Goal: Information Seeking & Learning: Compare options

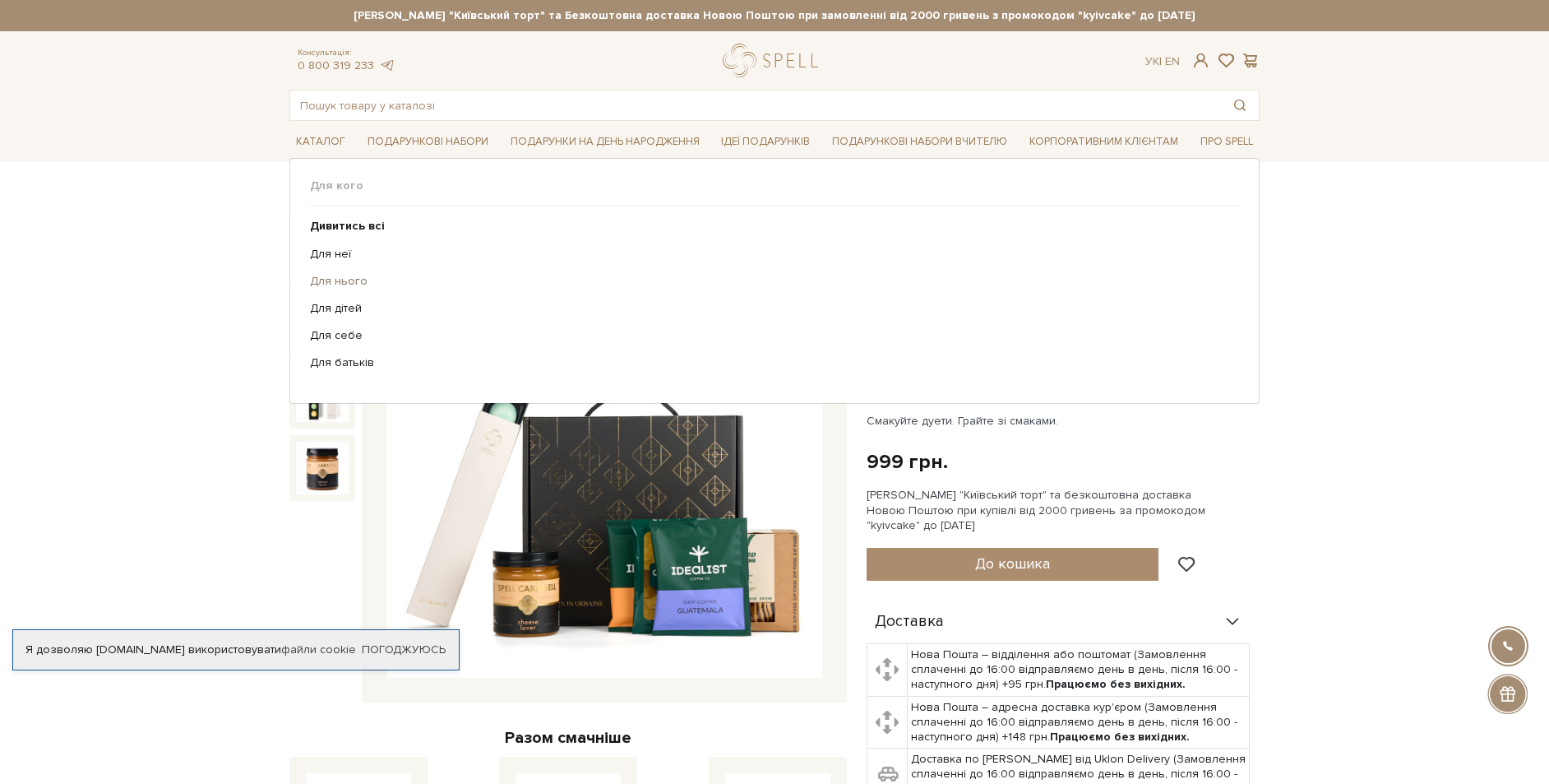
click at [353, 280] on link "Для нього" at bounding box center [769, 281] width 917 height 15
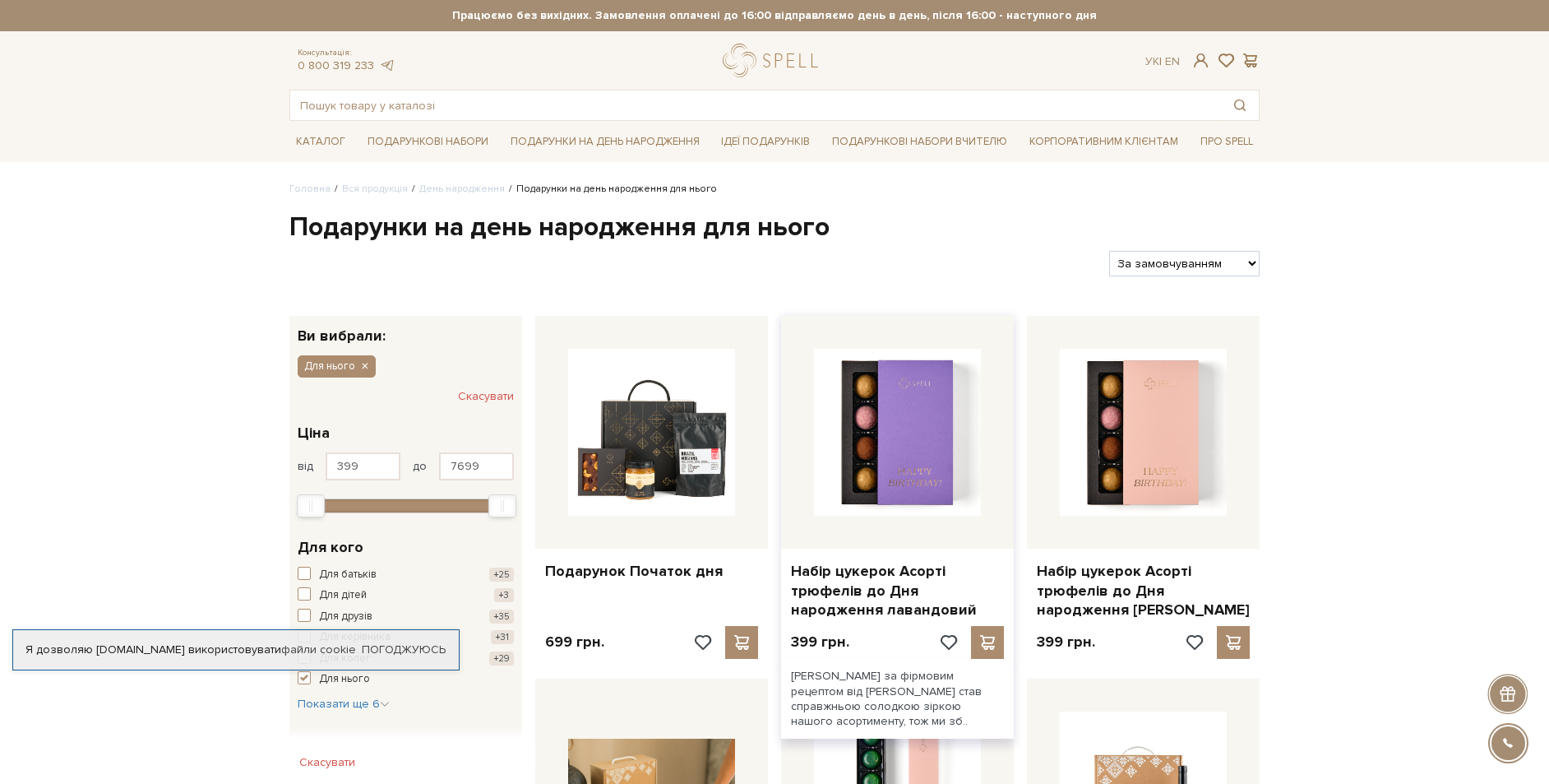
scroll to position [246, 0]
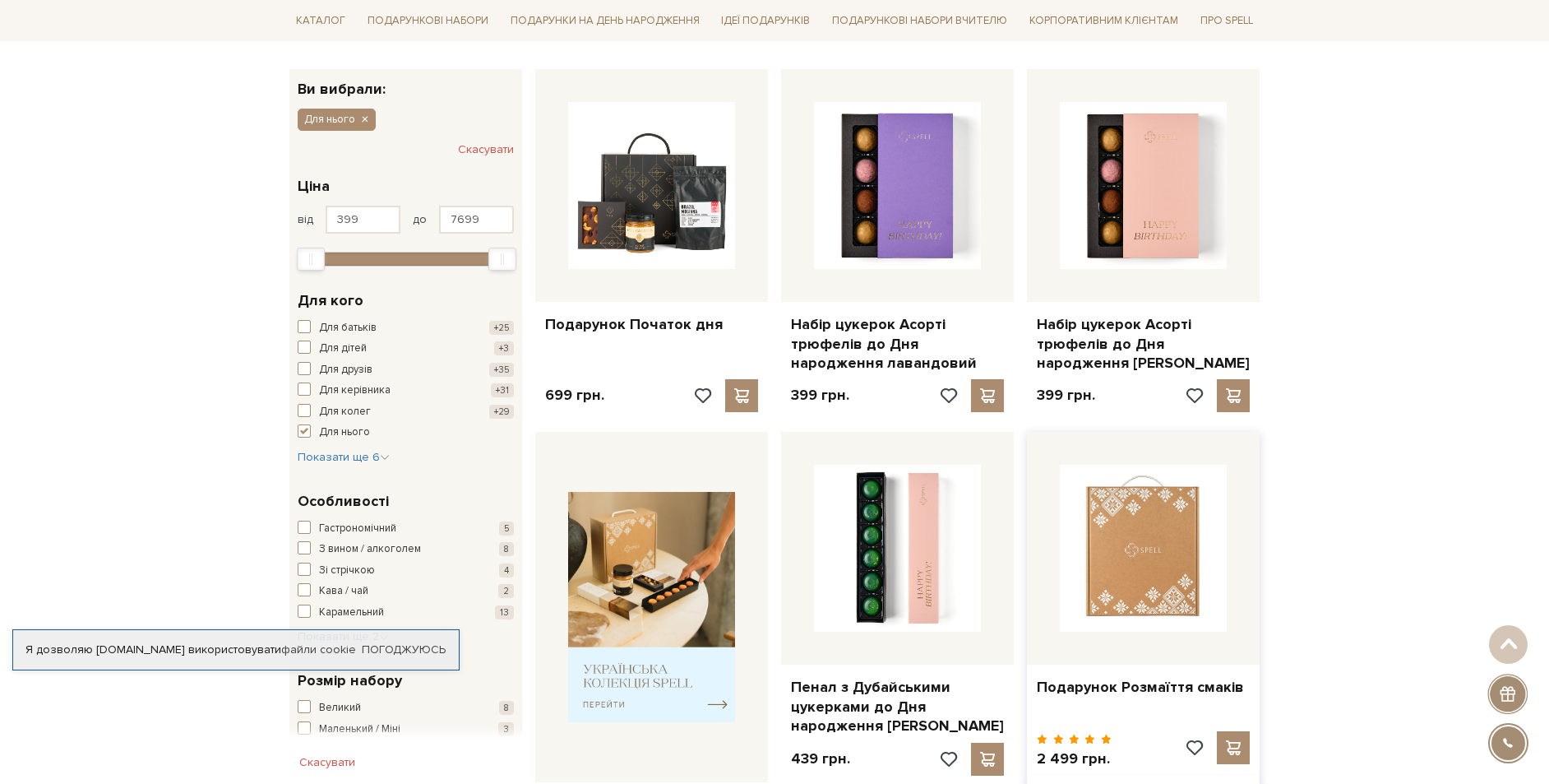
click at [1150, 555] on img at bounding box center [1143, 548] width 167 height 167
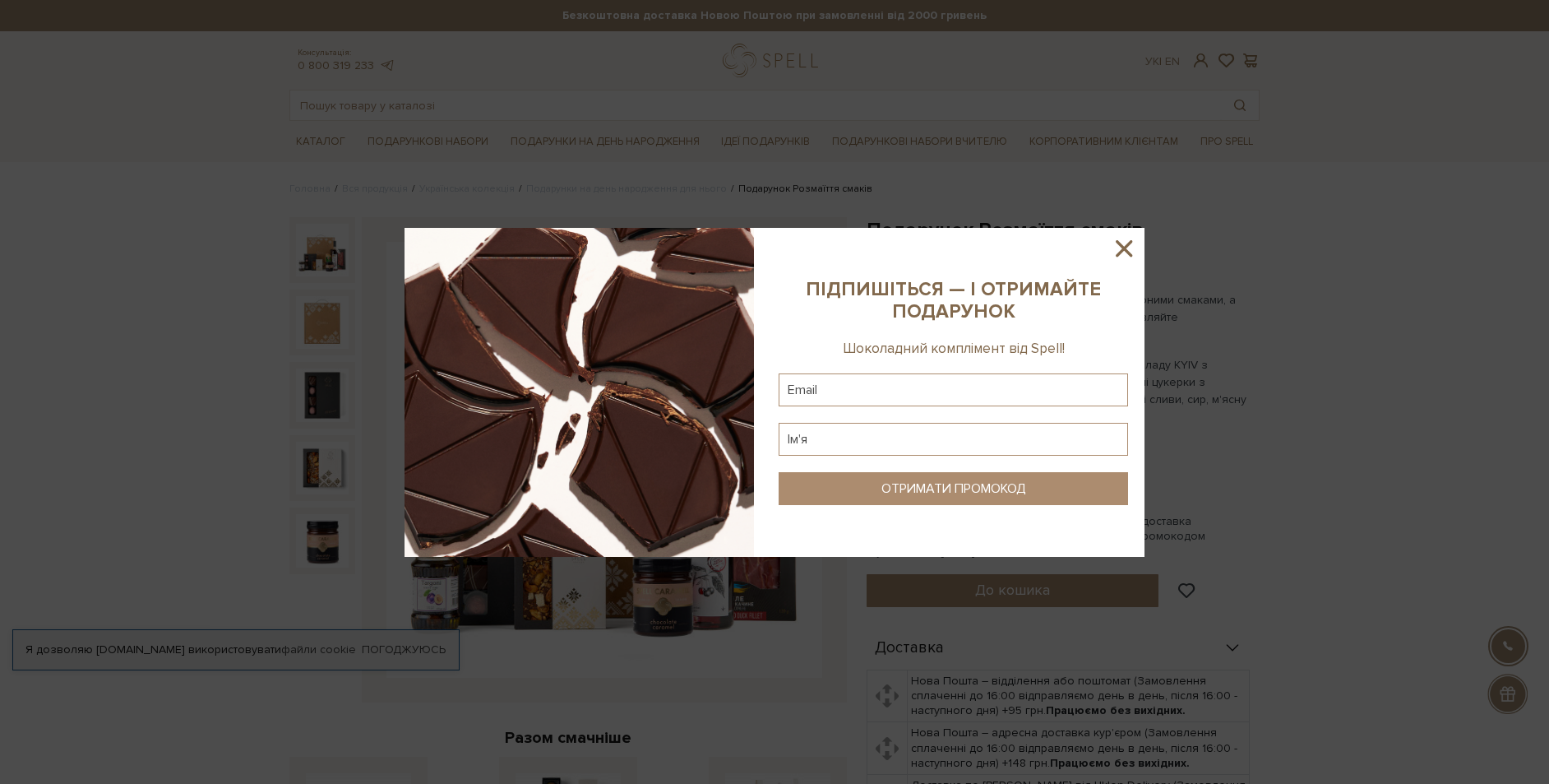
click at [1125, 255] on icon at bounding box center [1124, 248] width 28 height 28
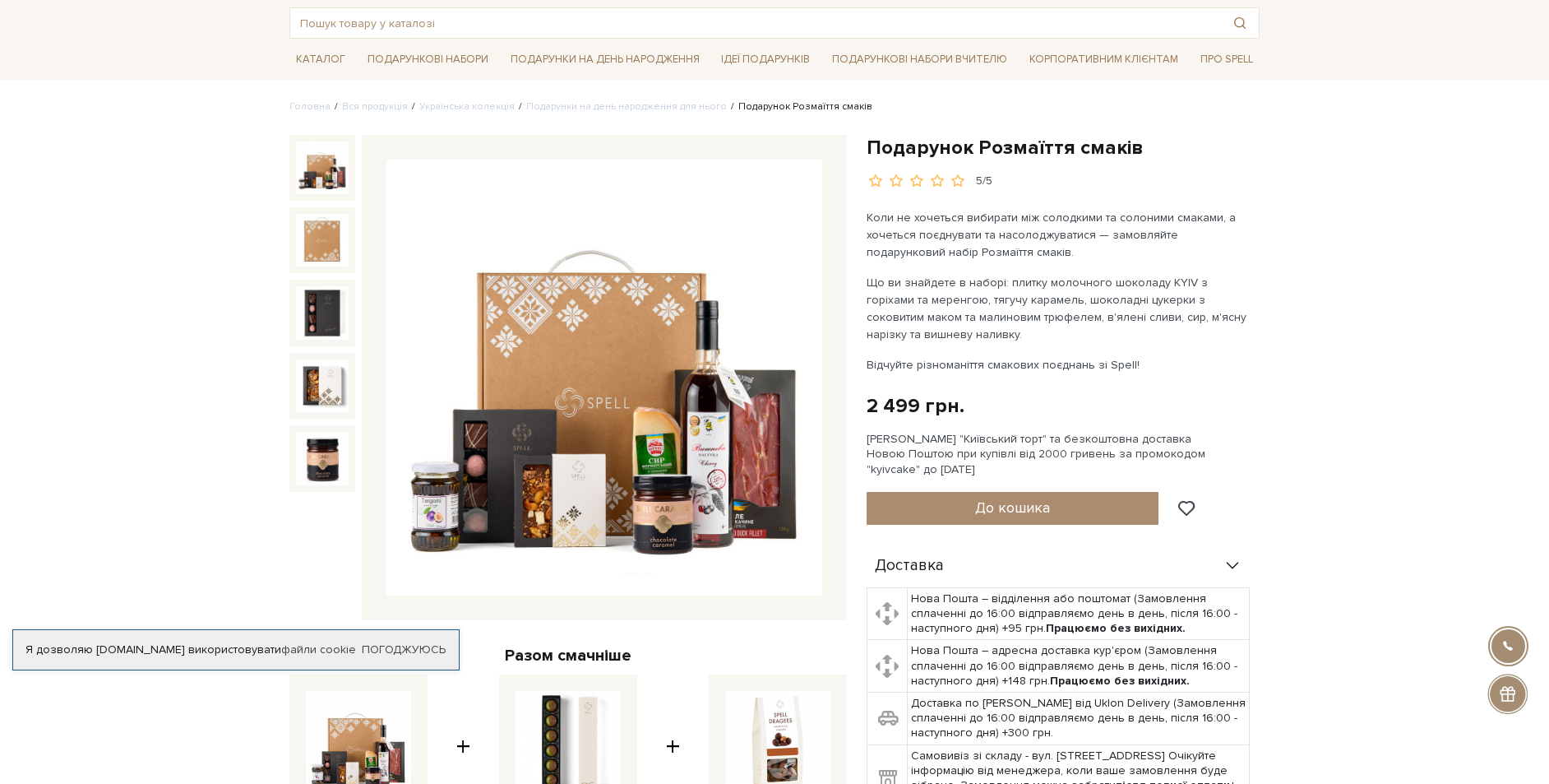
scroll to position [246, 0]
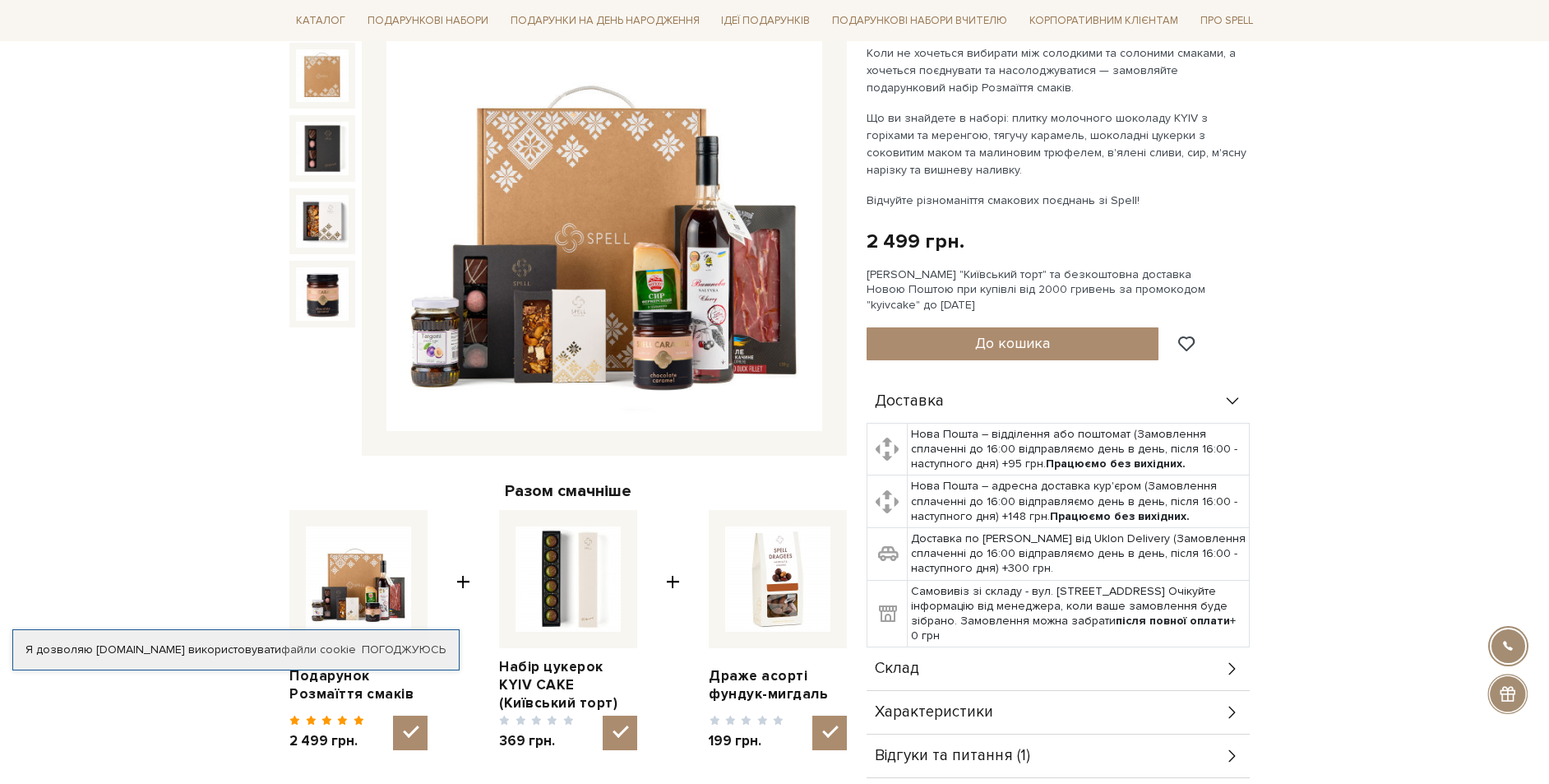
click at [697, 279] on img at bounding box center [604, 214] width 436 height 436
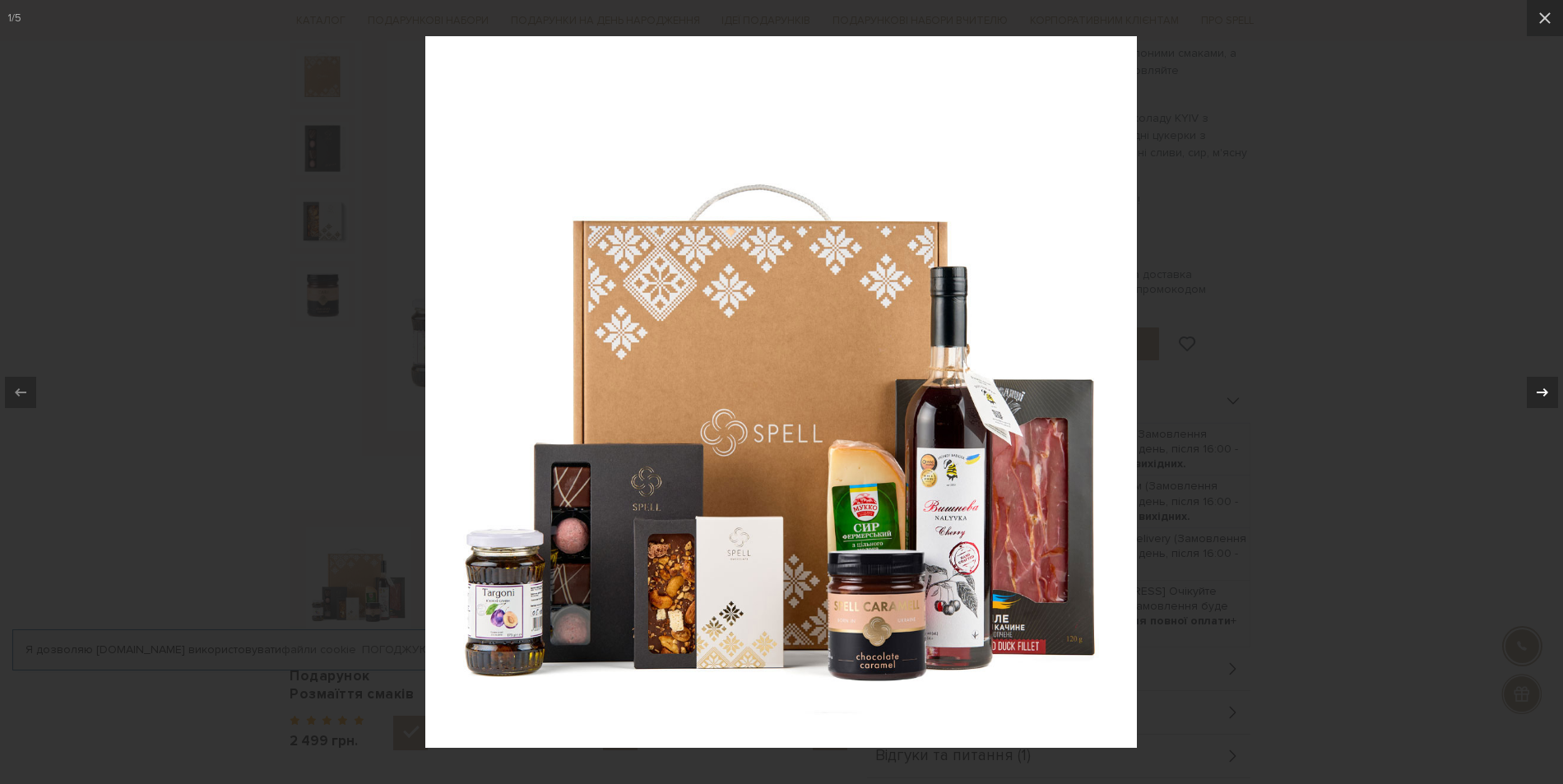
click at [1543, 396] on icon at bounding box center [1542, 392] width 20 height 20
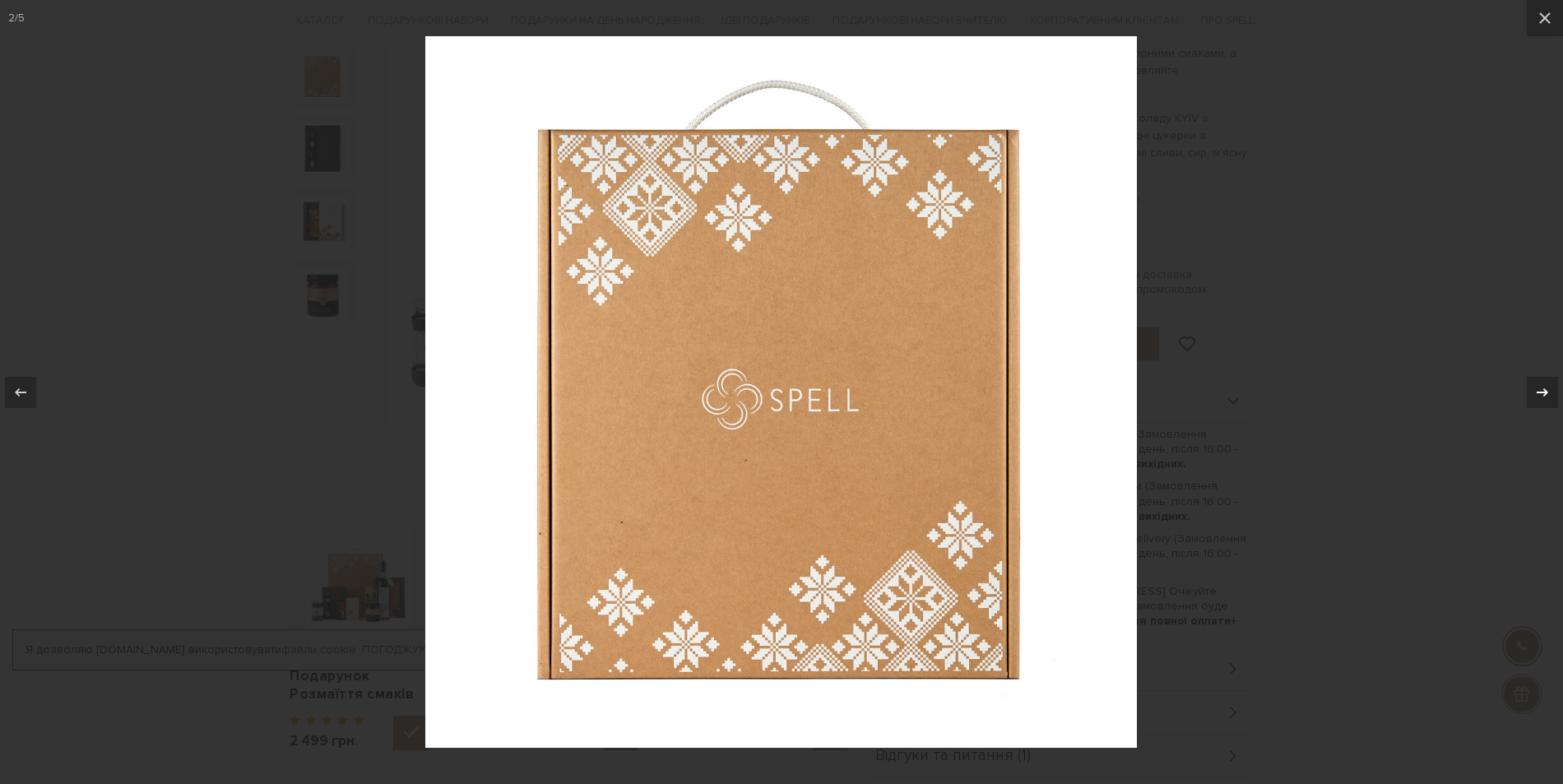
click at [1543, 396] on icon at bounding box center [1542, 392] width 20 height 20
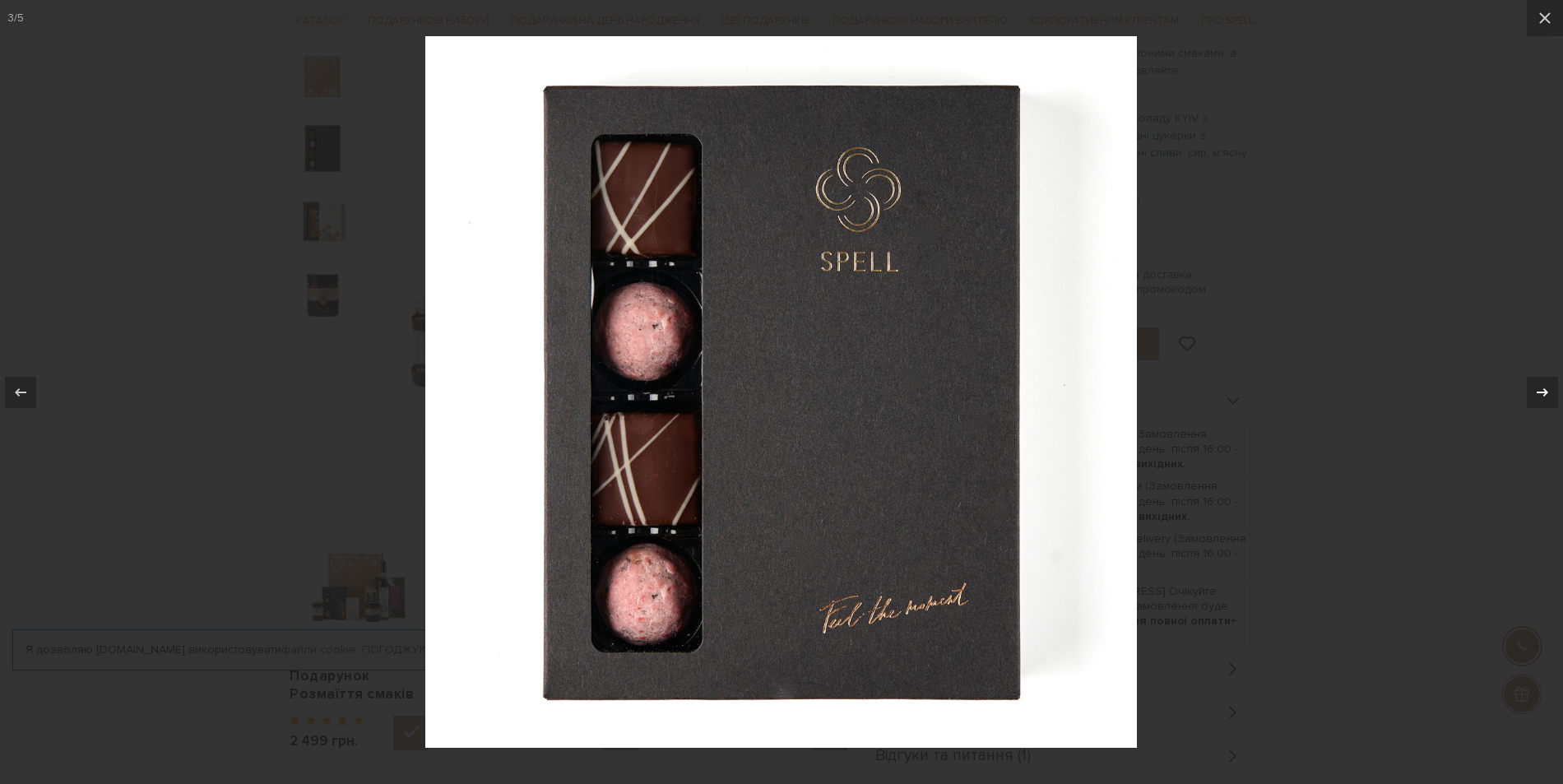
click at [1543, 396] on icon at bounding box center [1542, 392] width 20 height 20
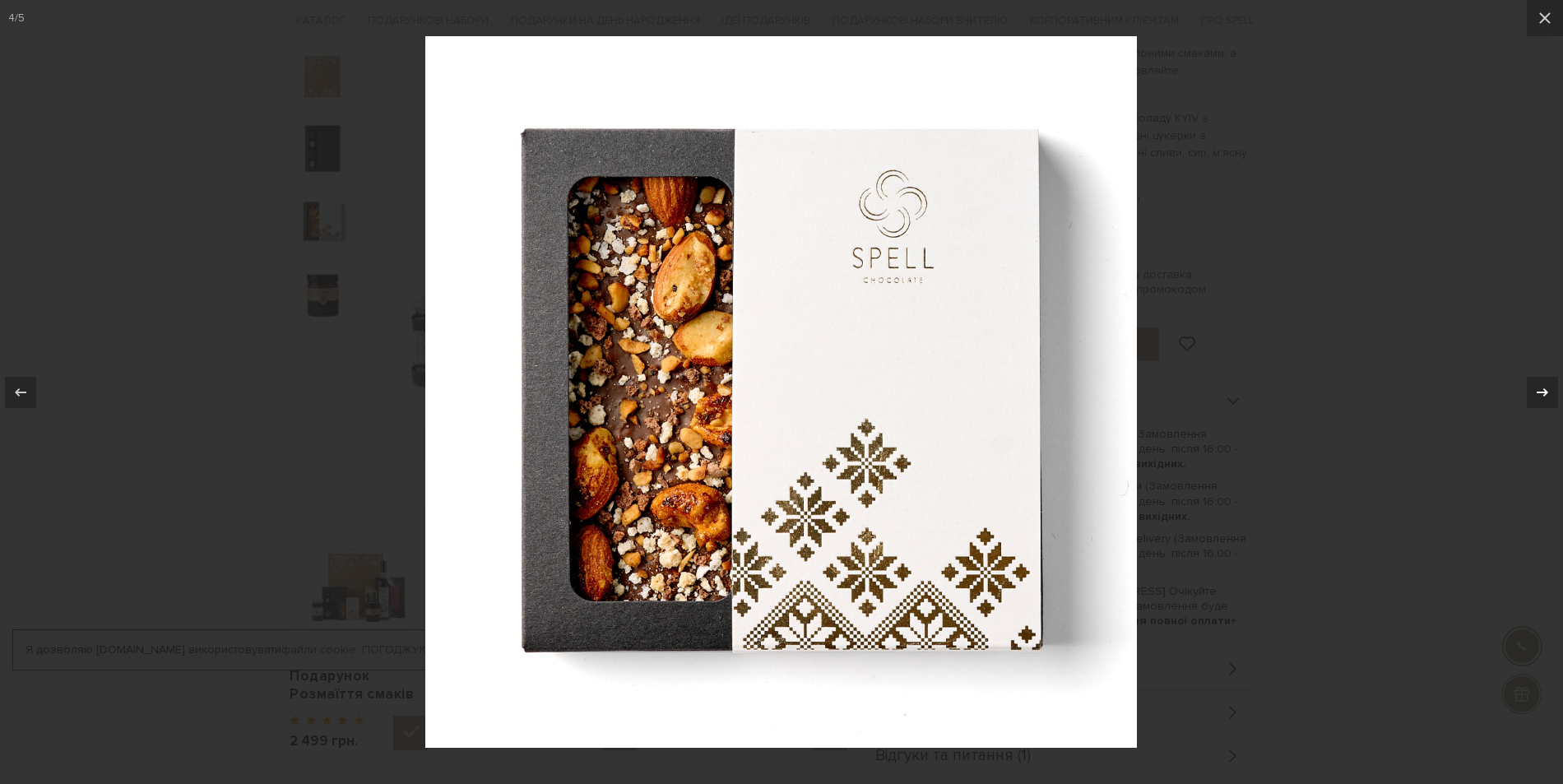
click at [1543, 396] on icon at bounding box center [1542, 392] width 20 height 20
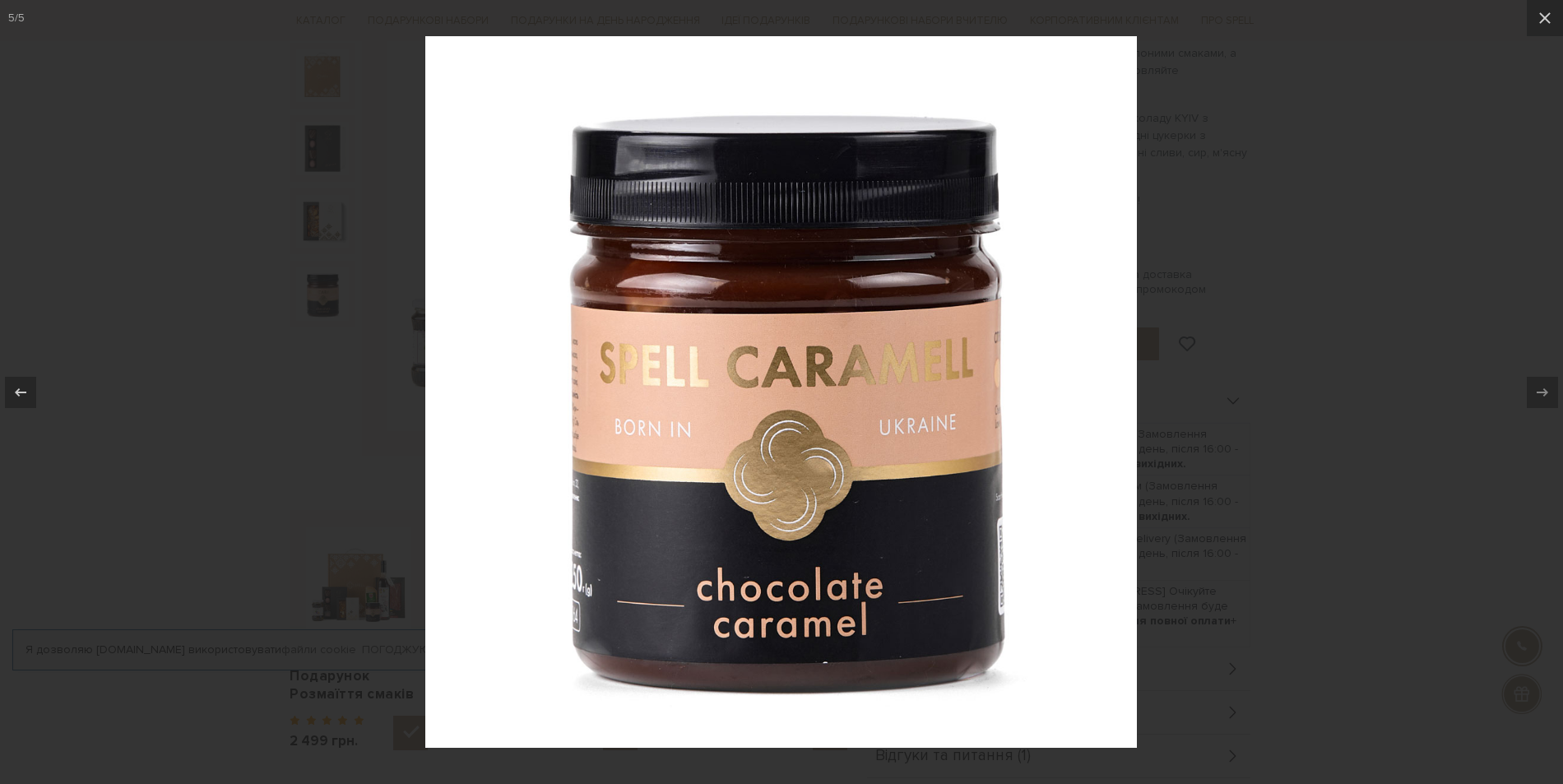
click at [1543, 396] on icon at bounding box center [1542, 392] width 20 height 20
click at [1545, 22] on icon at bounding box center [1545, 18] width 20 height 20
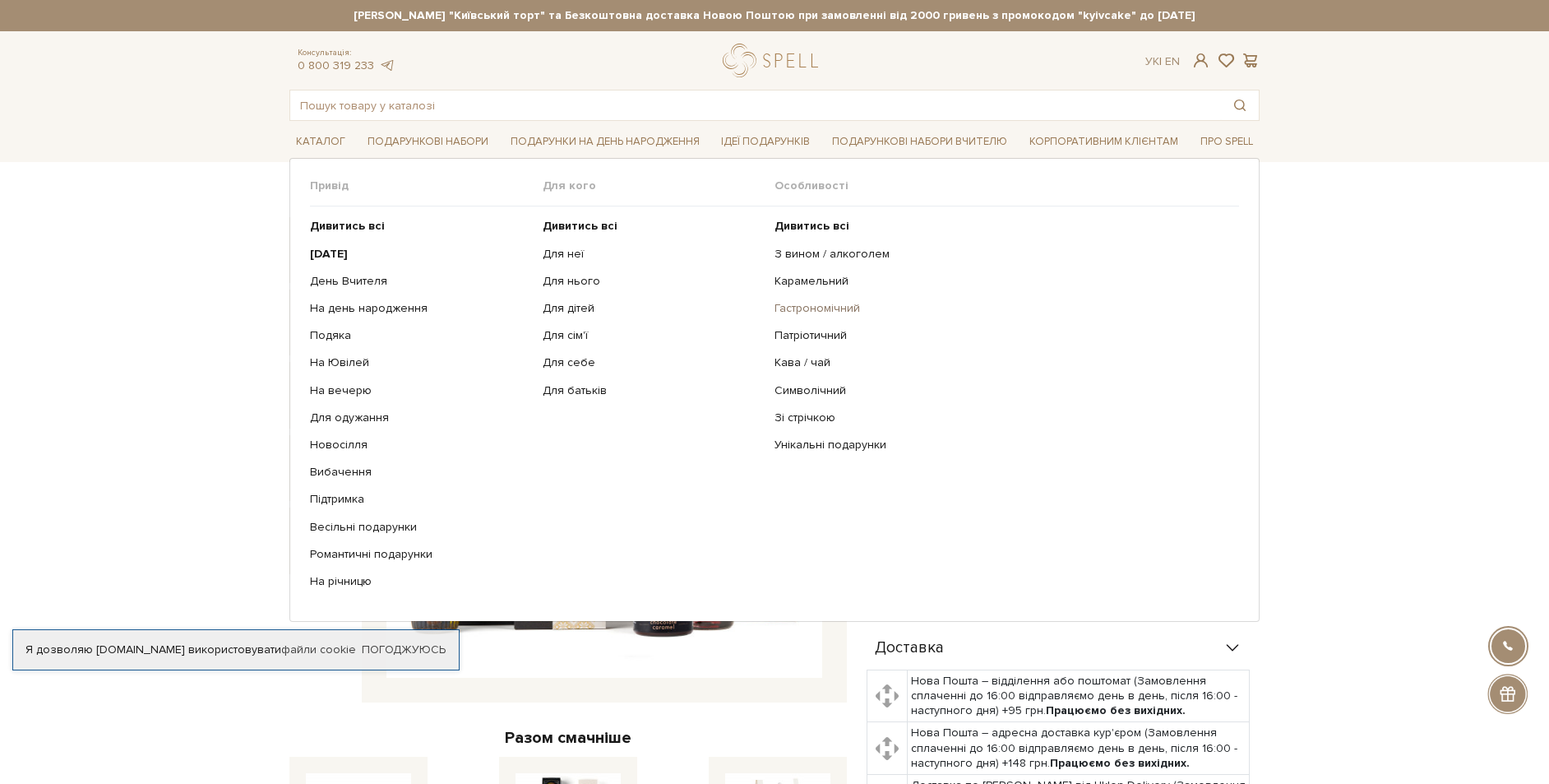
click at [798, 311] on link "Гастрономічний" at bounding box center [1001, 308] width 453 height 15
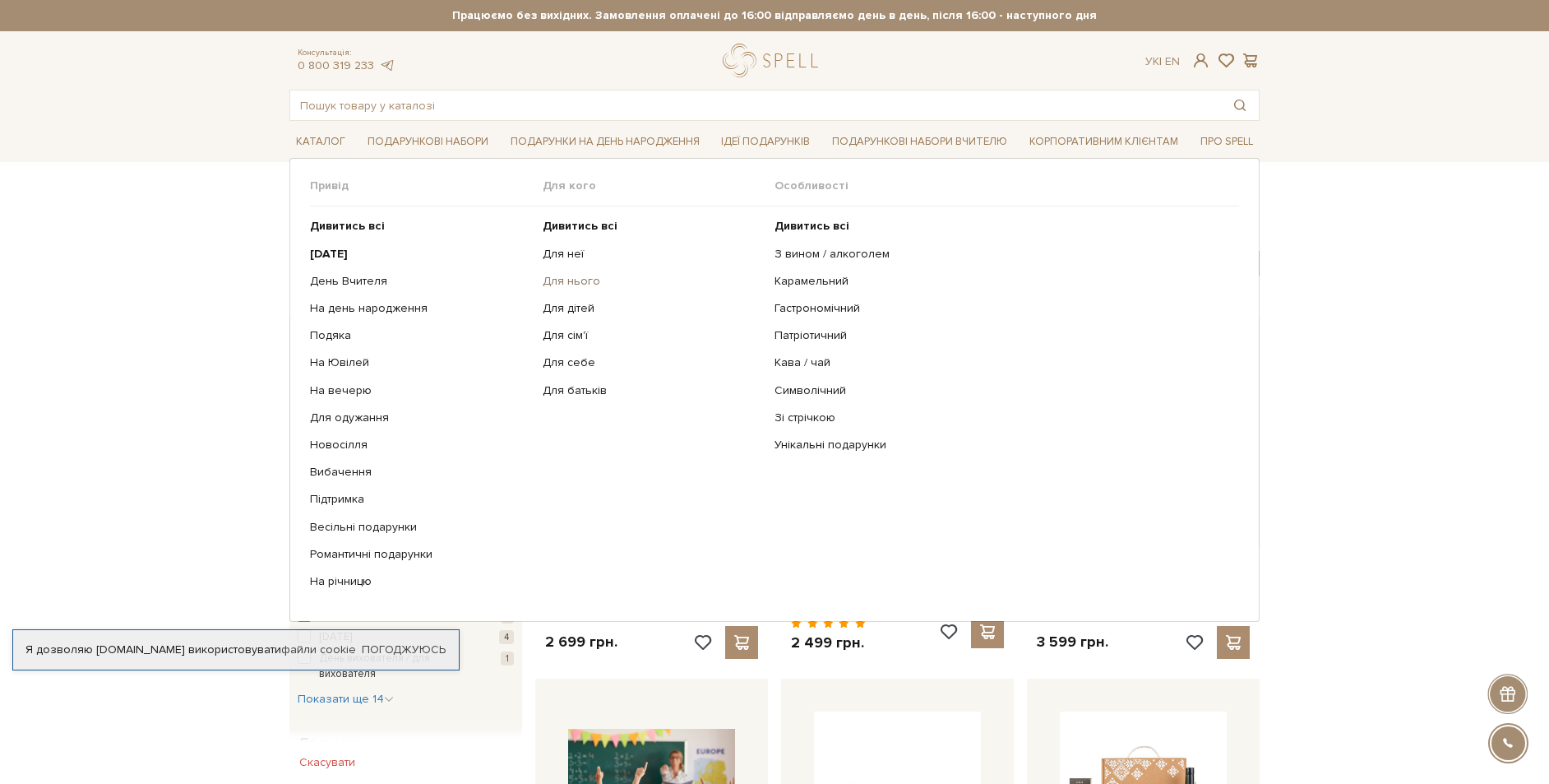
click at [565, 279] on link "Для нього" at bounding box center [653, 281] width 220 height 15
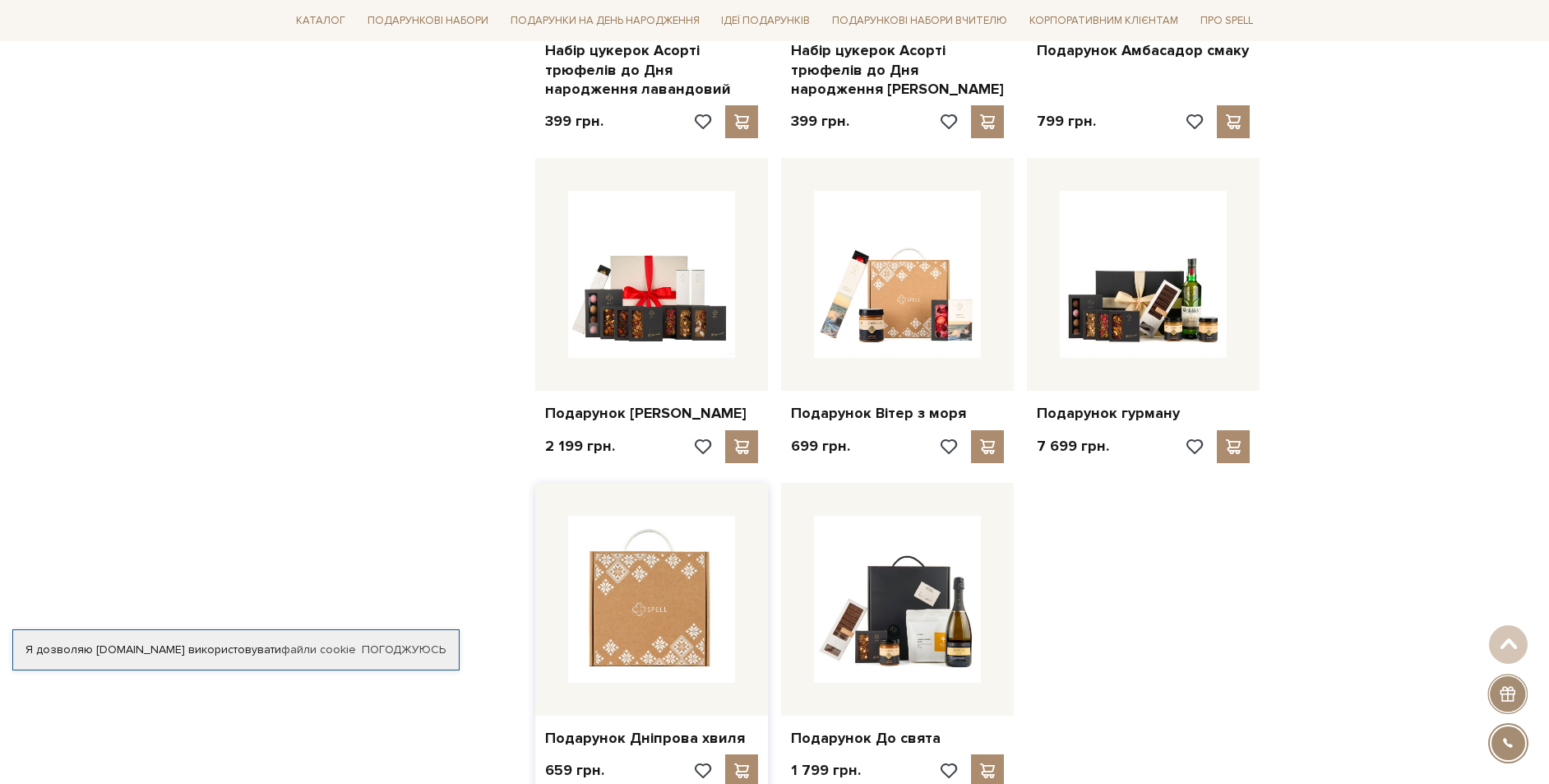
scroll to position [1398, 0]
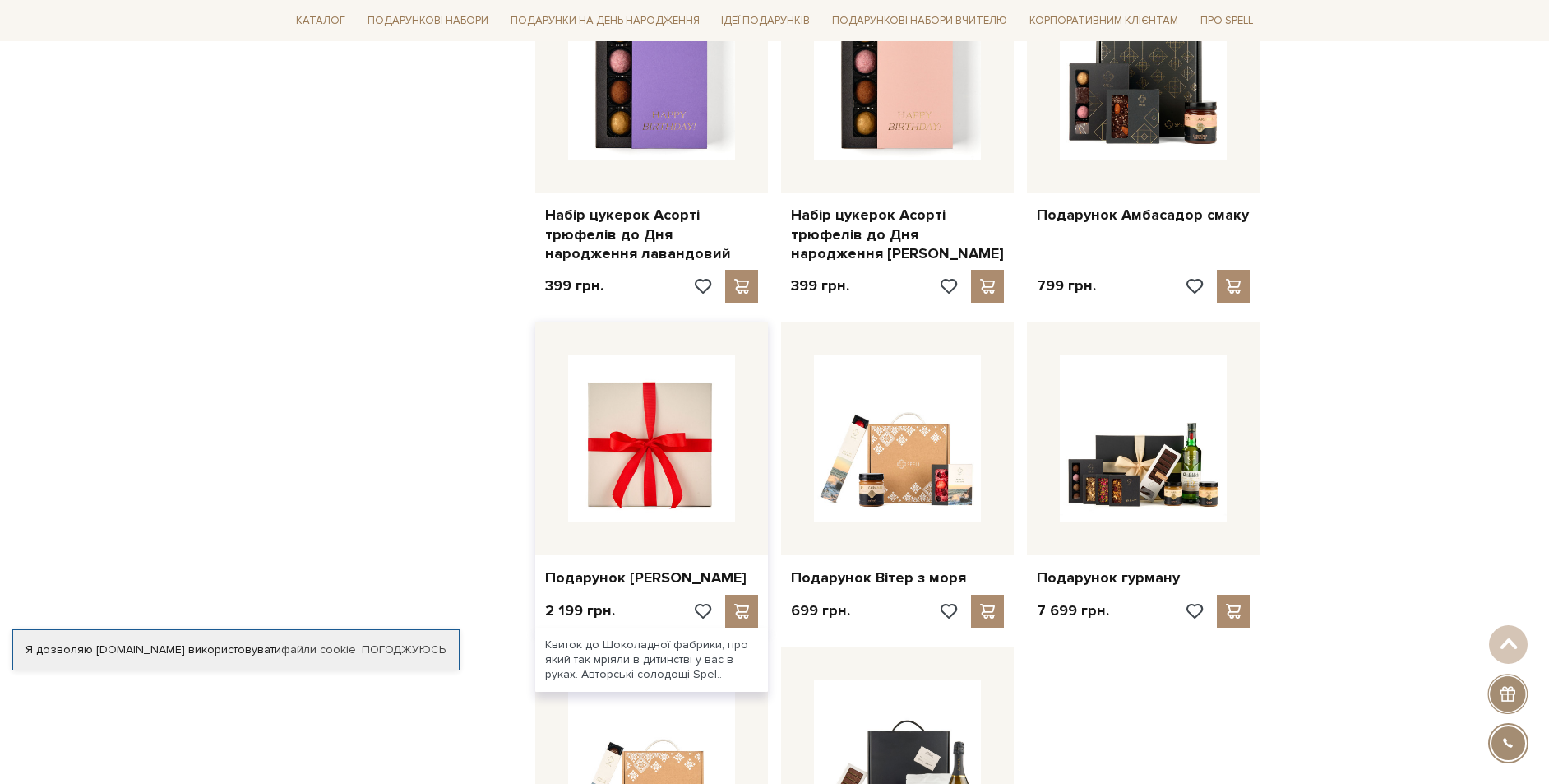
click at [627, 461] on img at bounding box center [652, 438] width 167 height 167
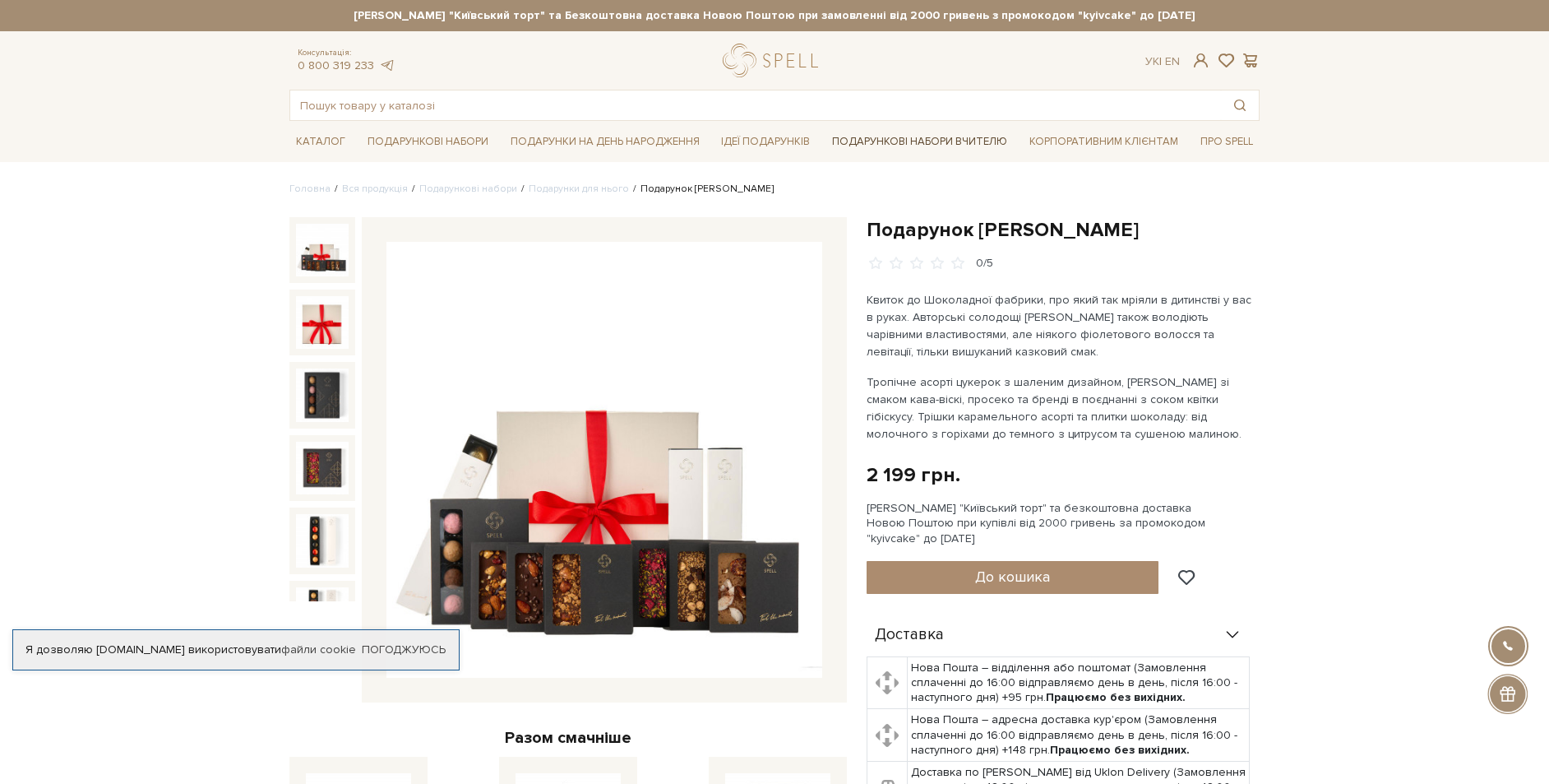
click at [924, 148] on link "Подарункові набори Вчителю" at bounding box center [920, 141] width 188 height 28
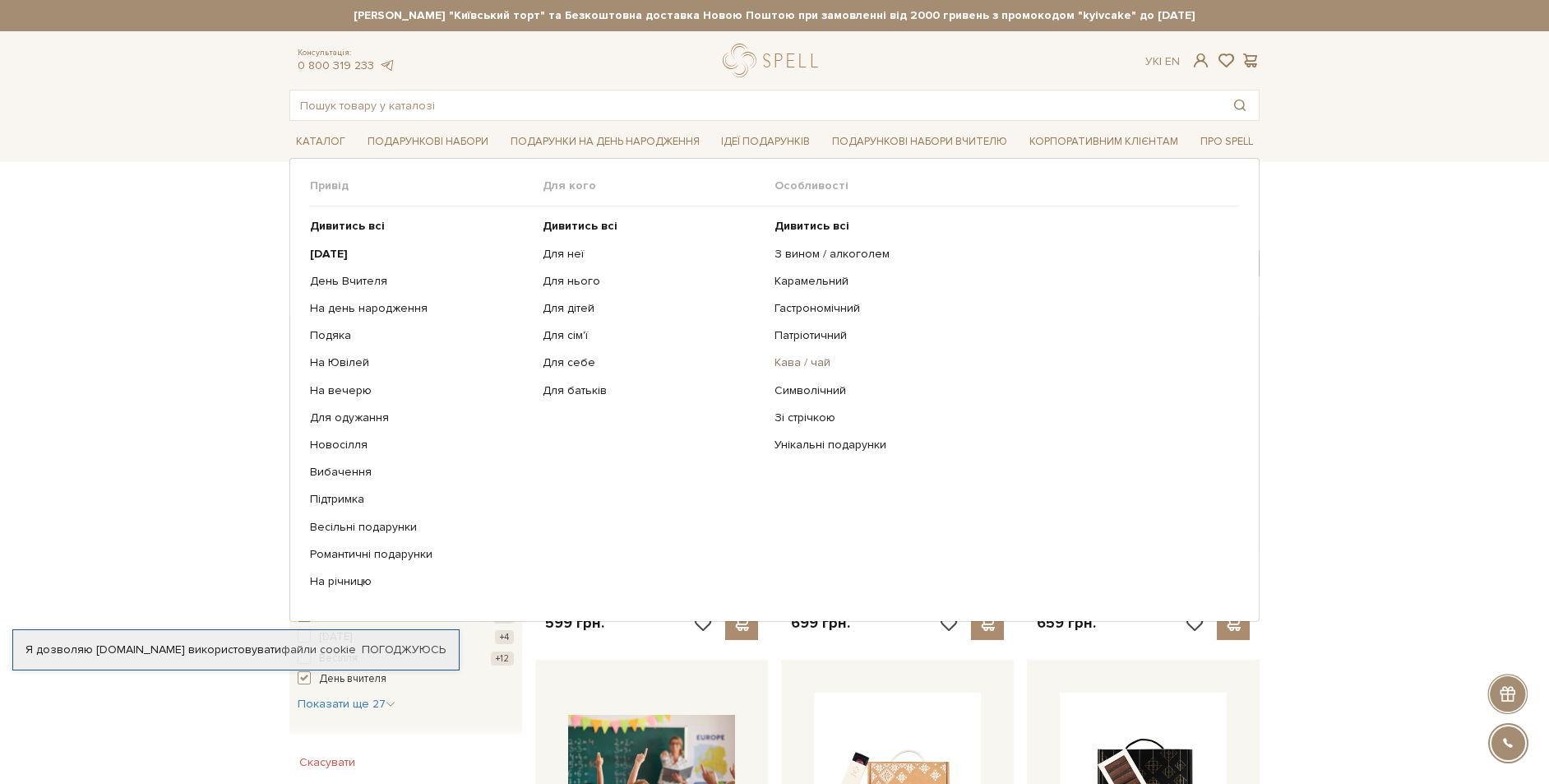
click at [799, 361] on link "Кава / чай" at bounding box center [1001, 362] width 453 height 15
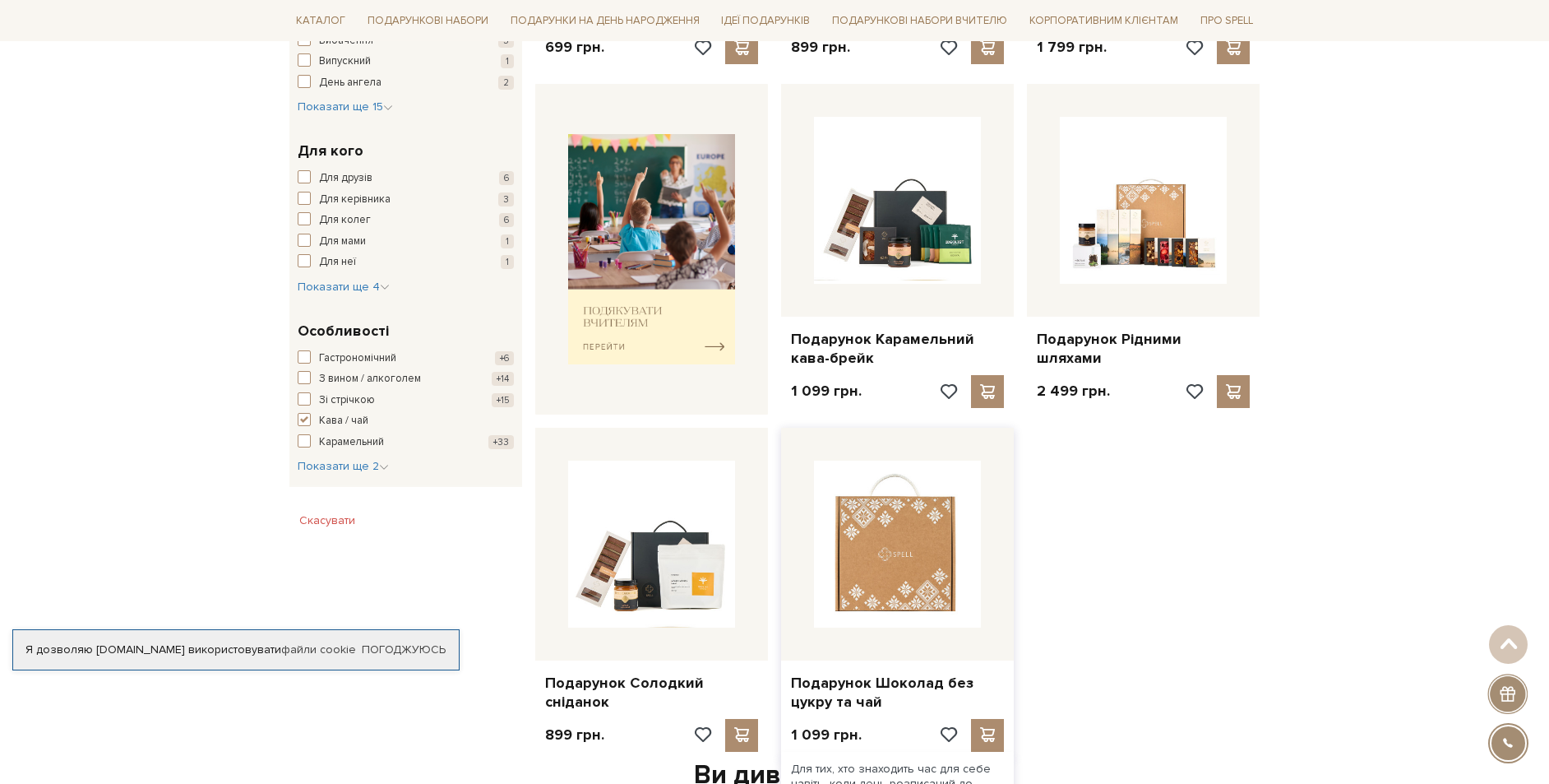
scroll to position [411, 0]
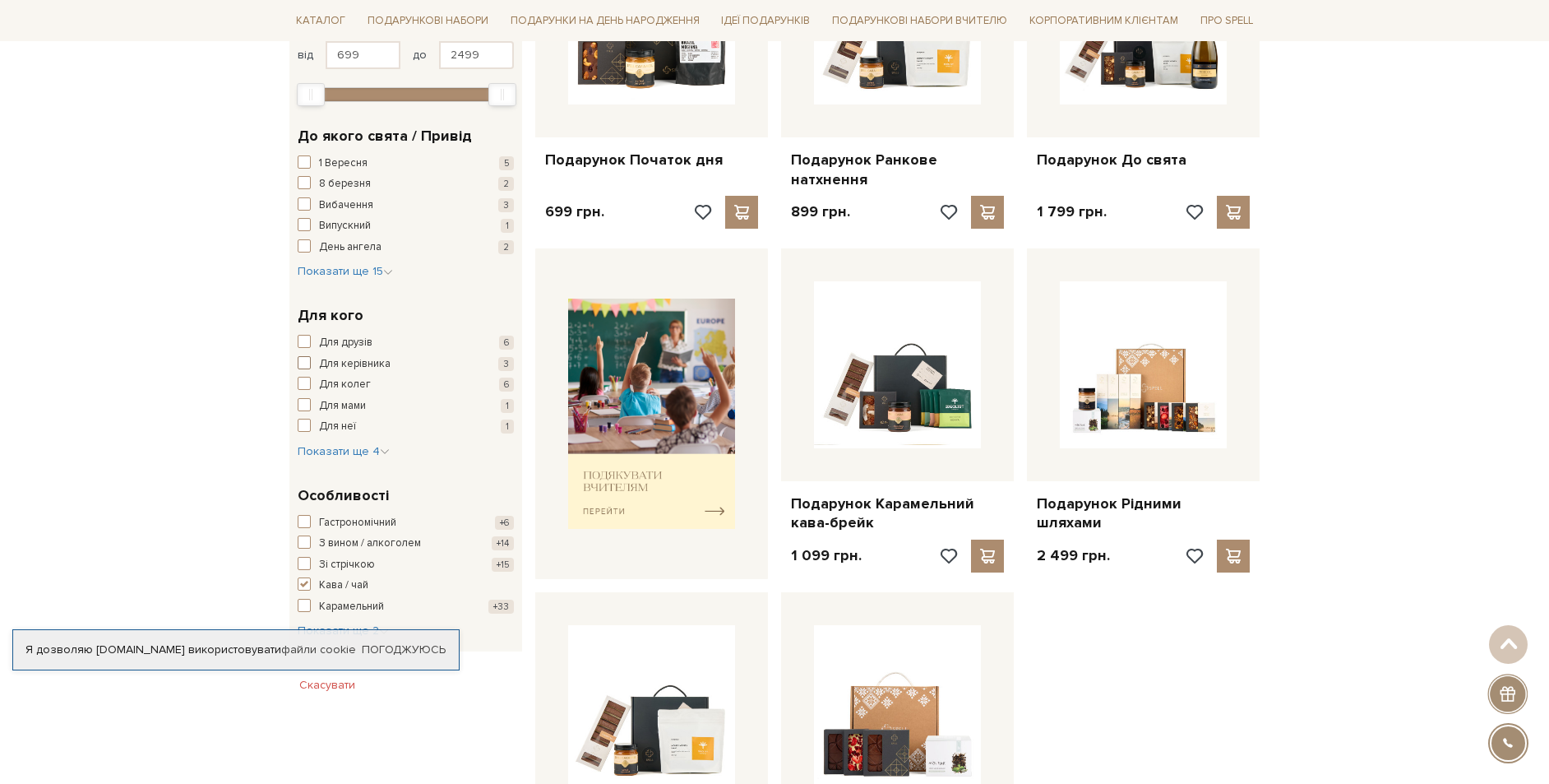
click at [303, 363] on span "button" at bounding box center [304, 362] width 13 height 13
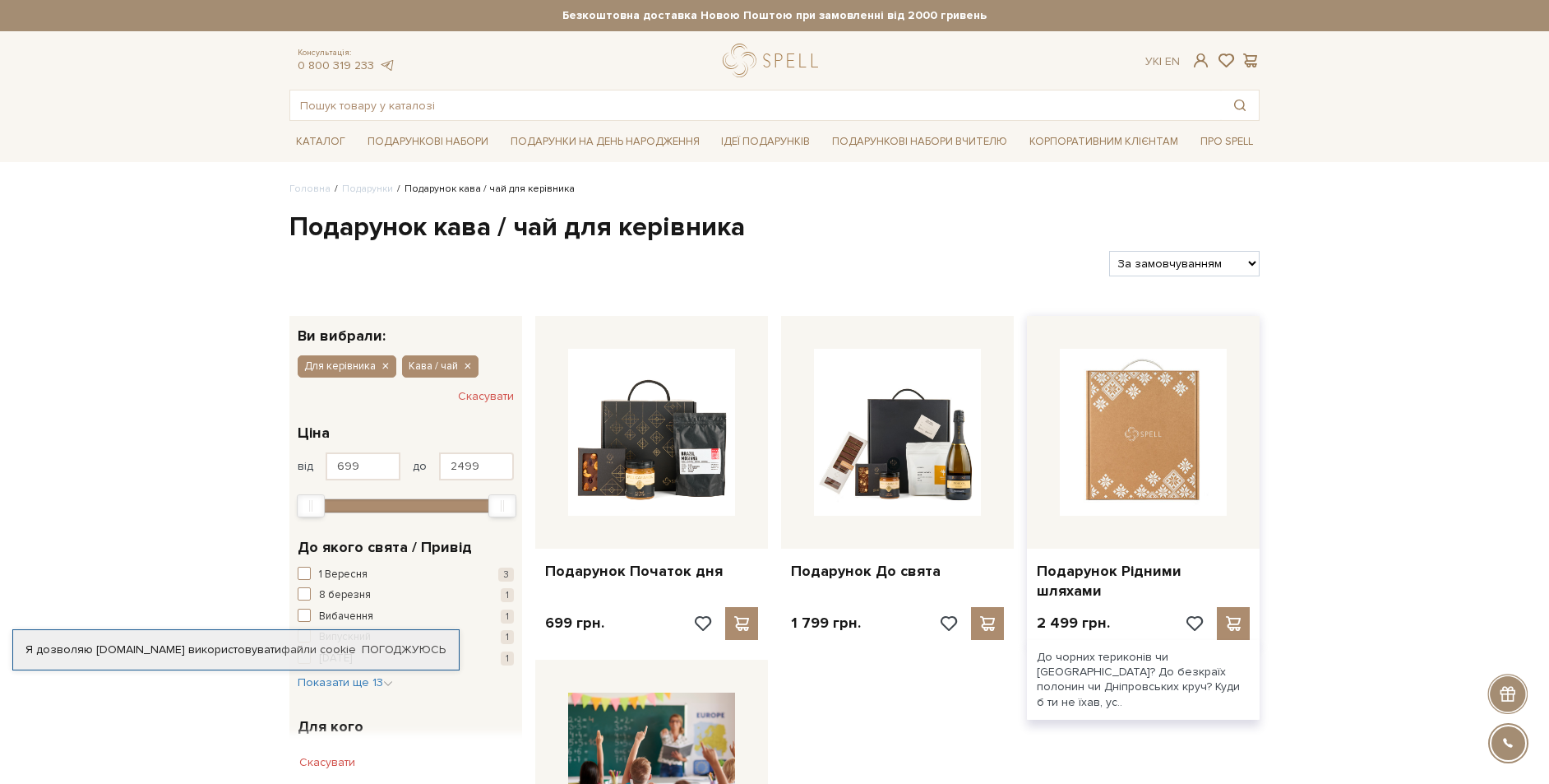
click at [1133, 473] on img at bounding box center [1143, 432] width 167 height 167
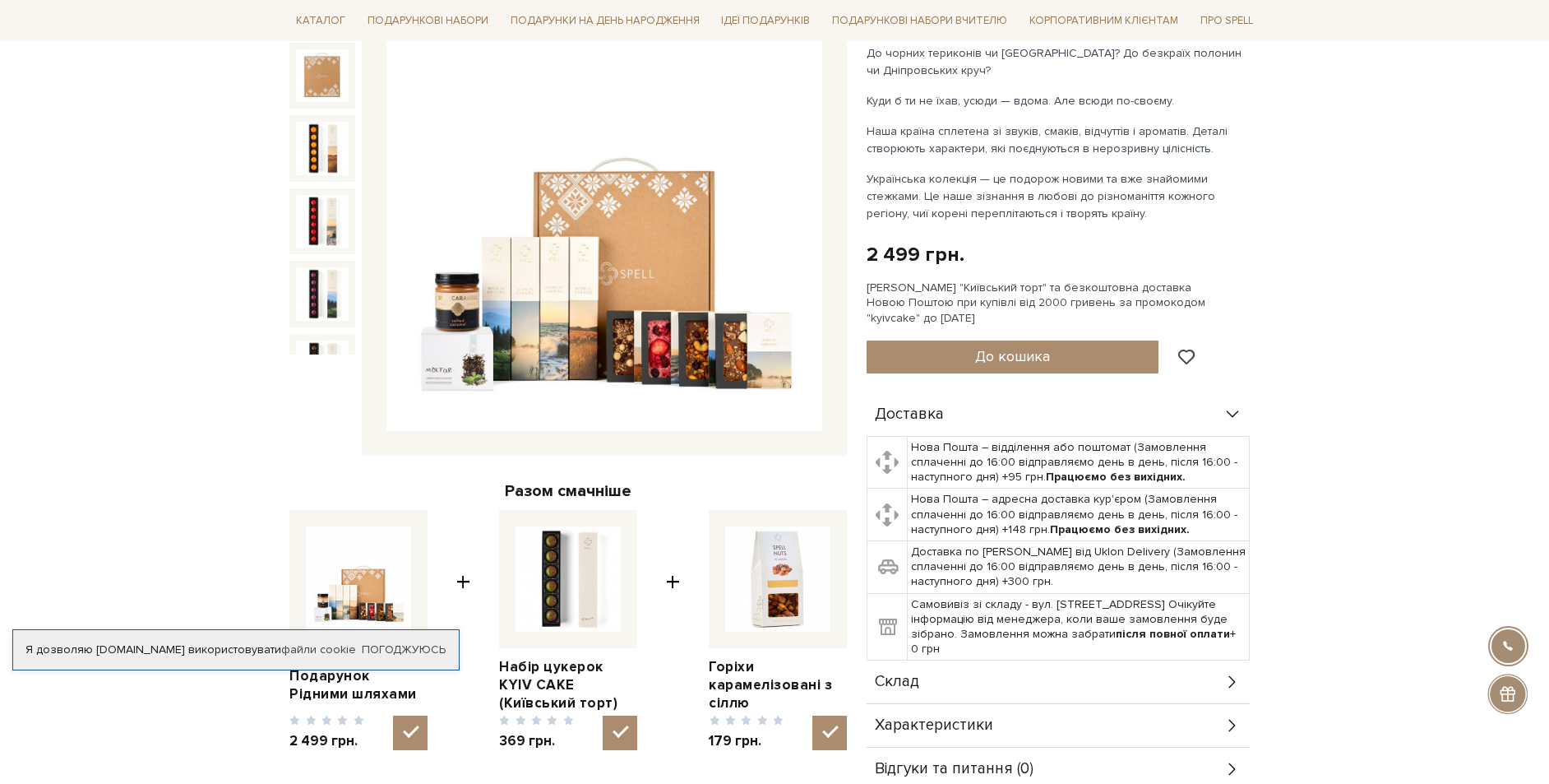
scroll to position [411, 0]
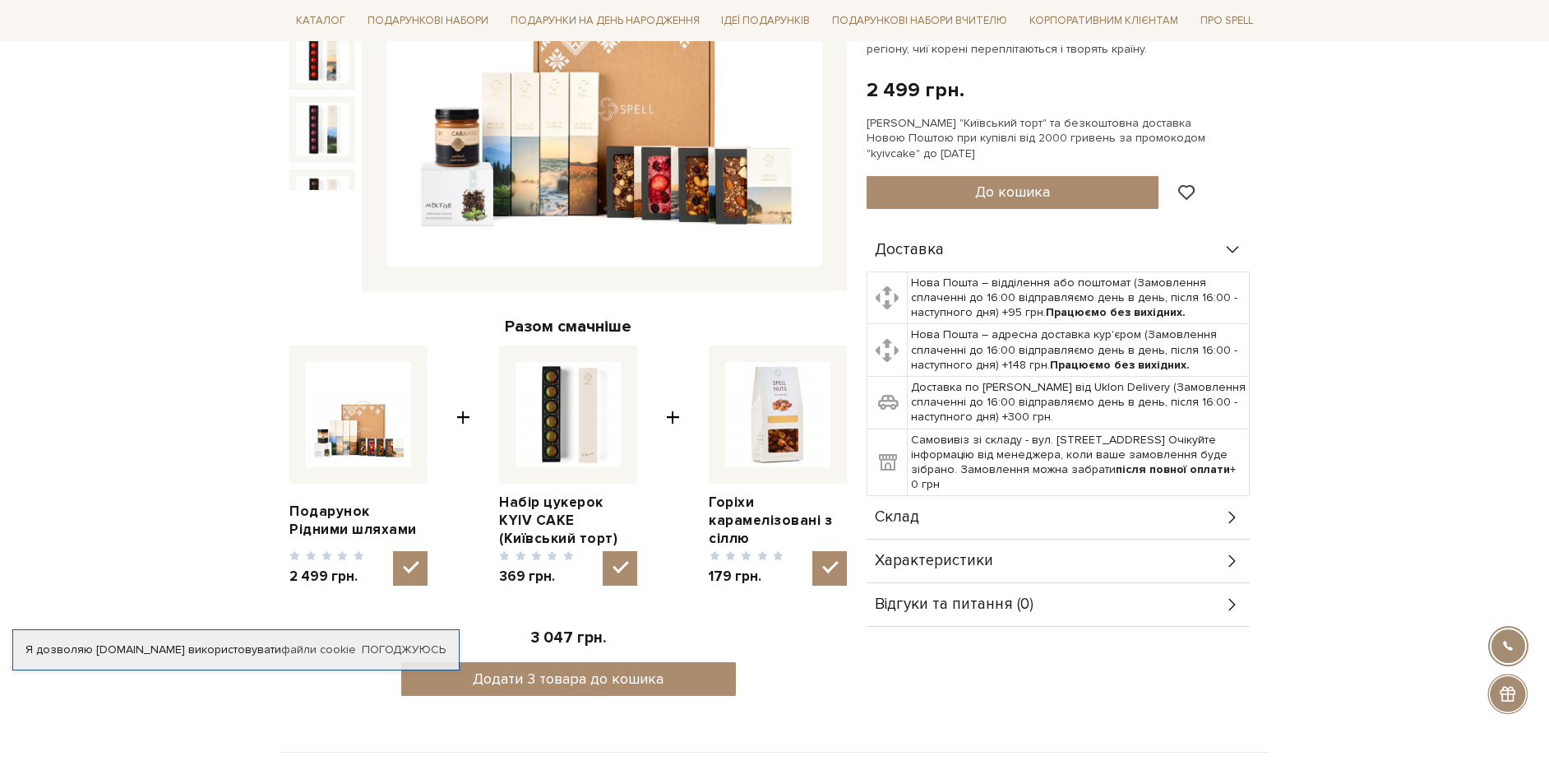
click at [334, 241] on div at bounding box center [568, 48] width 558 height 486
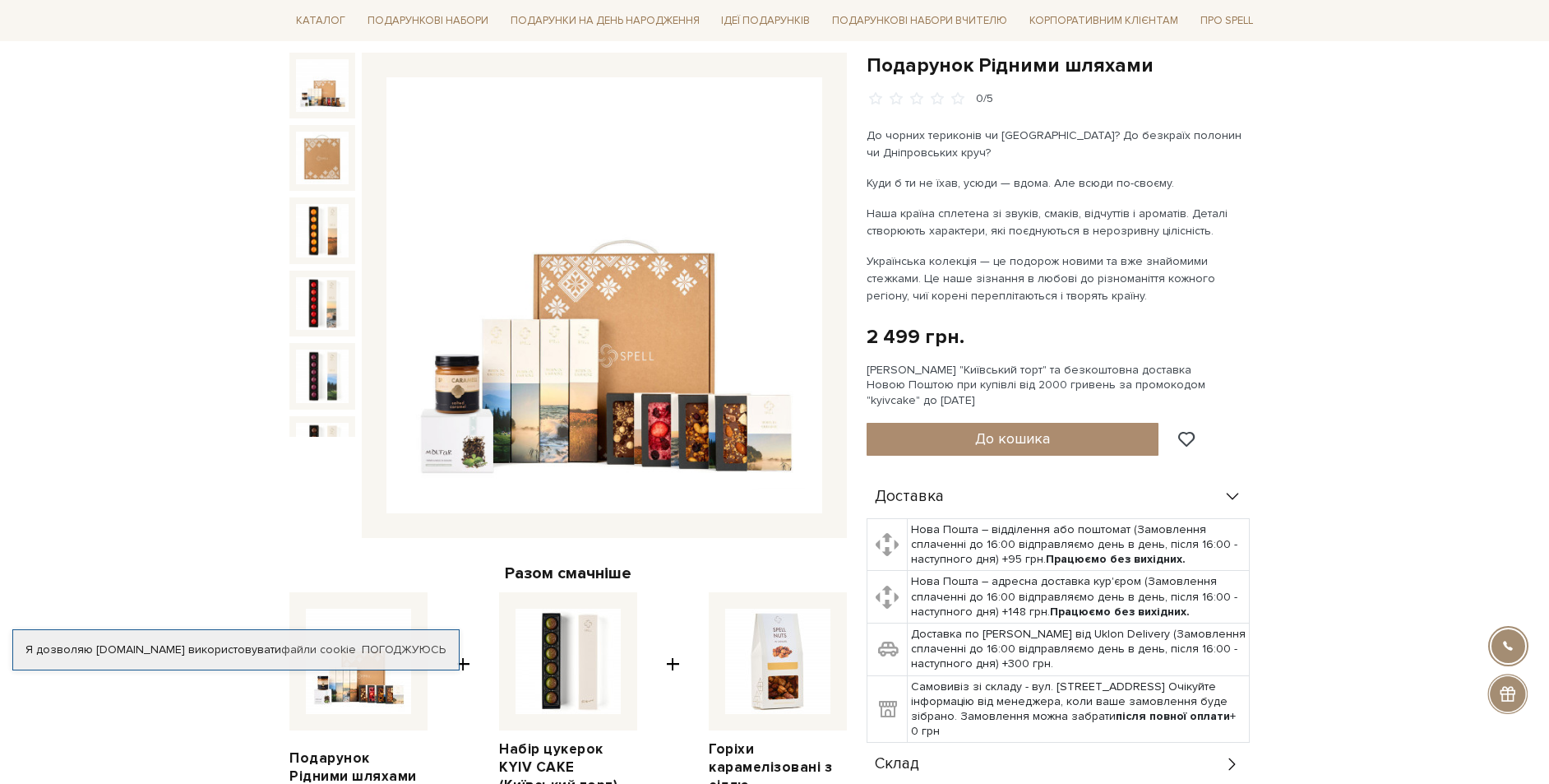
scroll to position [0, 0]
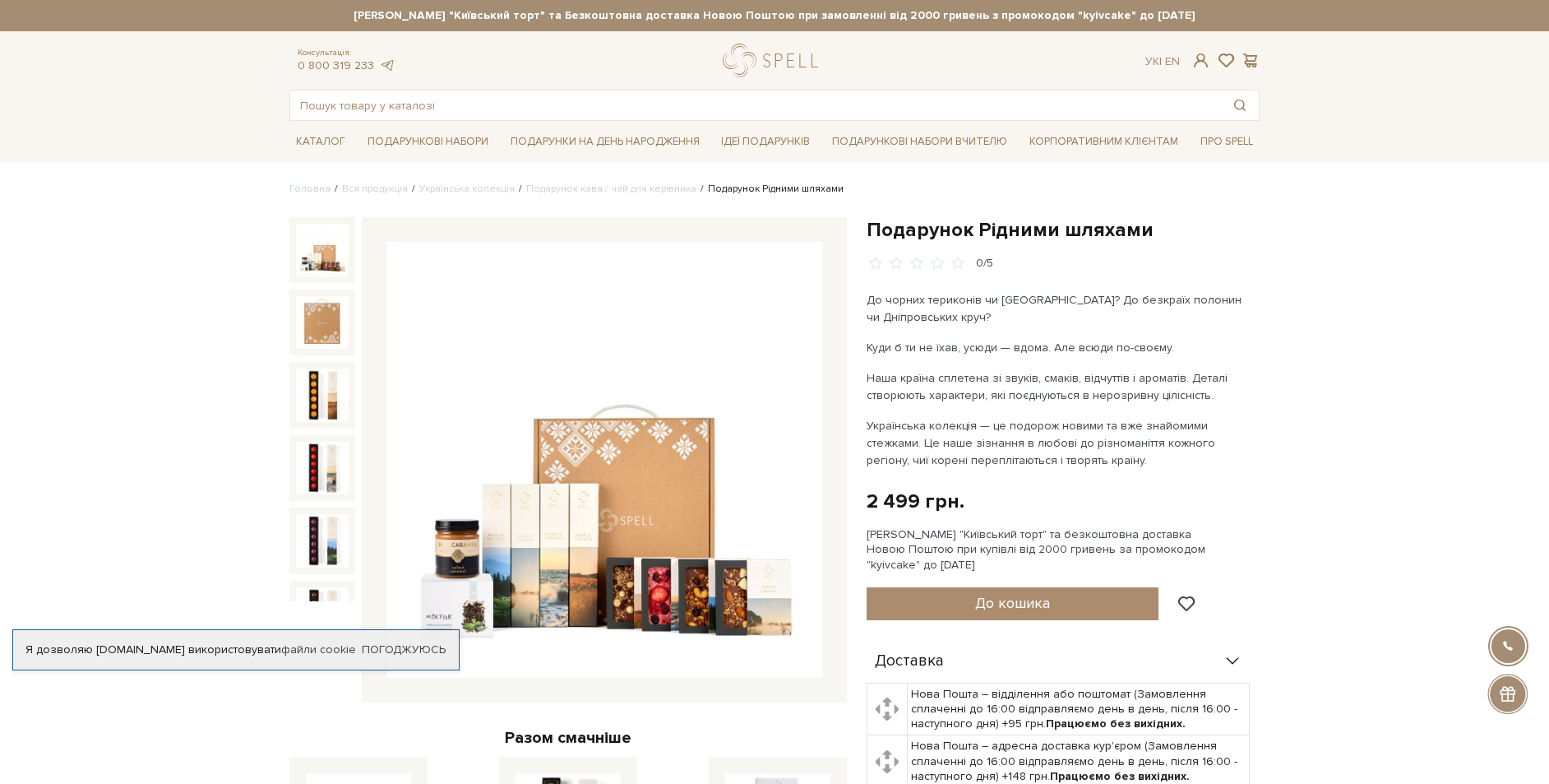
click at [323, 255] on img at bounding box center [322, 250] width 53 height 53
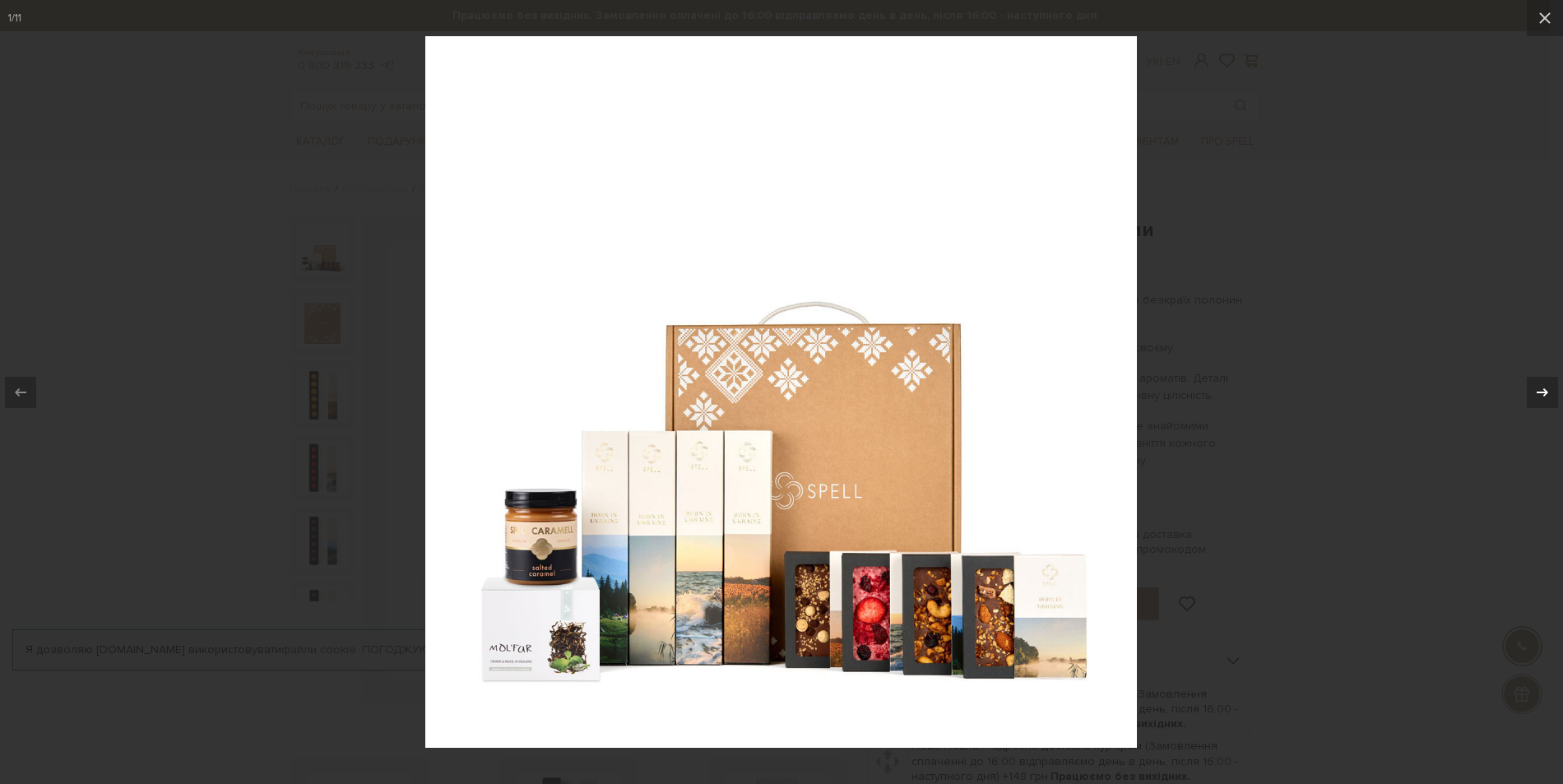
click at [1548, 387] on icon at bounding box center [1542, 392] width 20 height 20
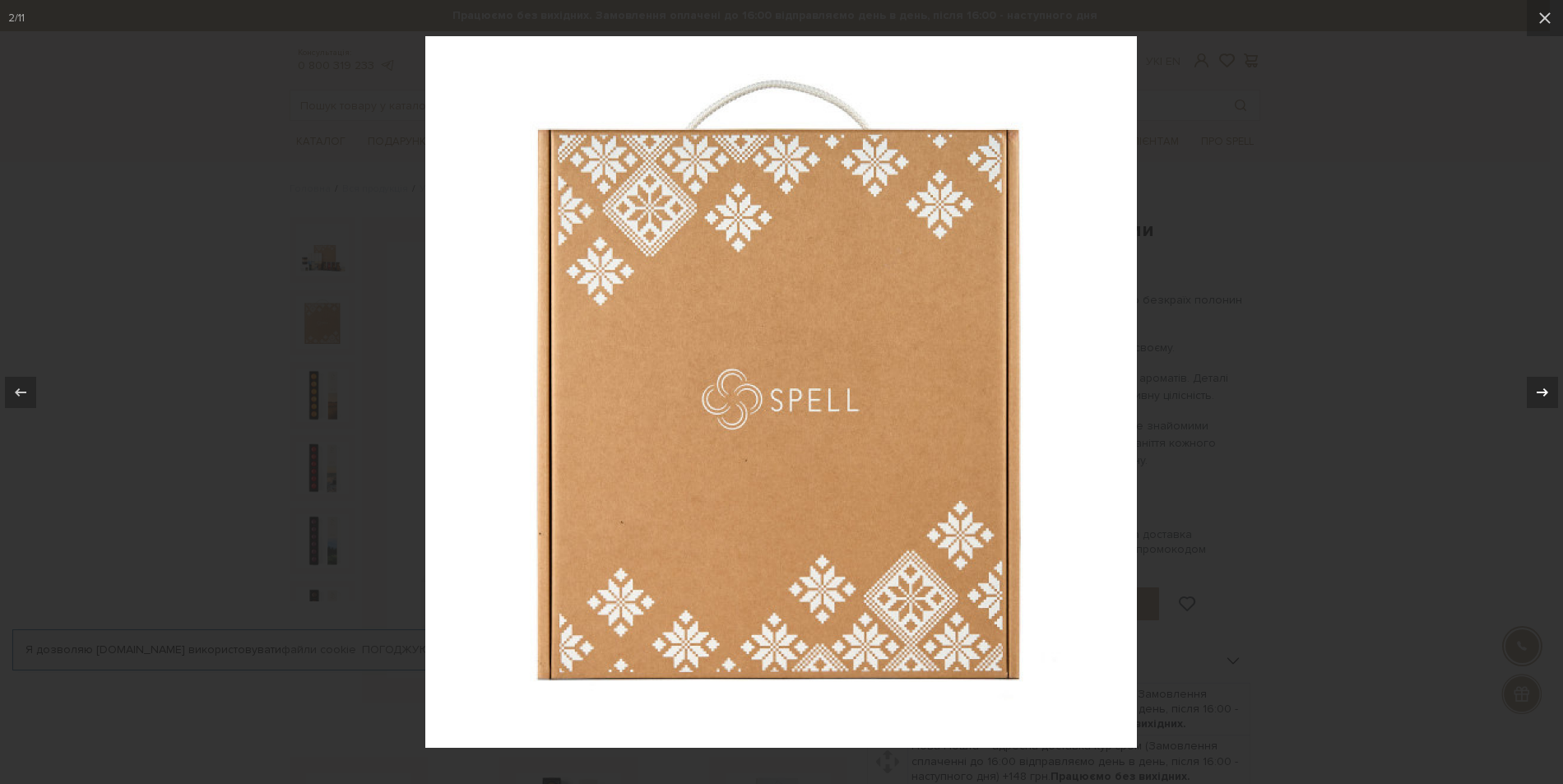
click at [1548, 387] on icon at bounding box center [1542, 392] width 20 height 20
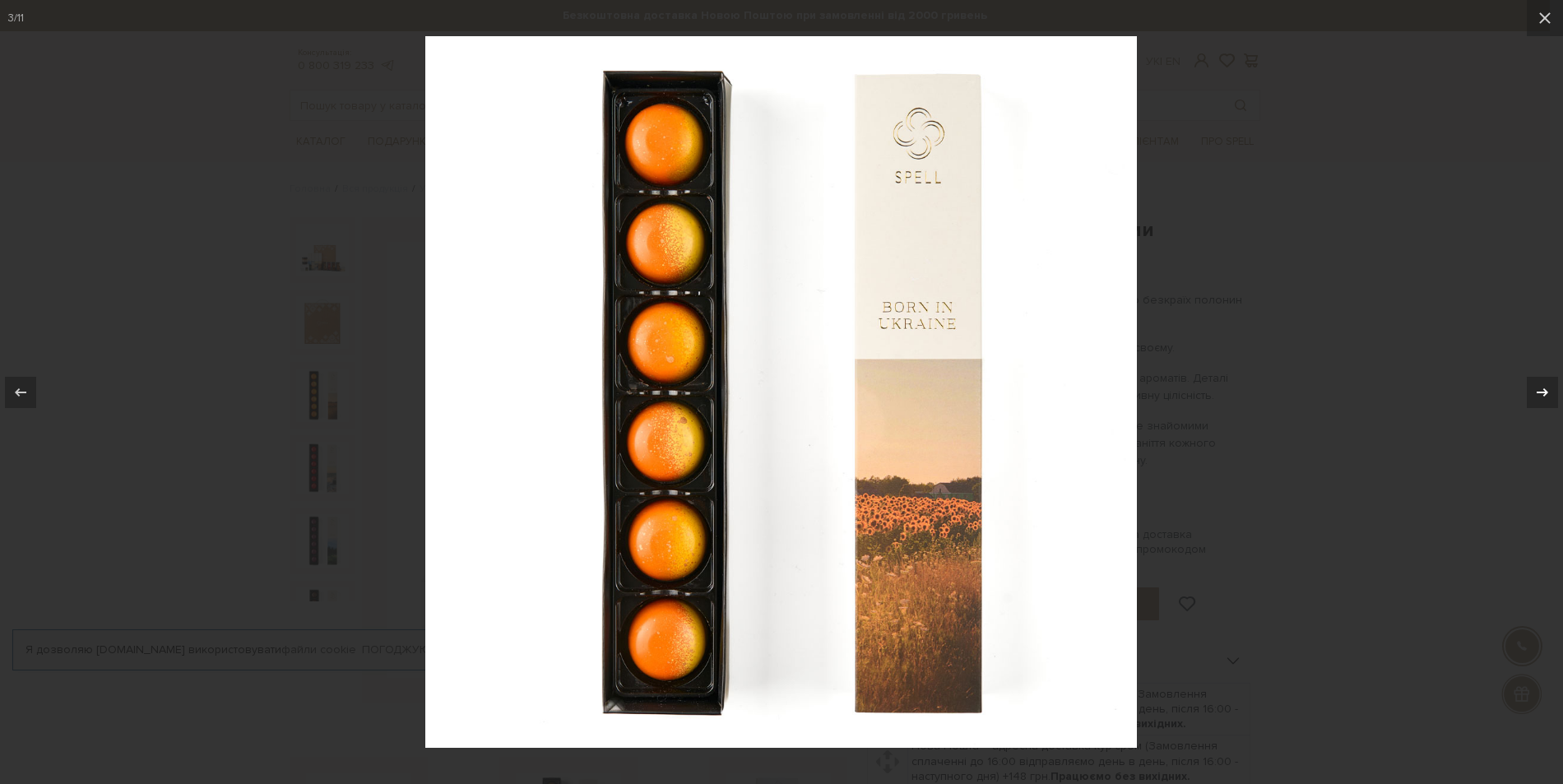
click at [1548, 387] on icon at bounding box center [1542, 392] width 20 height 20
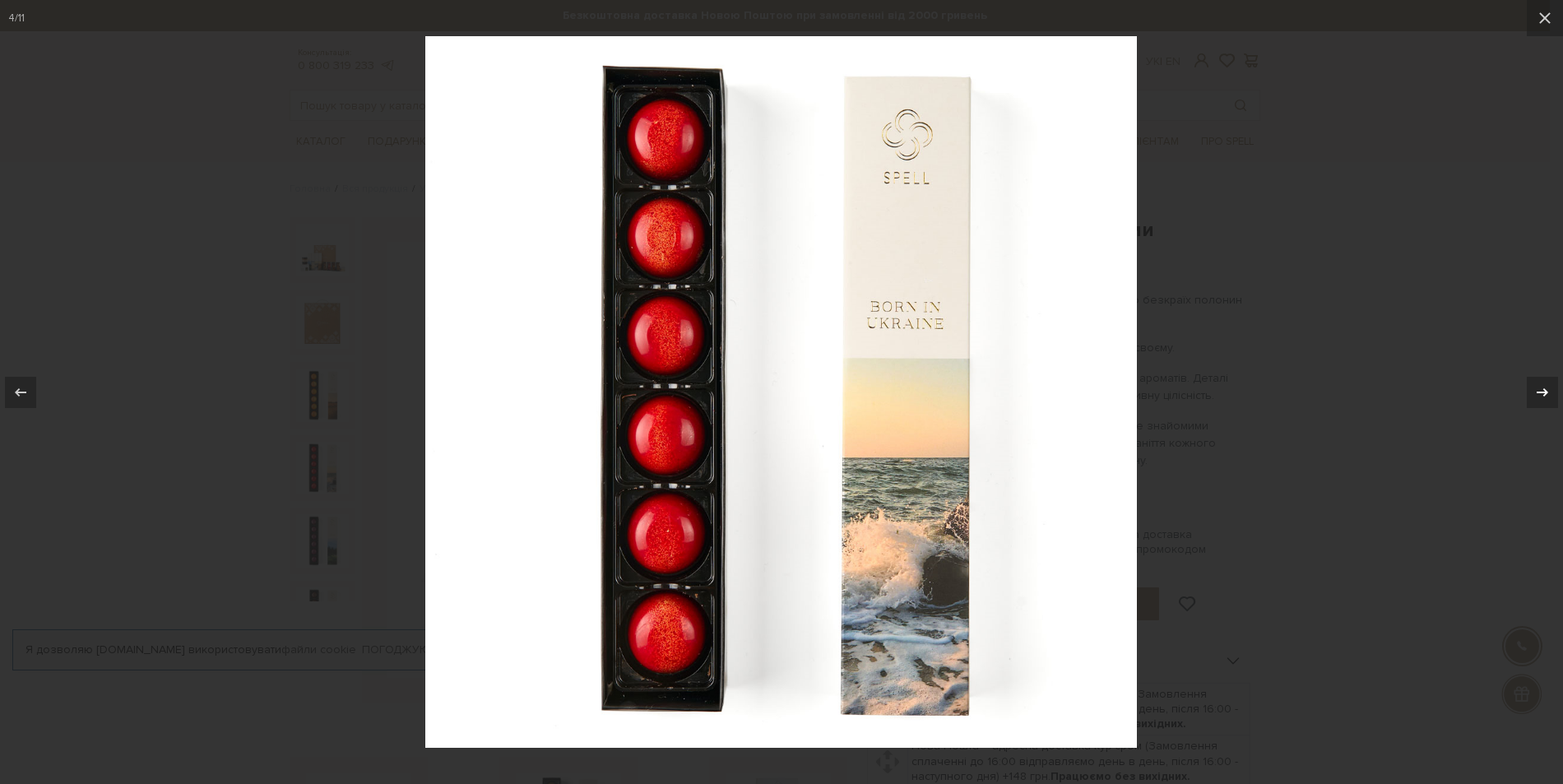
click at [1548, 387] on icon at bounding box center [1542, 392] width 20 height 20
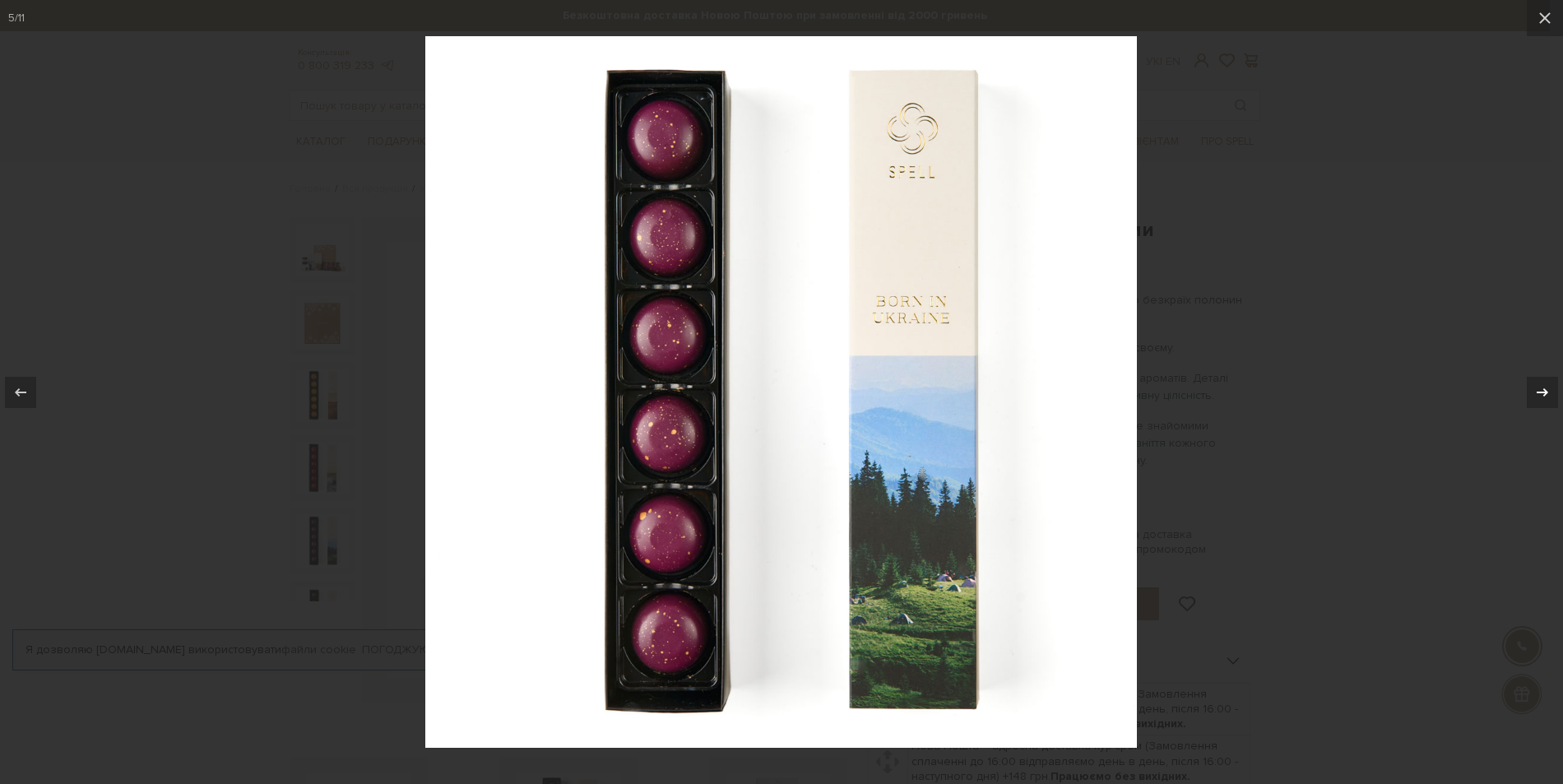
click at [1548, 387] on icon at bounding box center [1542, 392] width 20 height 20
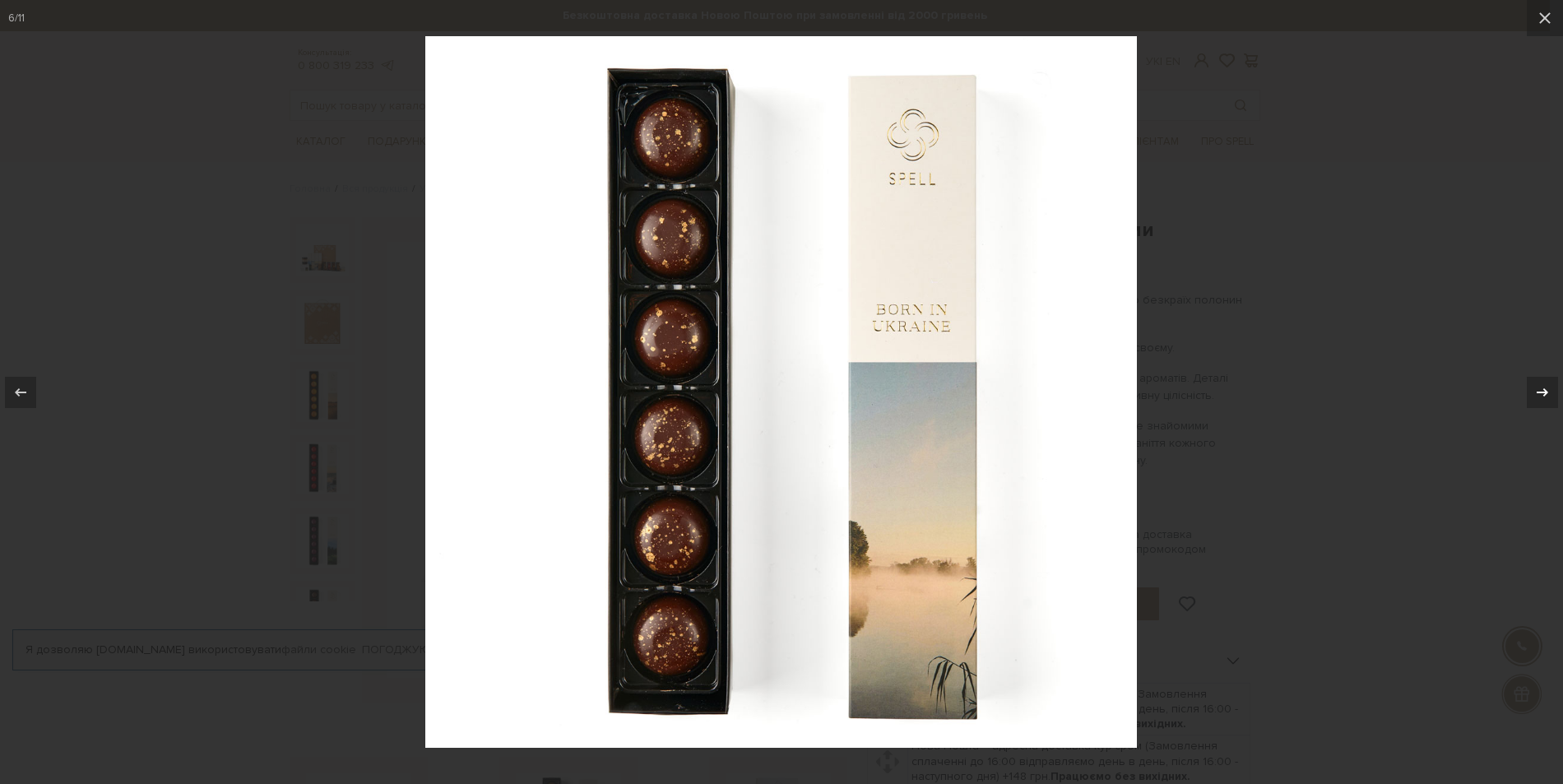
click at [1548, 387] on icon at bounding box center [1542, 392] width 20 height 20
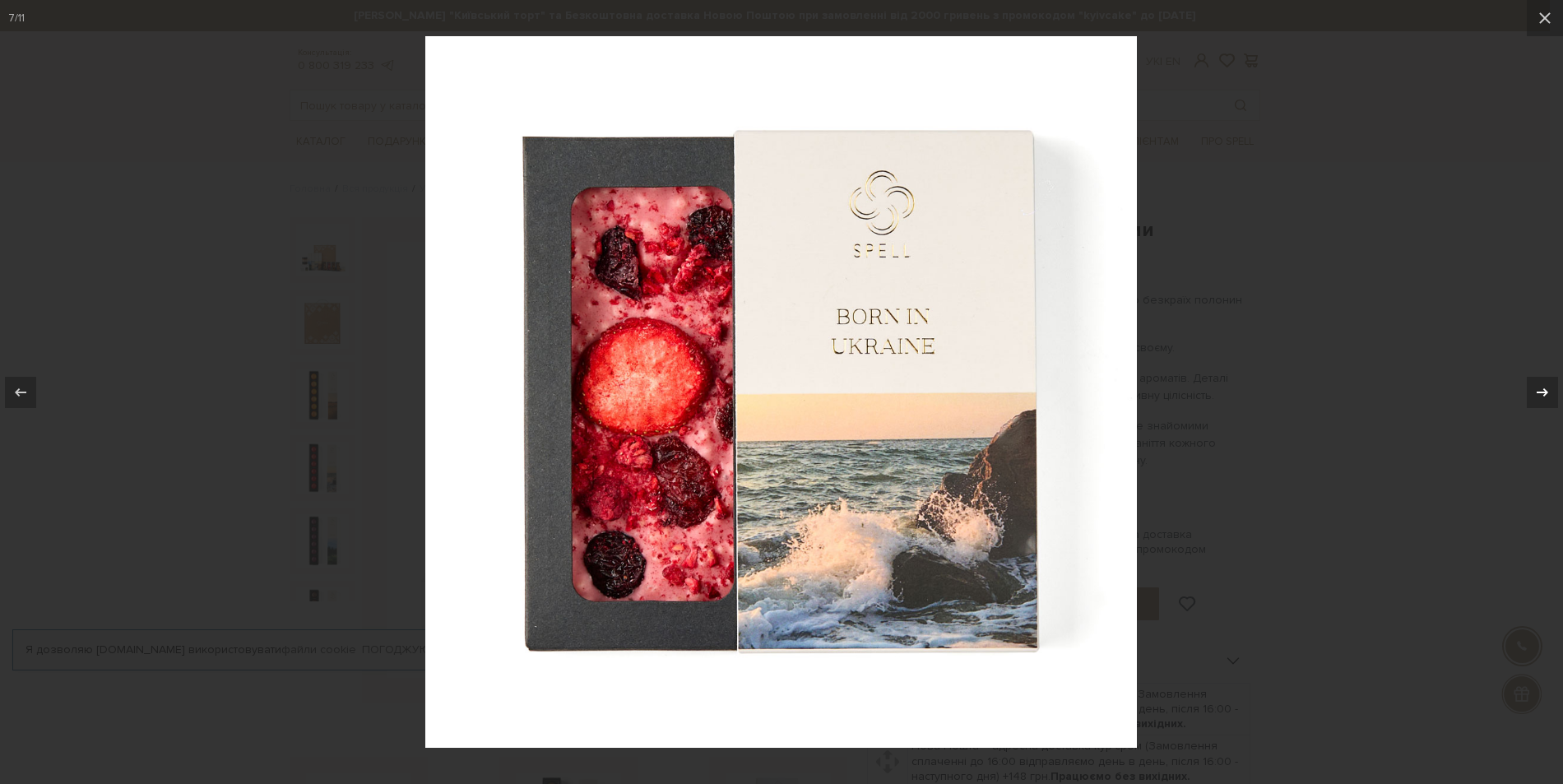
click at [1548, 387] on icon at bounding box center [1542, 392] width 20 height 20
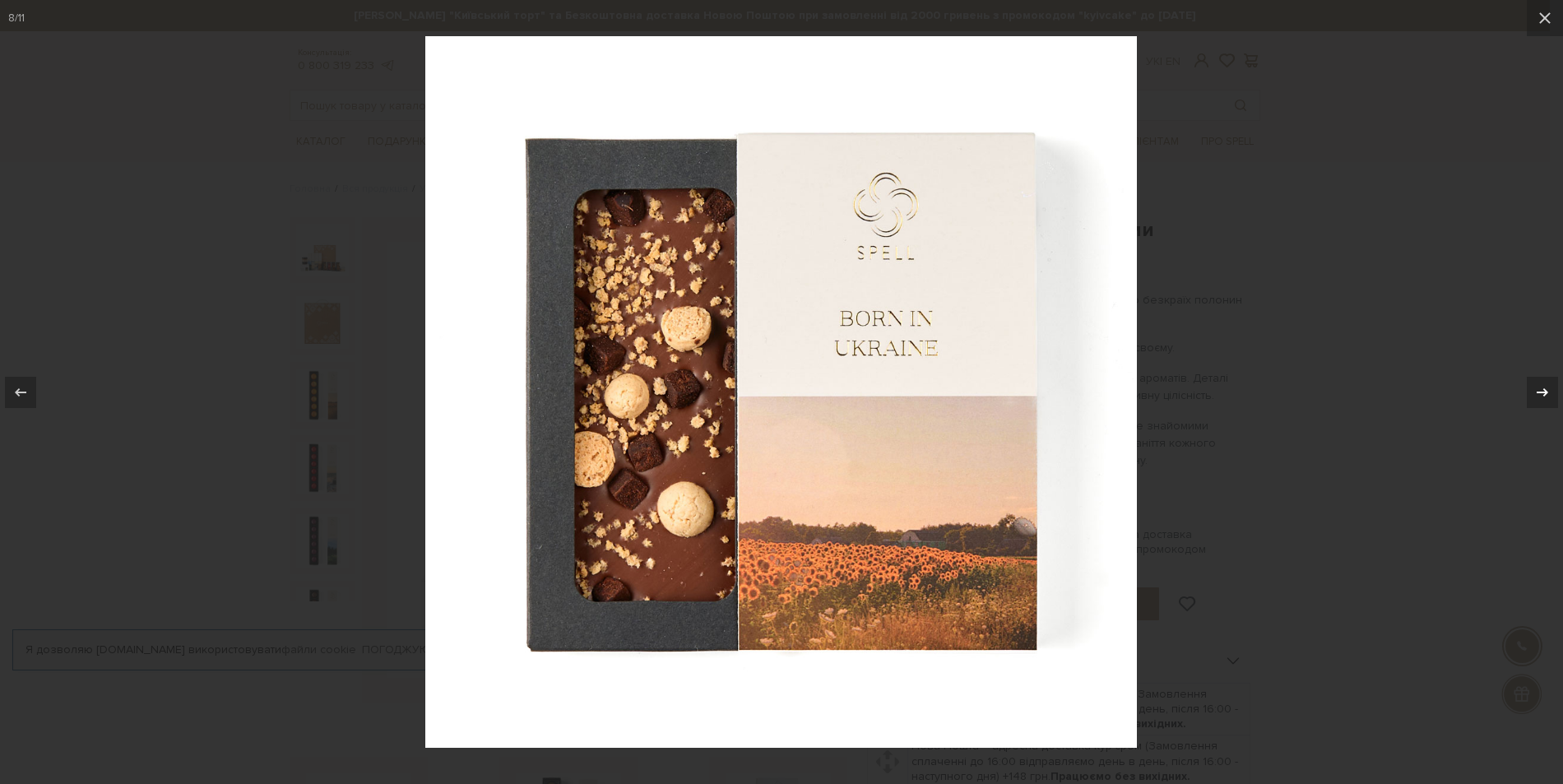
click at [1548, 387] on icon at bounding box center [1542, 392] width 20 height 20
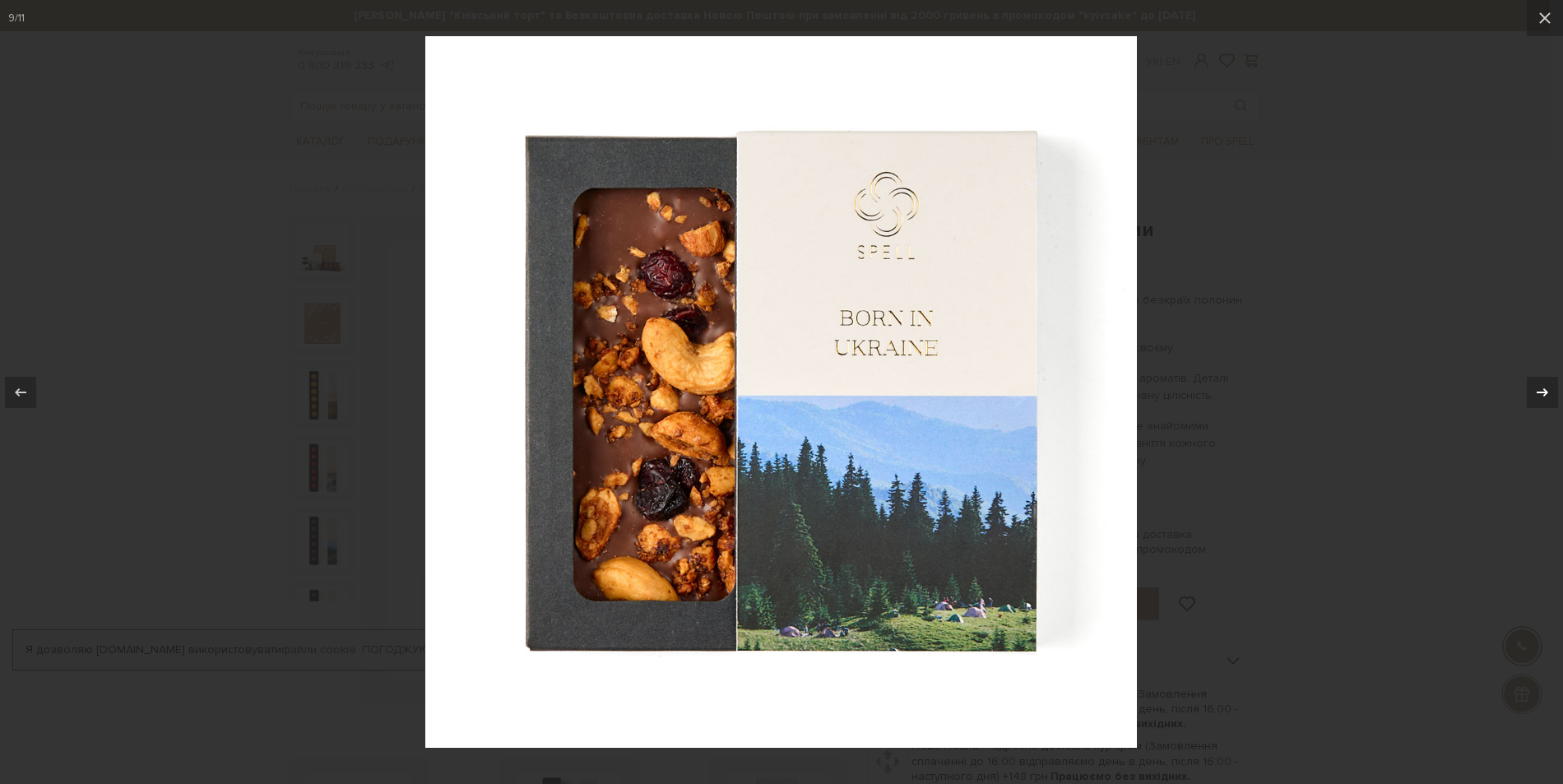
click at [1548, 387] on icon at bounding box center [1542, 392] width 20 height 20
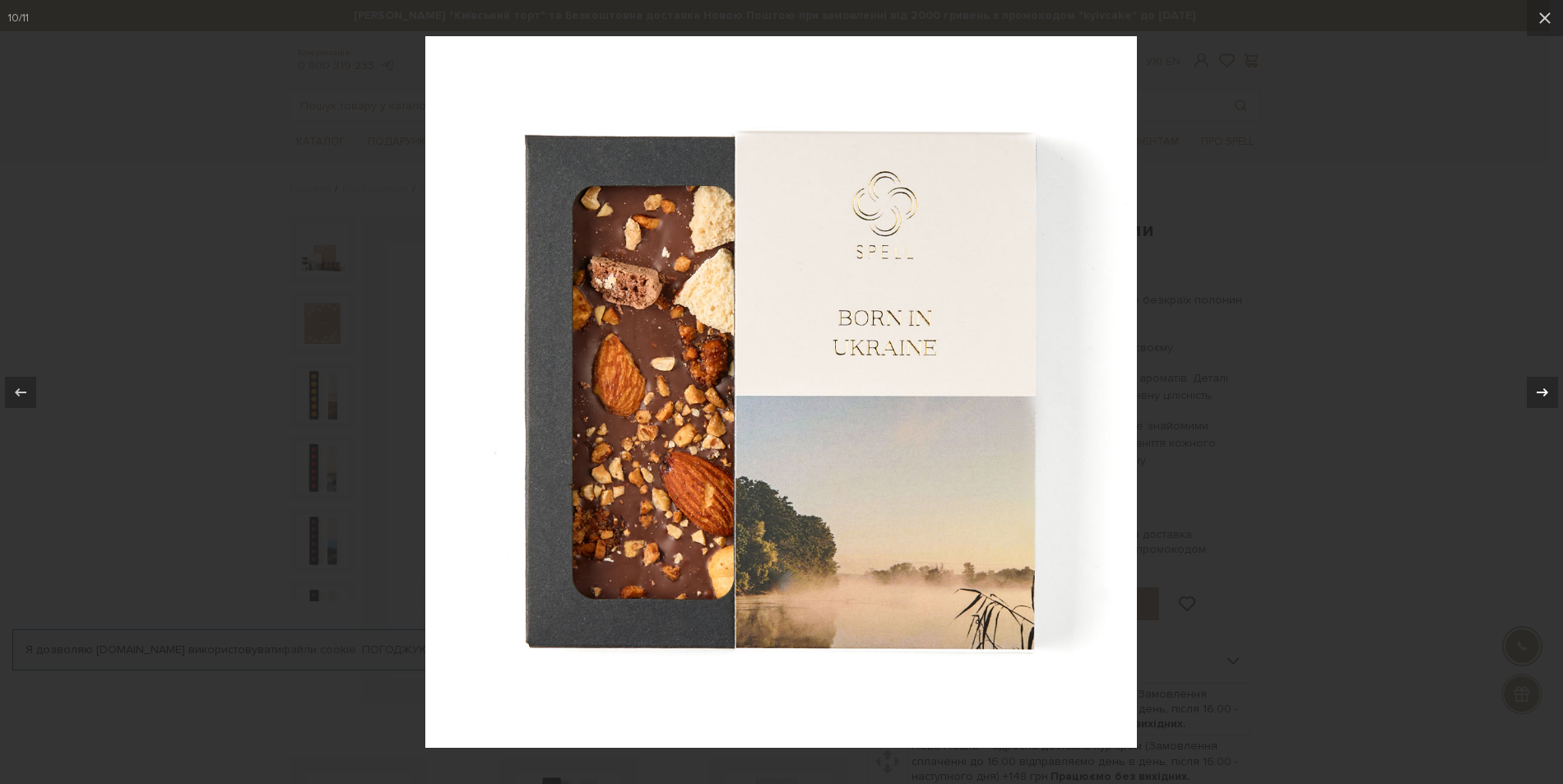
click at [1548, 387] on icon at bounding box center [1542, 392] width 20 height 20
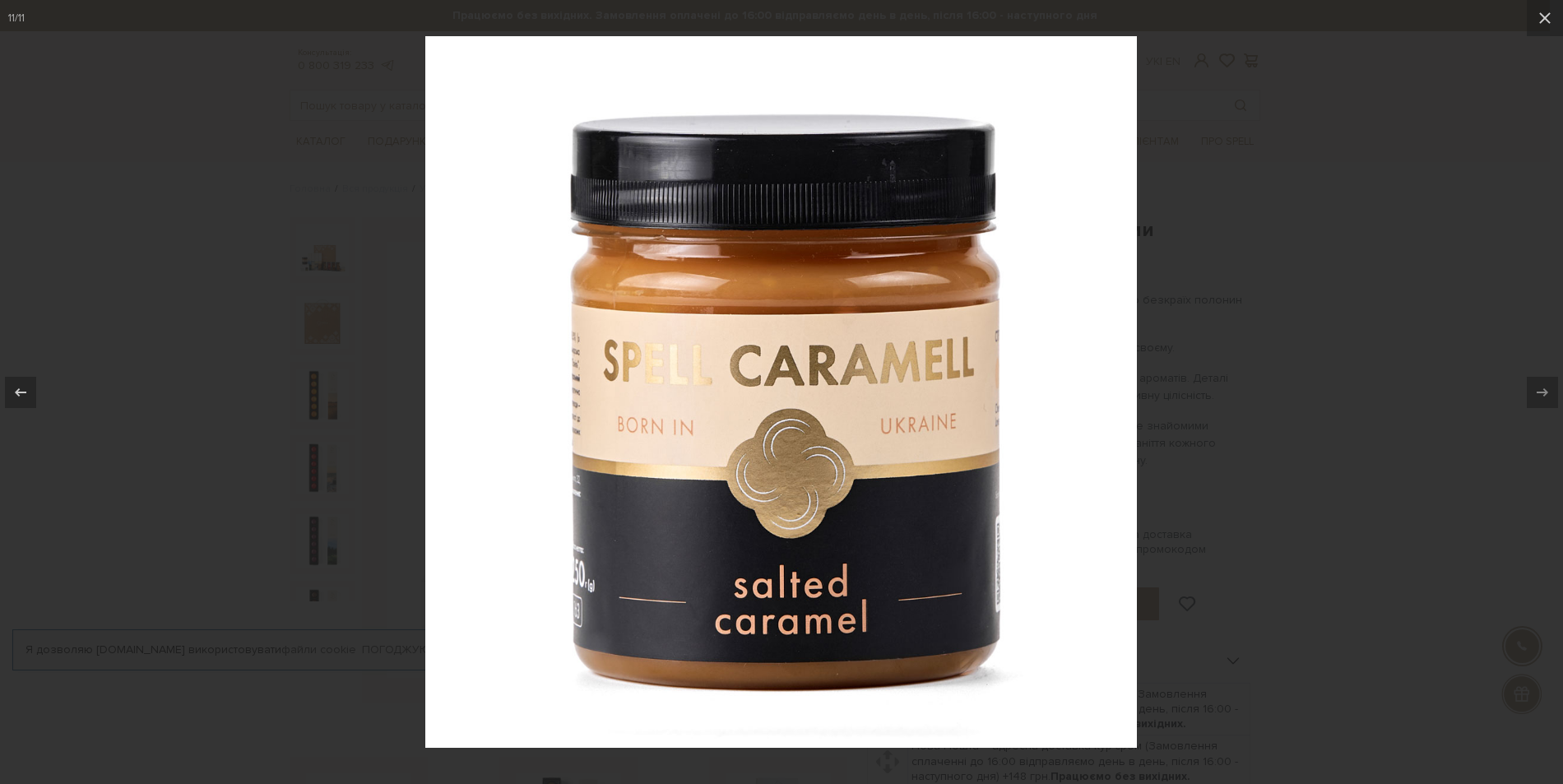
click at [1548, 387] on icon at bounding box center [1542, 392] width 20 height 20
click at [1546, 13] on icon at bounding box center [1545, 18] width 20 height 20
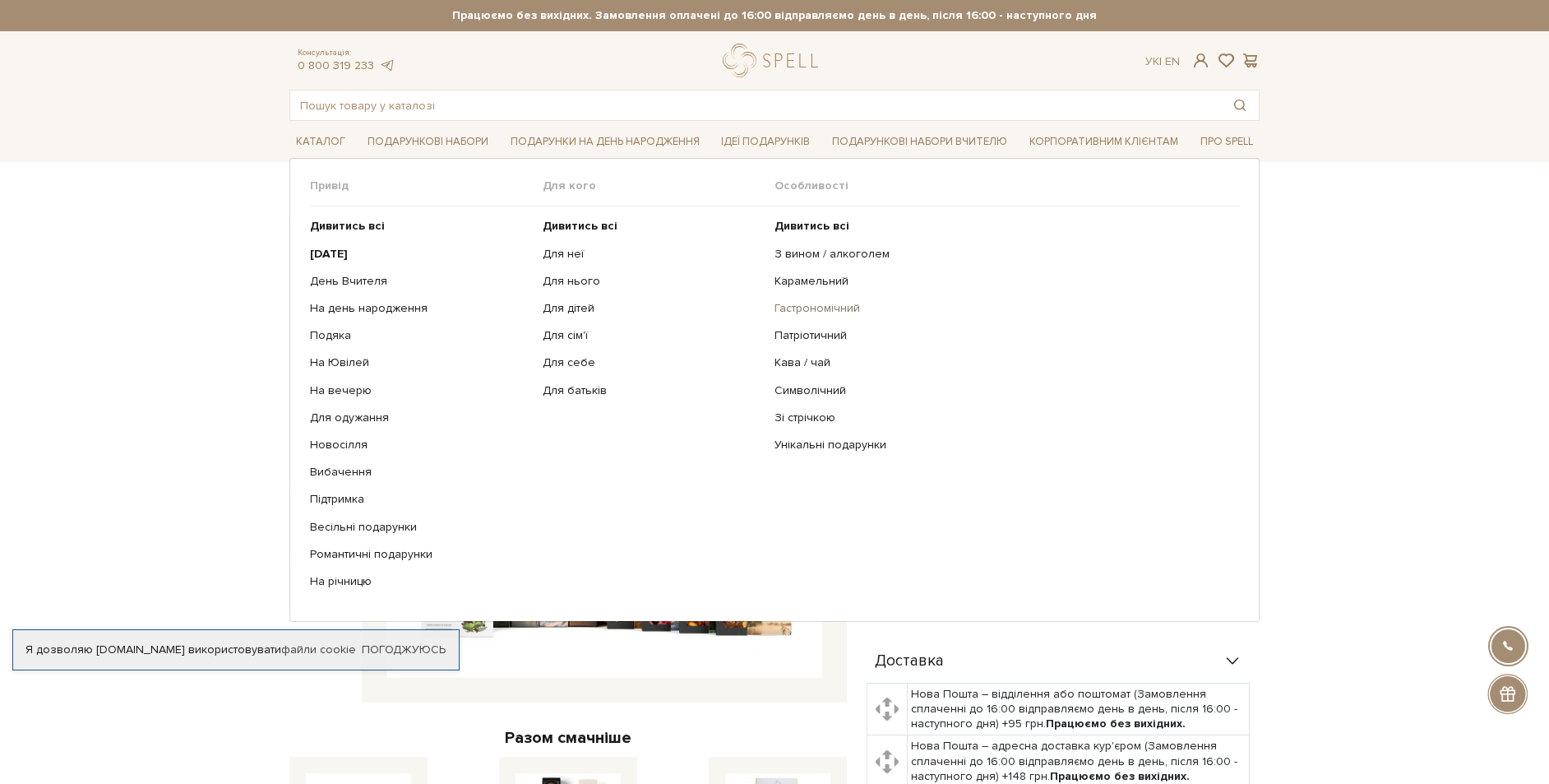
click at [802, 308] on link "Гастрономічний" at bounding box center [1001, 308] width 453 height 15
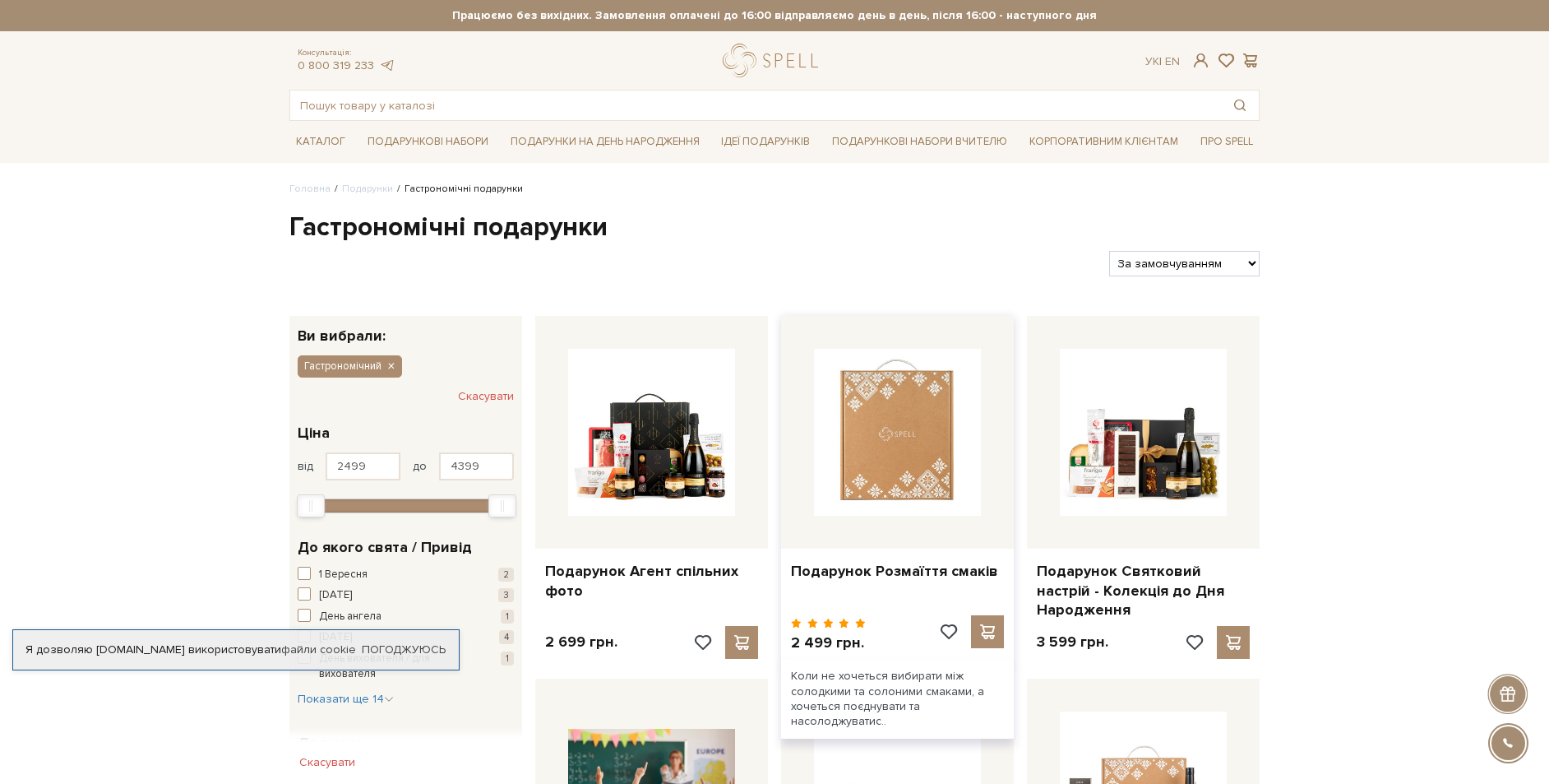
click at [922, 436] on img at bounding box center [897, 432] width 167 height 167
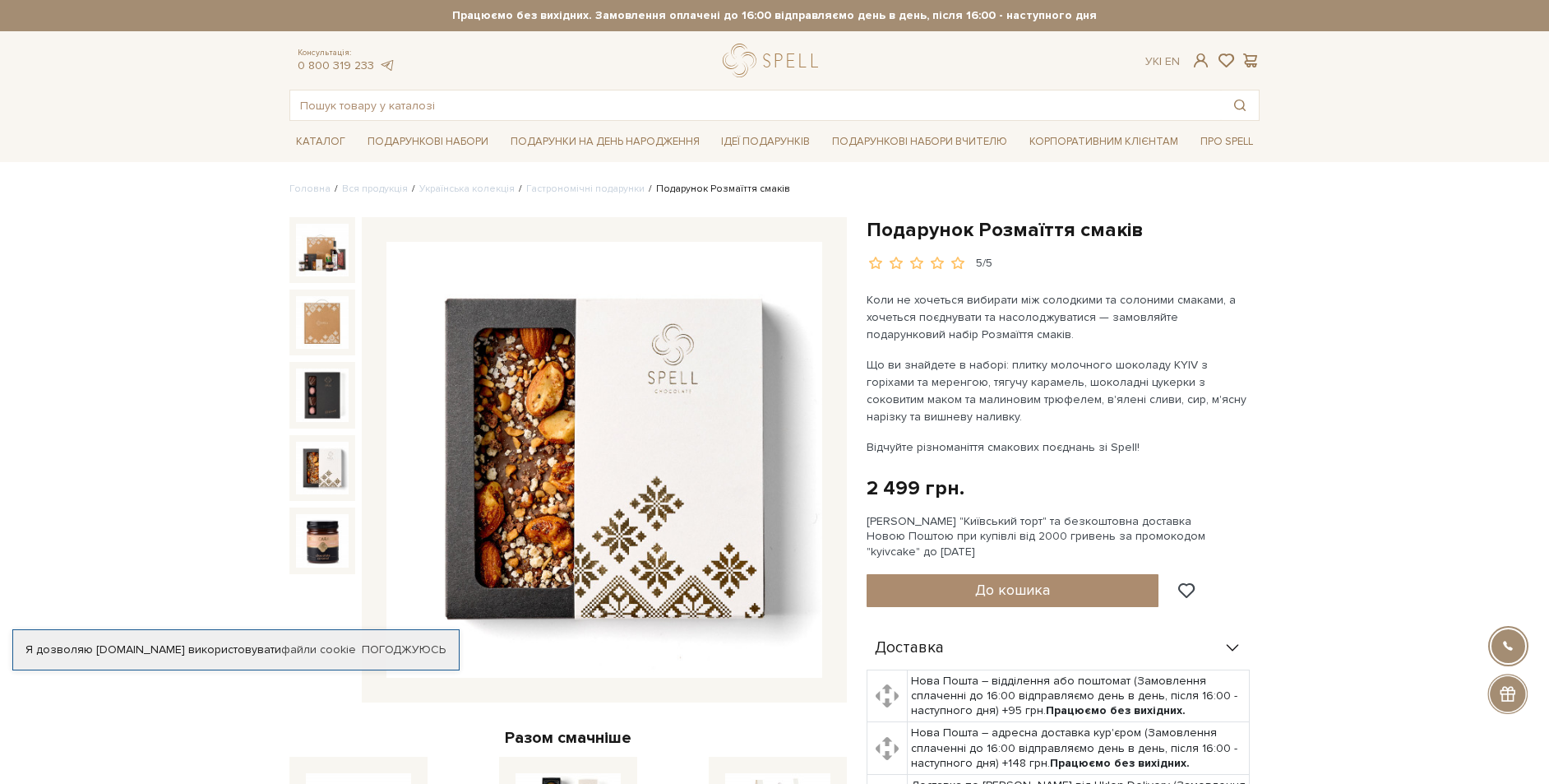
click at [326, 465] on img at bounding box center [322, 468] width 53 height 53
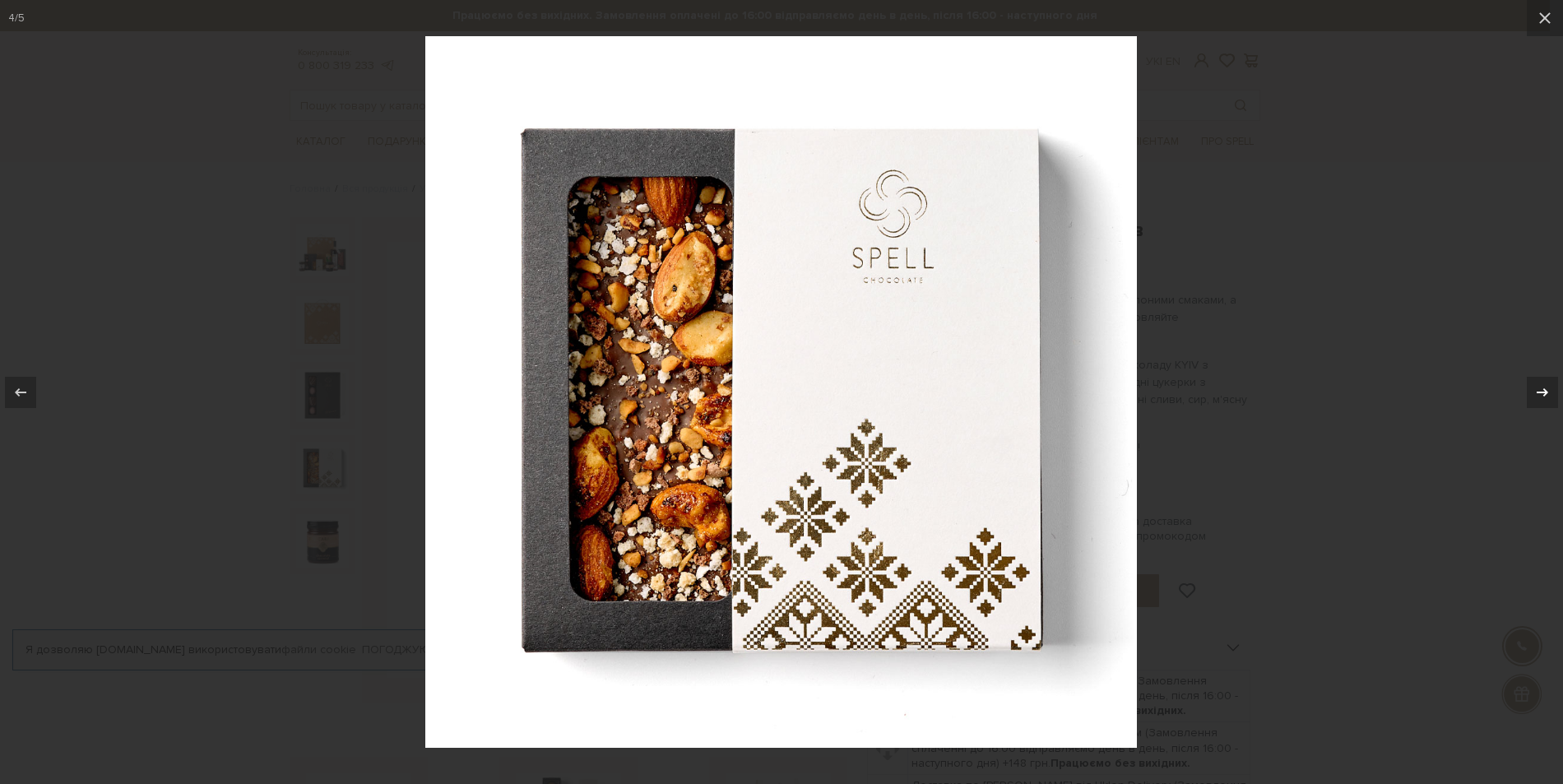
click at [1537, 394] on icon at bounding box center [1542, 392] width 20 height 20
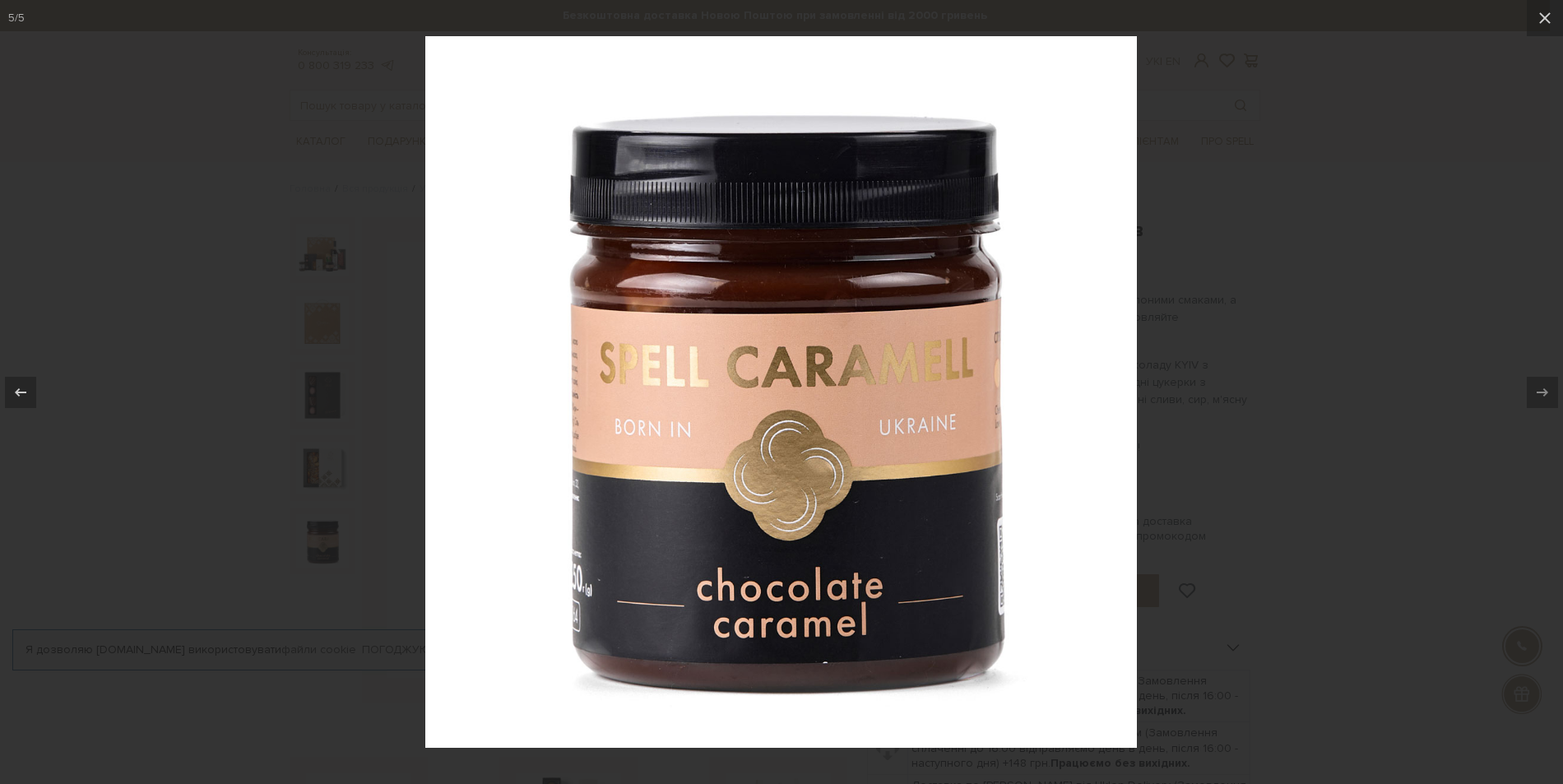
click at [1537, 394] on icon at bounding box center [1542, 392] width 20 height 20
click at [12, 394] on icon at bounding box center [21, 392] width 20 height 20
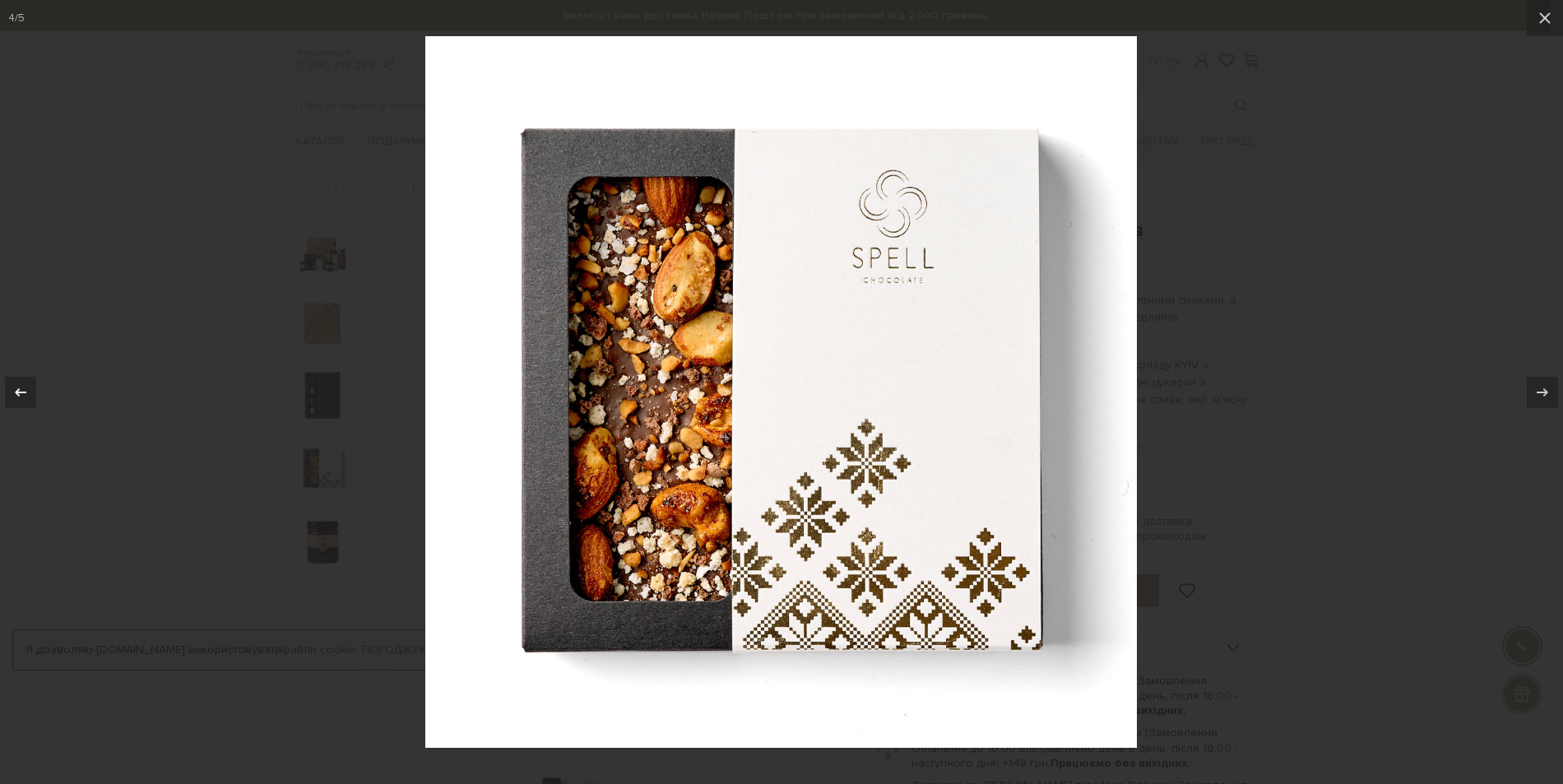
click at [12, 394] on icon at bounding box center [21, 392] width 20 height 20
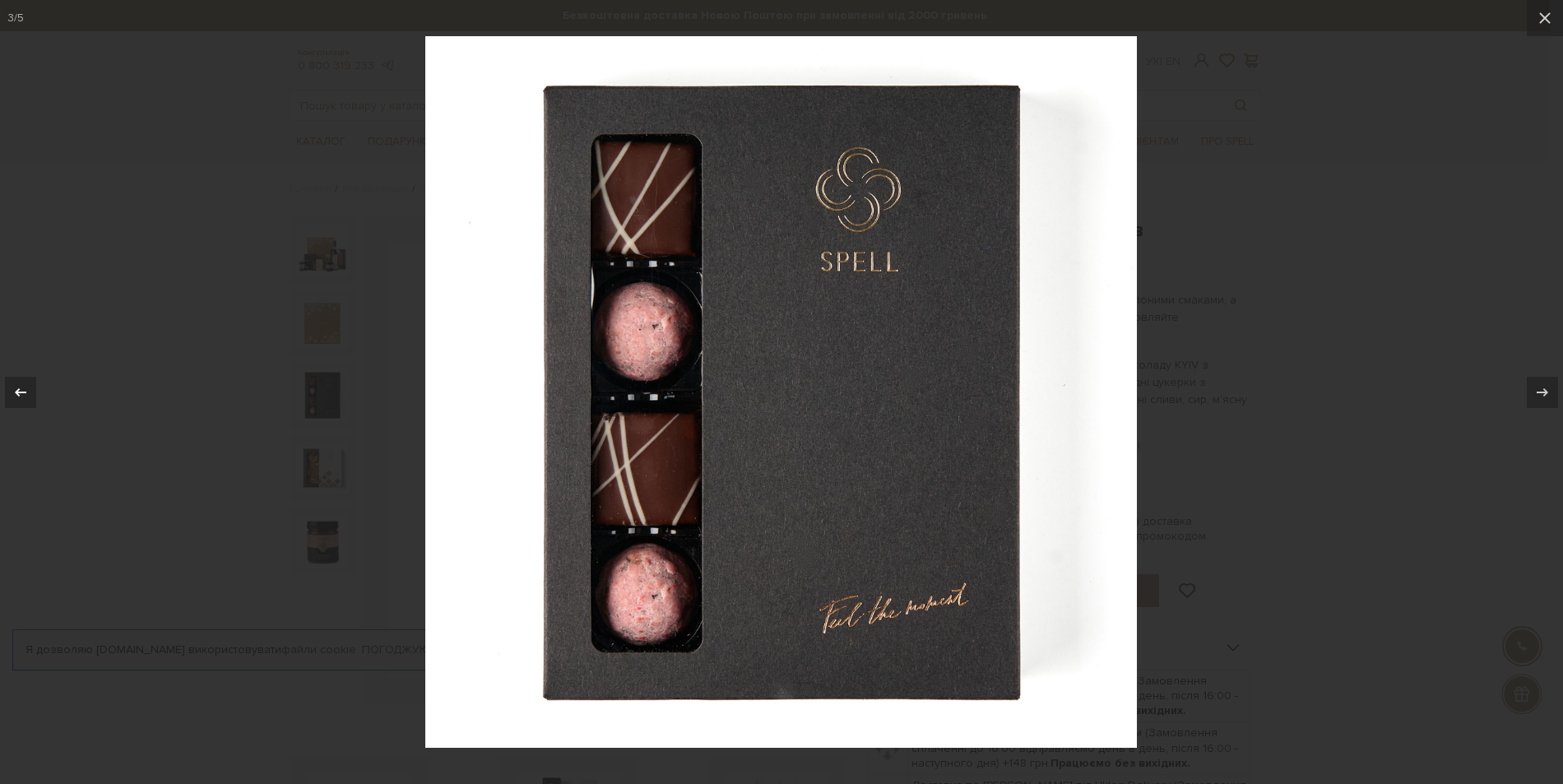
click at [12, 394] on icon at bounding box center [21, 392] width 20 height 20
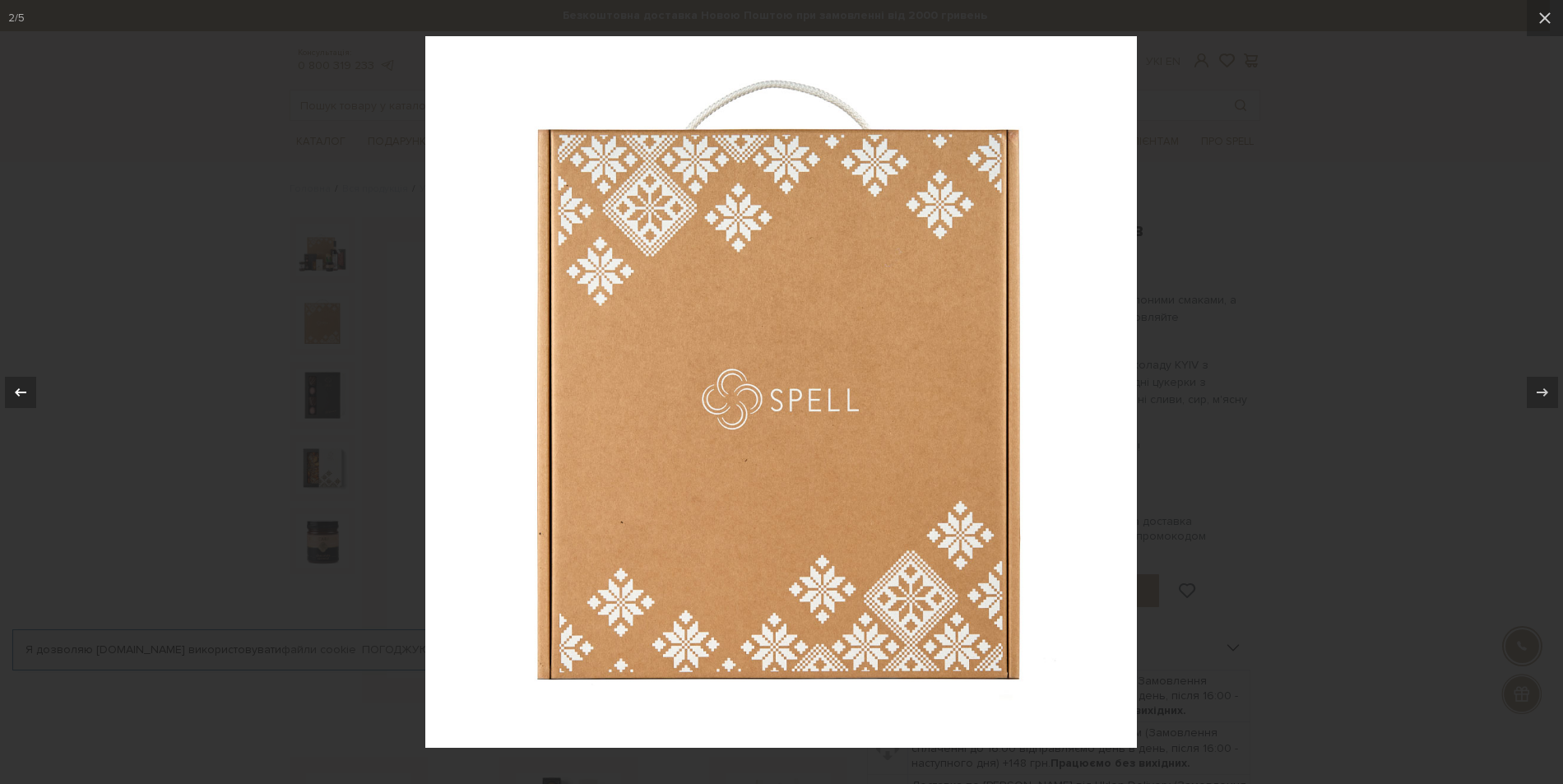
click at [12, 394] on icon at bounding box center [21, 392] width 20 height 20
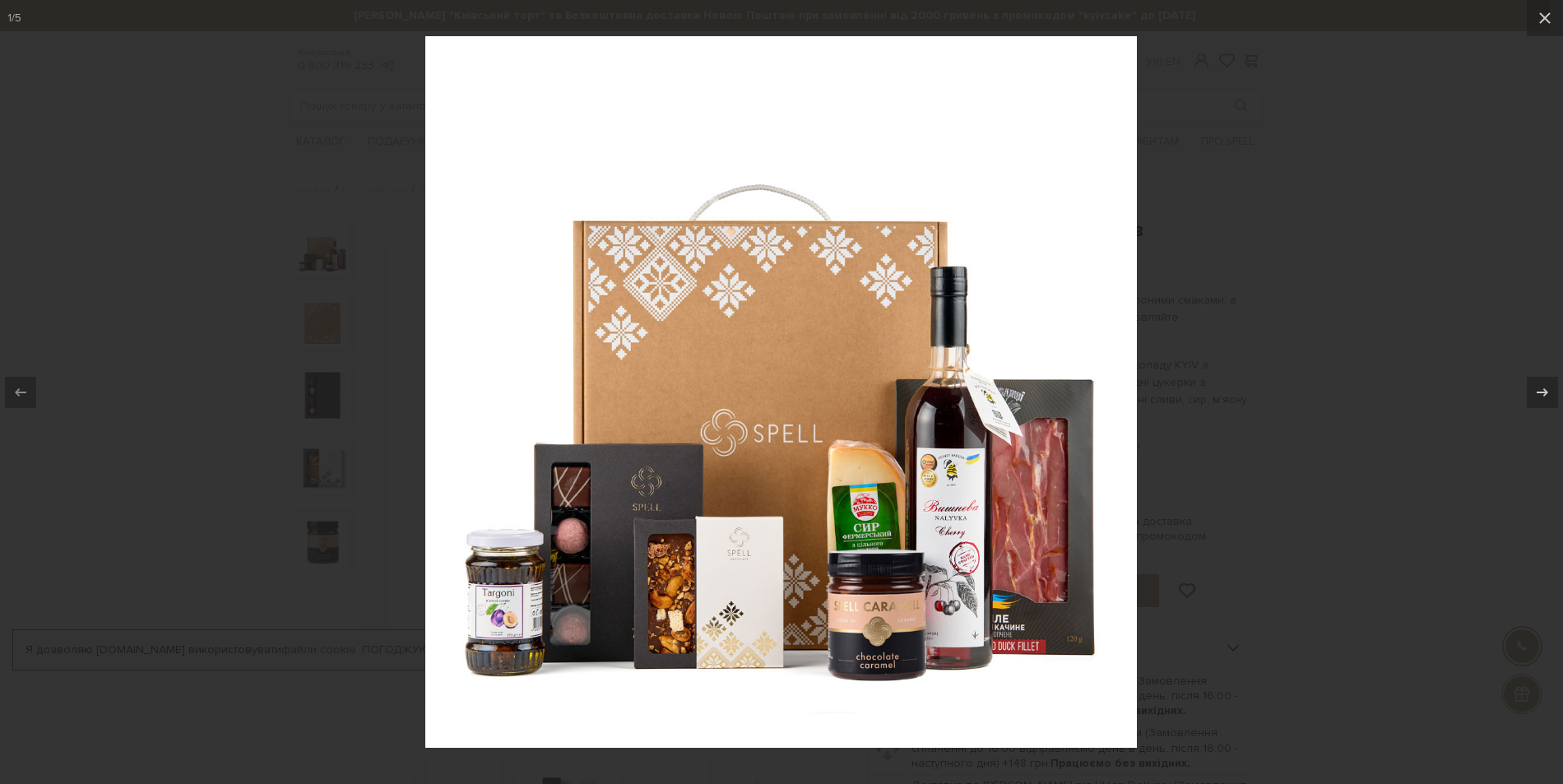
click at [12, 394] on icon at bounding box center [21, 392] width 20 height 20
click at [1547, 12] on icon at bounding box center [1545, 18] width 20 height 20
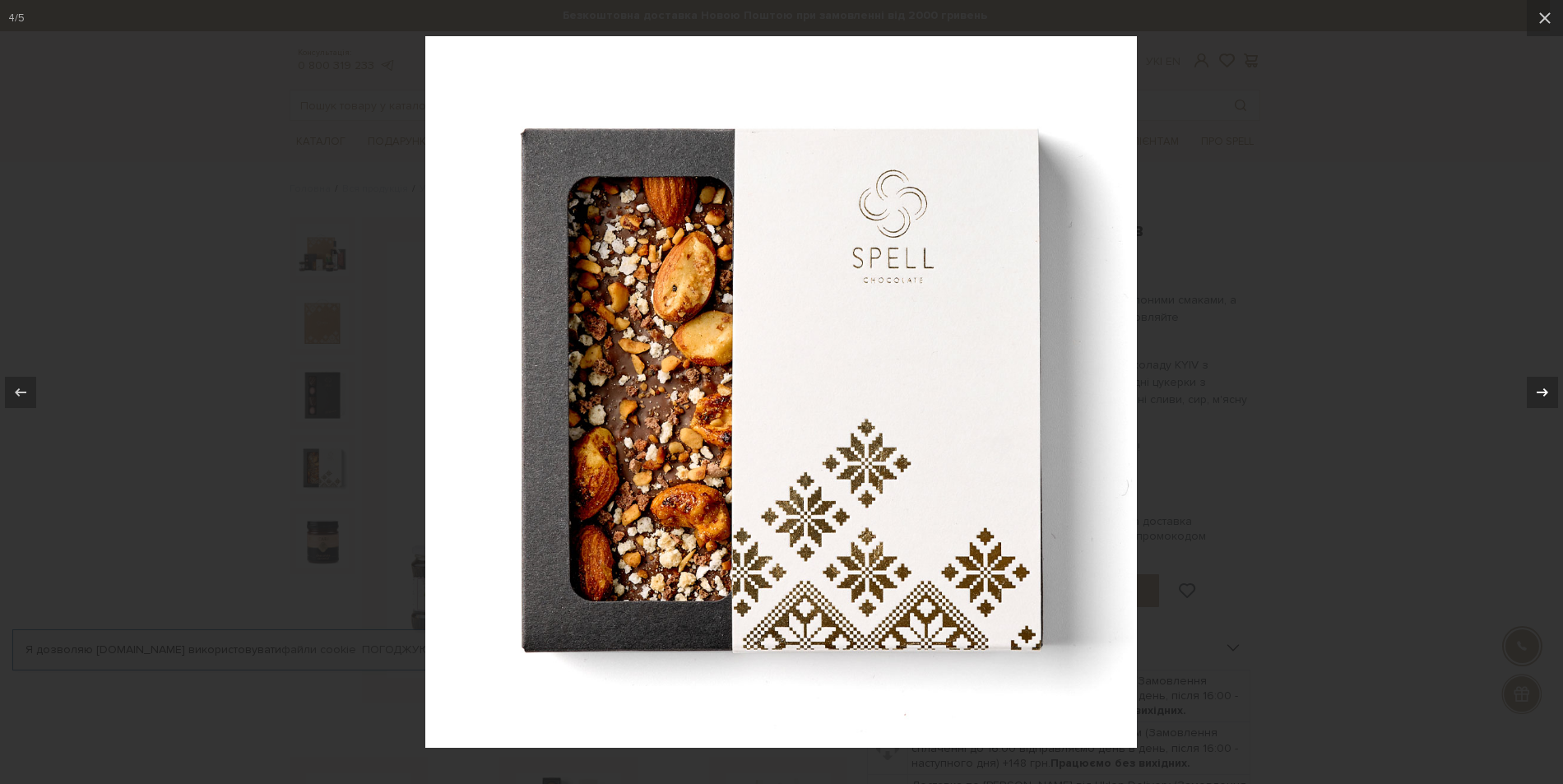
click at [1545, 393] on div "4 / 5" at bounding box center [782, 392] width 1563 height 784
click at [1545, 393] on icon at bounding box center [1542, 391] width 12 height 8
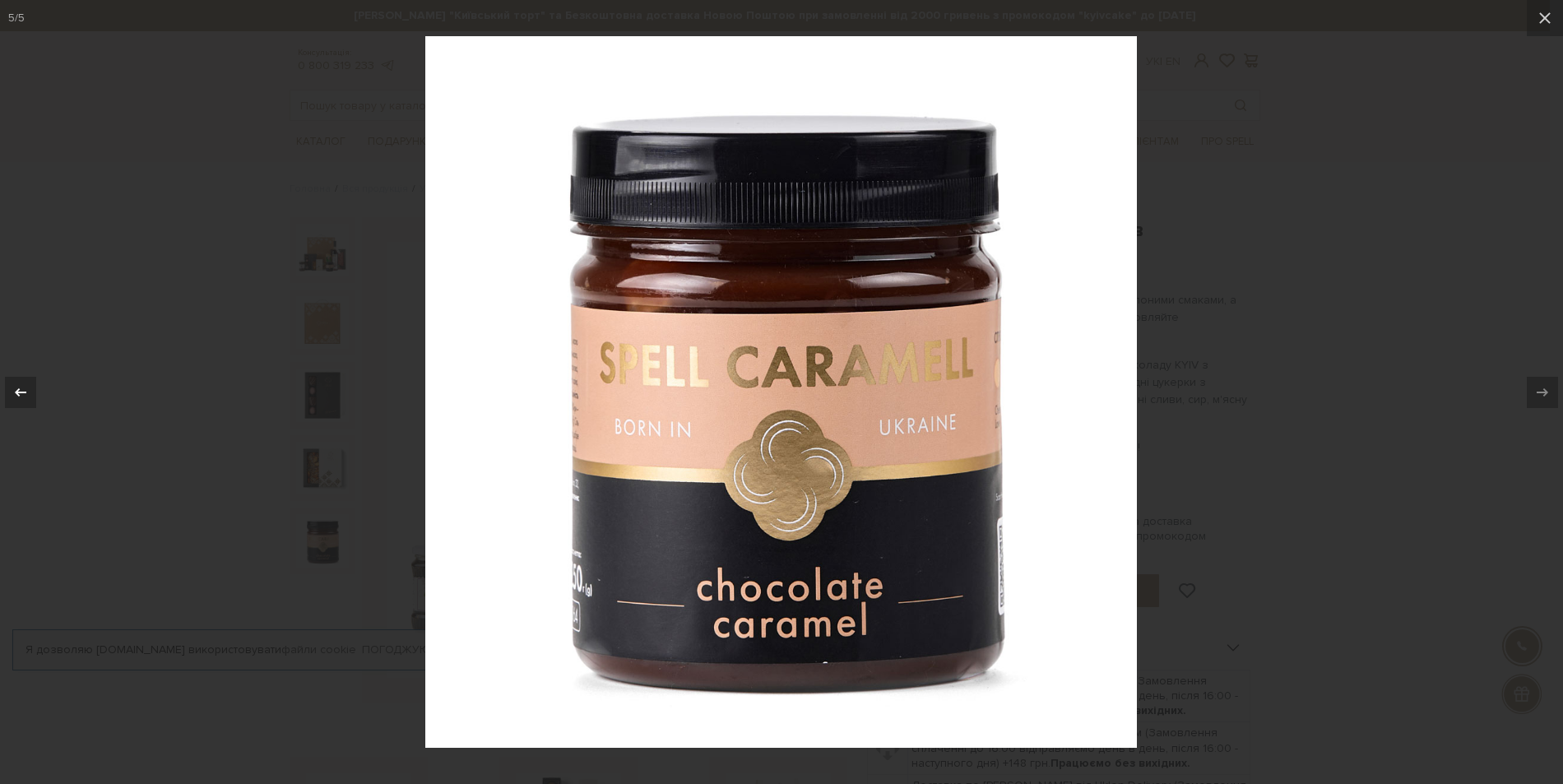
click at [21, 387] on icon at bounding box center [21, 392] width 20 height 20
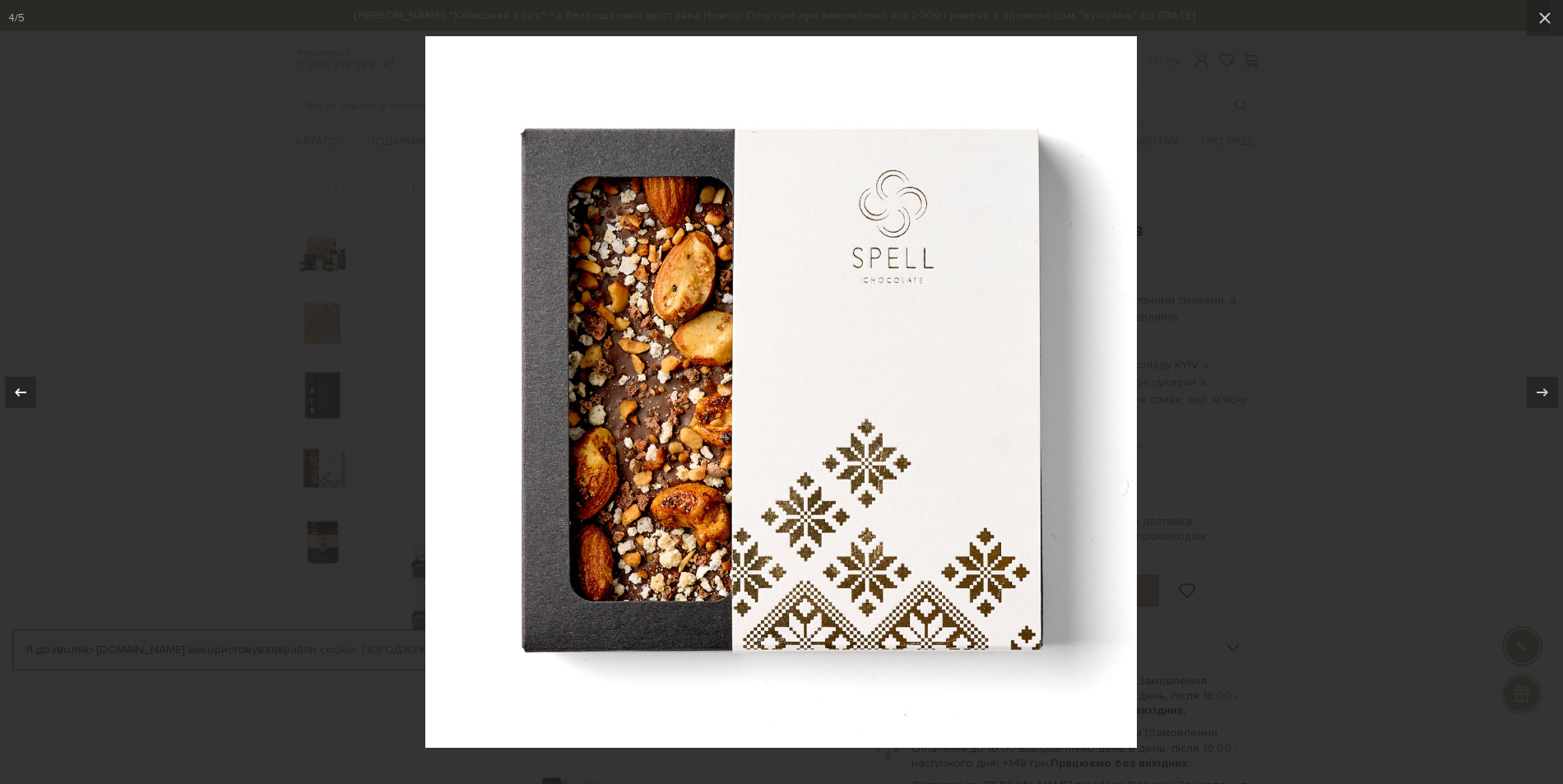
click at [21, 387] on icon at bounding box center [21, 392] width 20 height 20
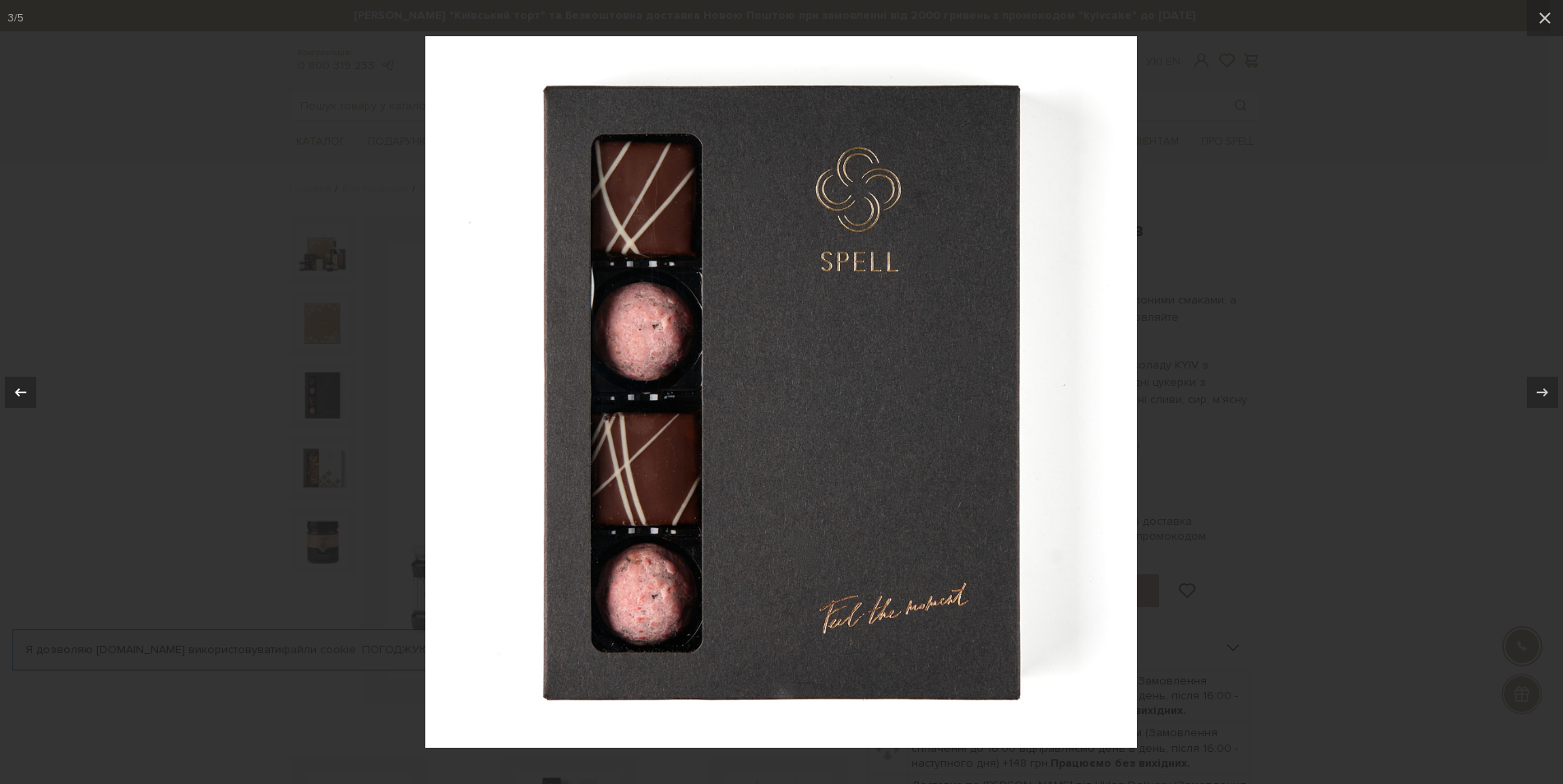
click at [21, 387] on icon at bounding box center [21, 392] width 20 height 20
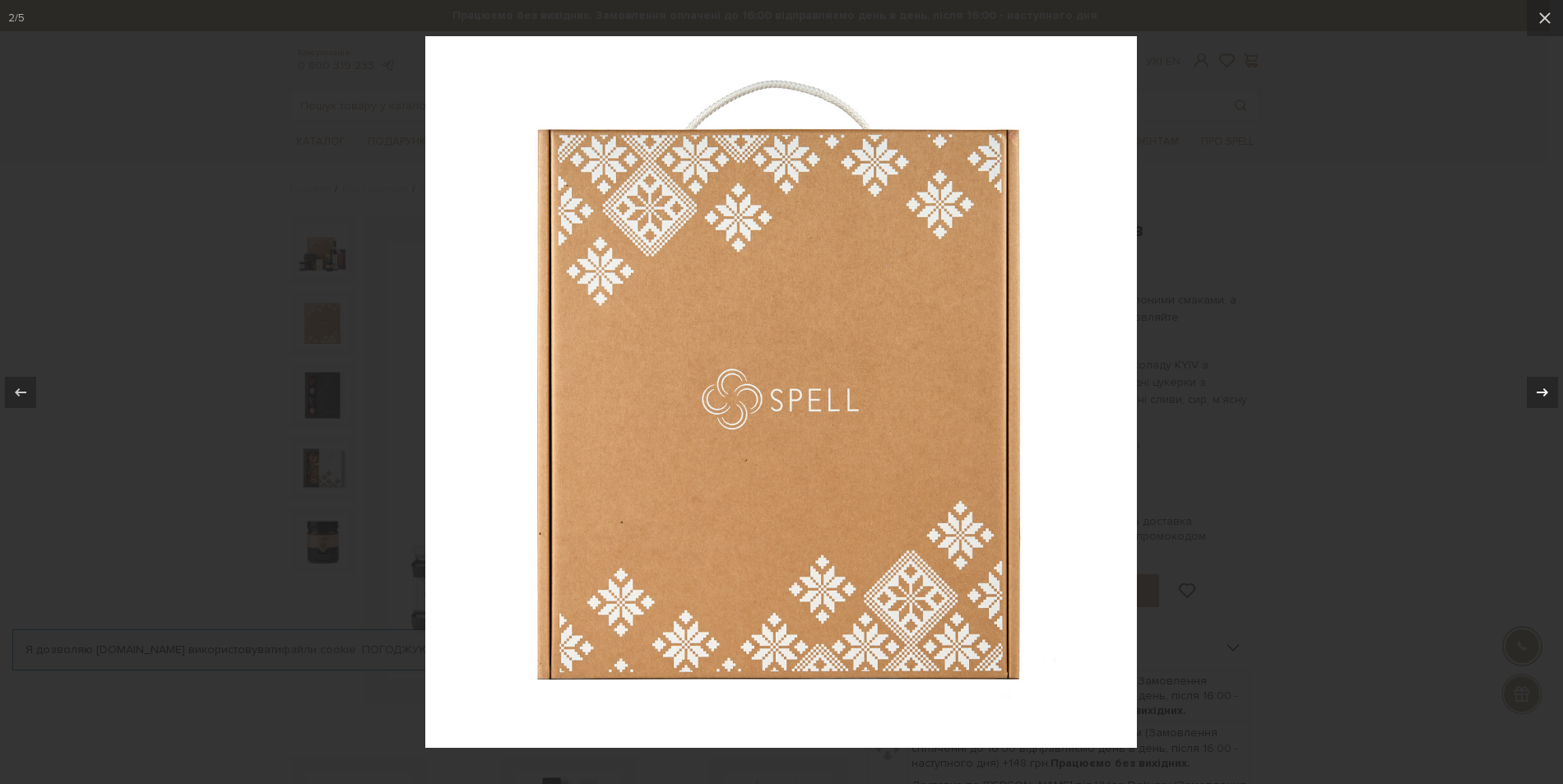
click at [1538, 394] on icon at bounding box center [1542, 392] width 20 height 20
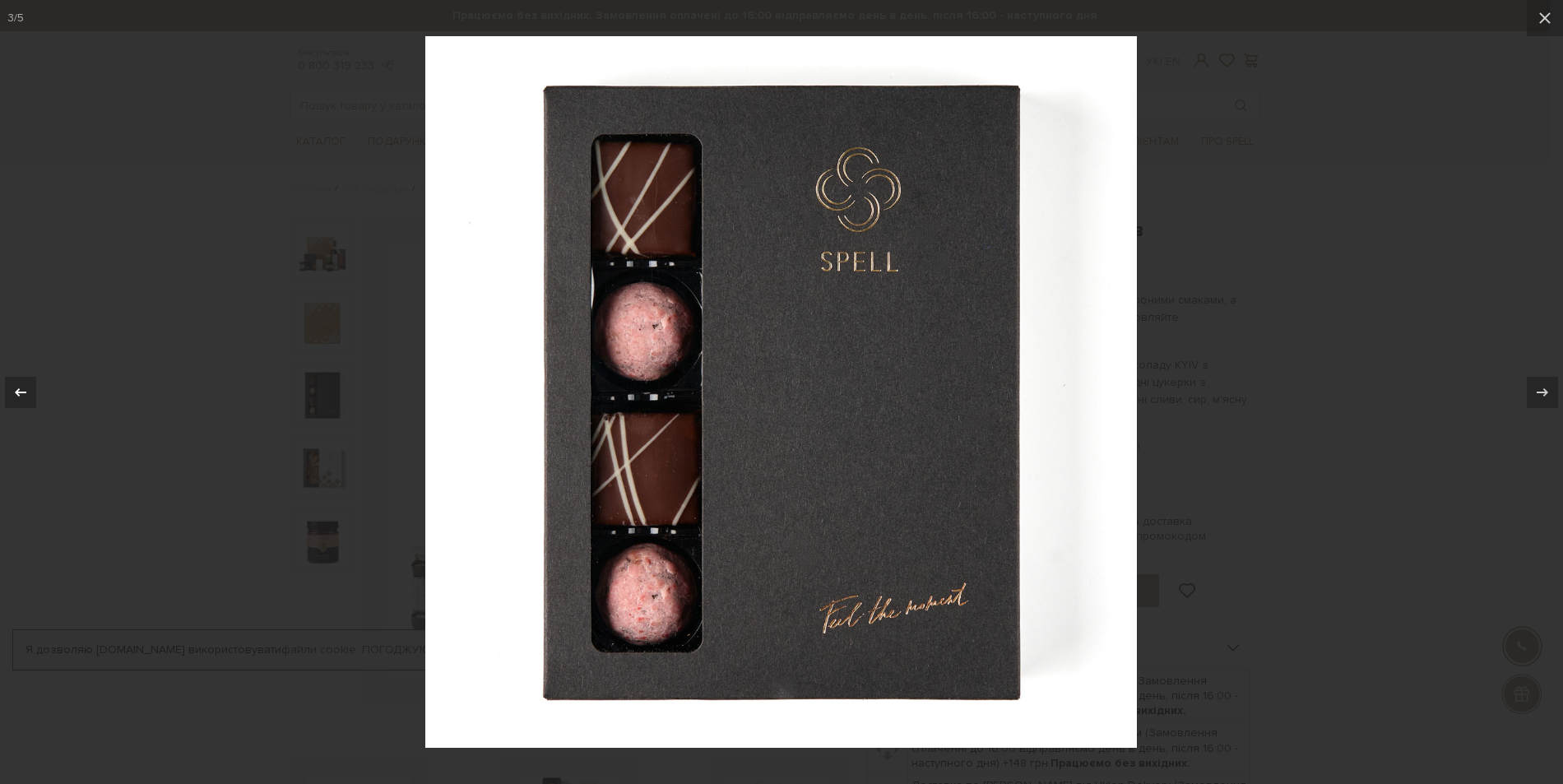
click at [21, 390] on icon at bounding box center [21, 392] width 20 height 20
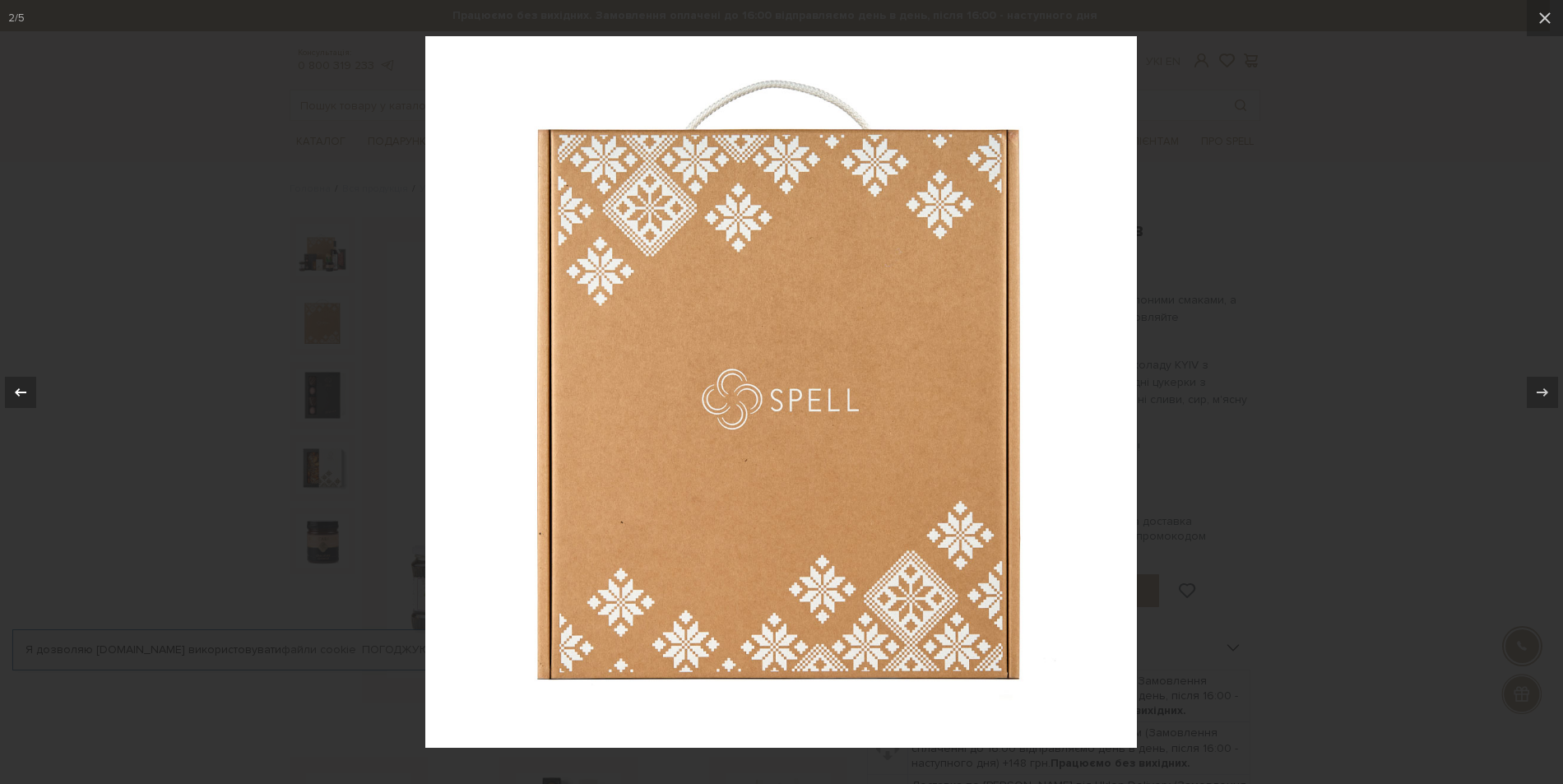
click at [21, 390] on icon at bounding box center [21, 392] width 20 height 20
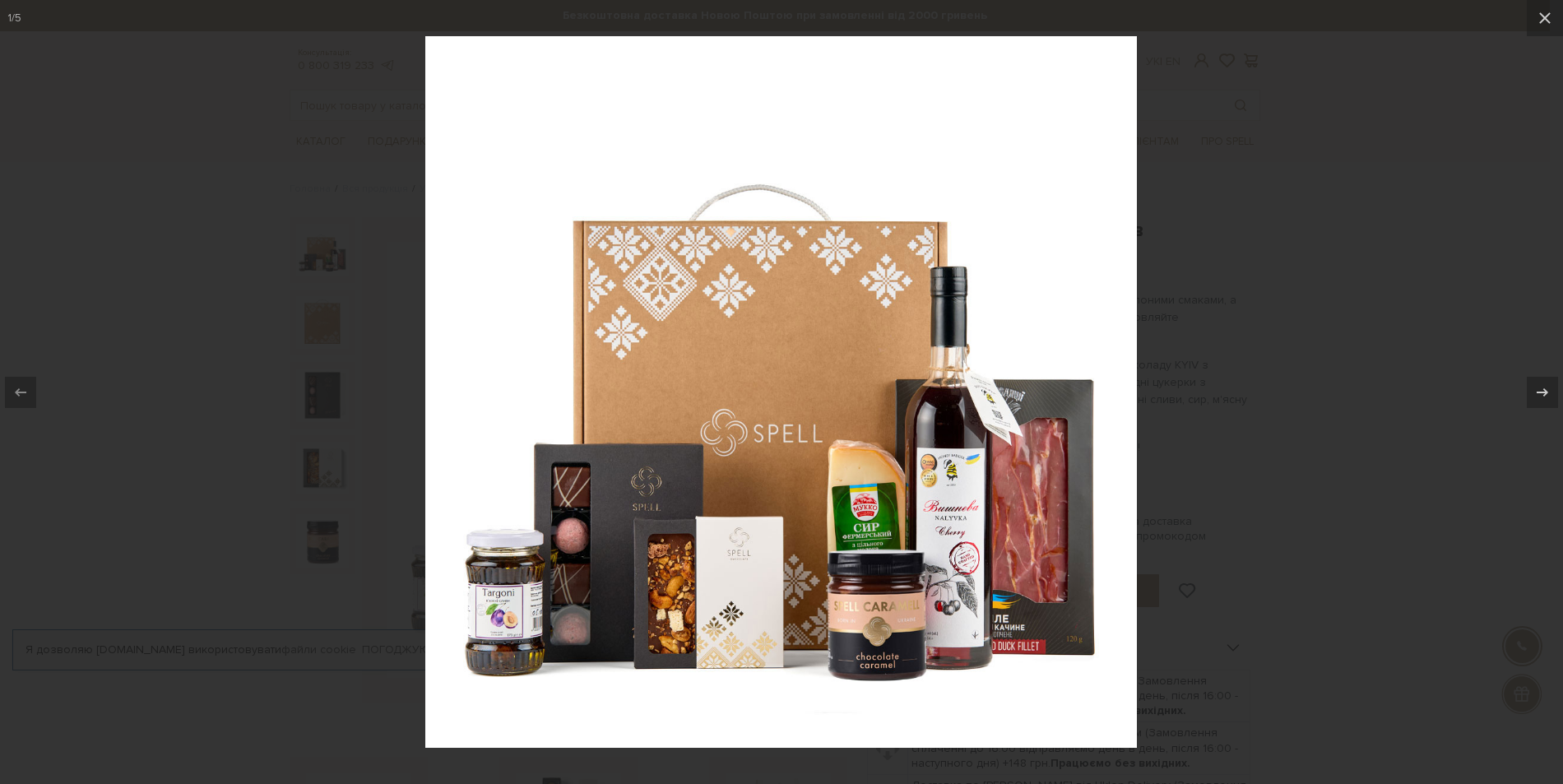
click at [21, 390] on icon at bounding box center [21, 392] width 20 height 20
click at [1541, 25] on icon at bounding box center [1545, 18] width 20 height 20
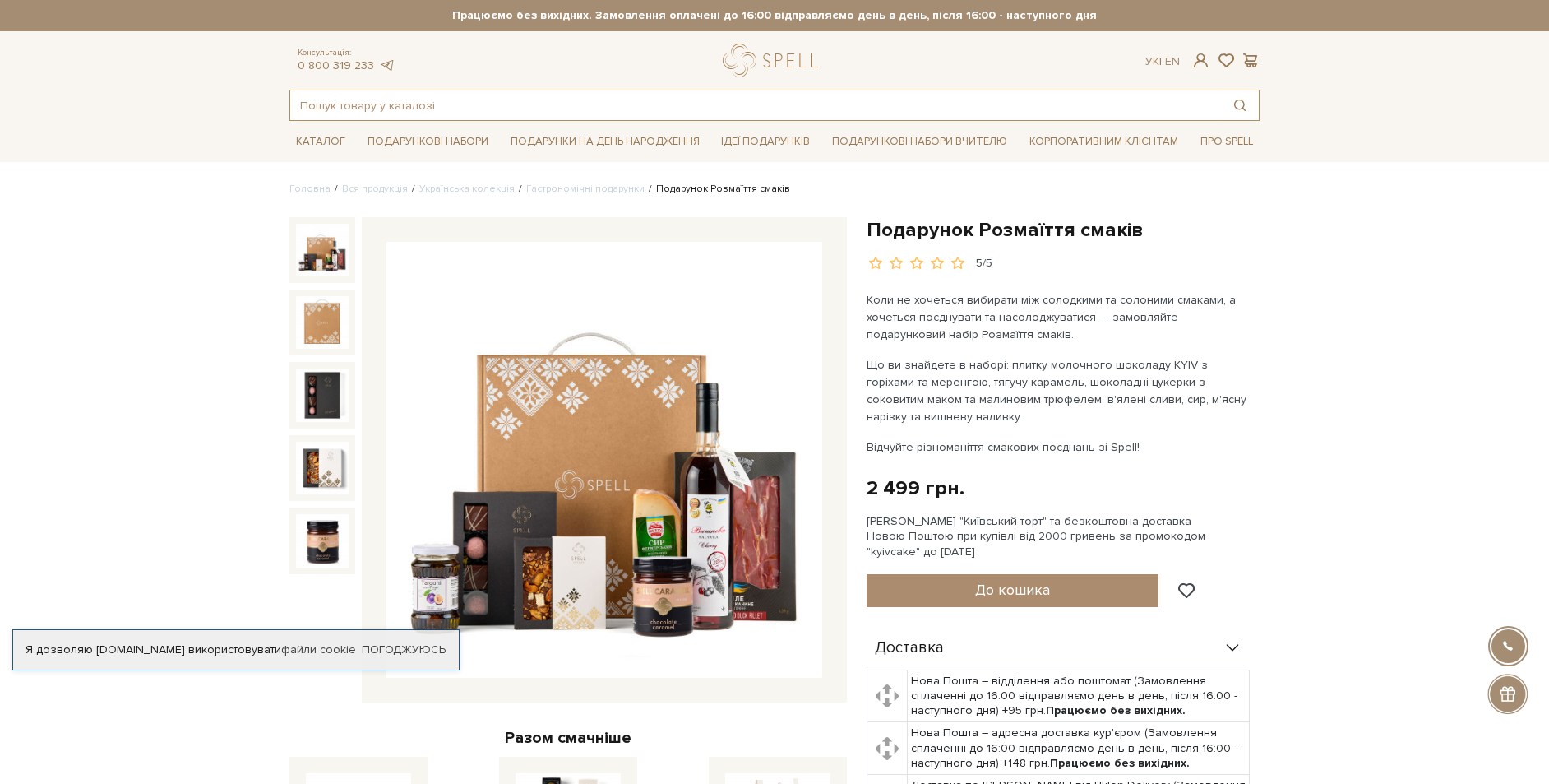
click at [521, 110] on input "text" at bounding box center [756, 105] width 931 height 29
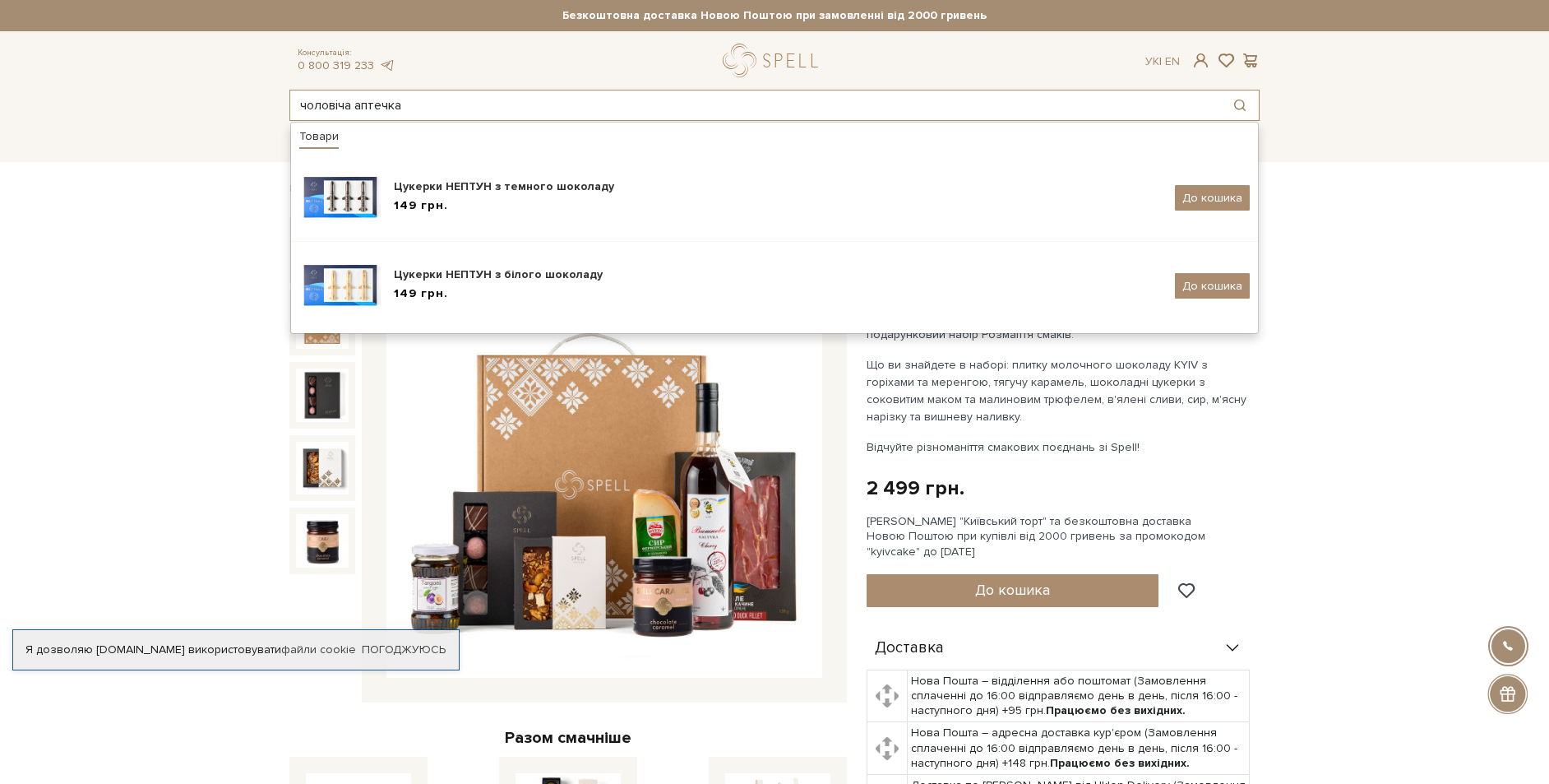
type input "чоловіча аптечка"
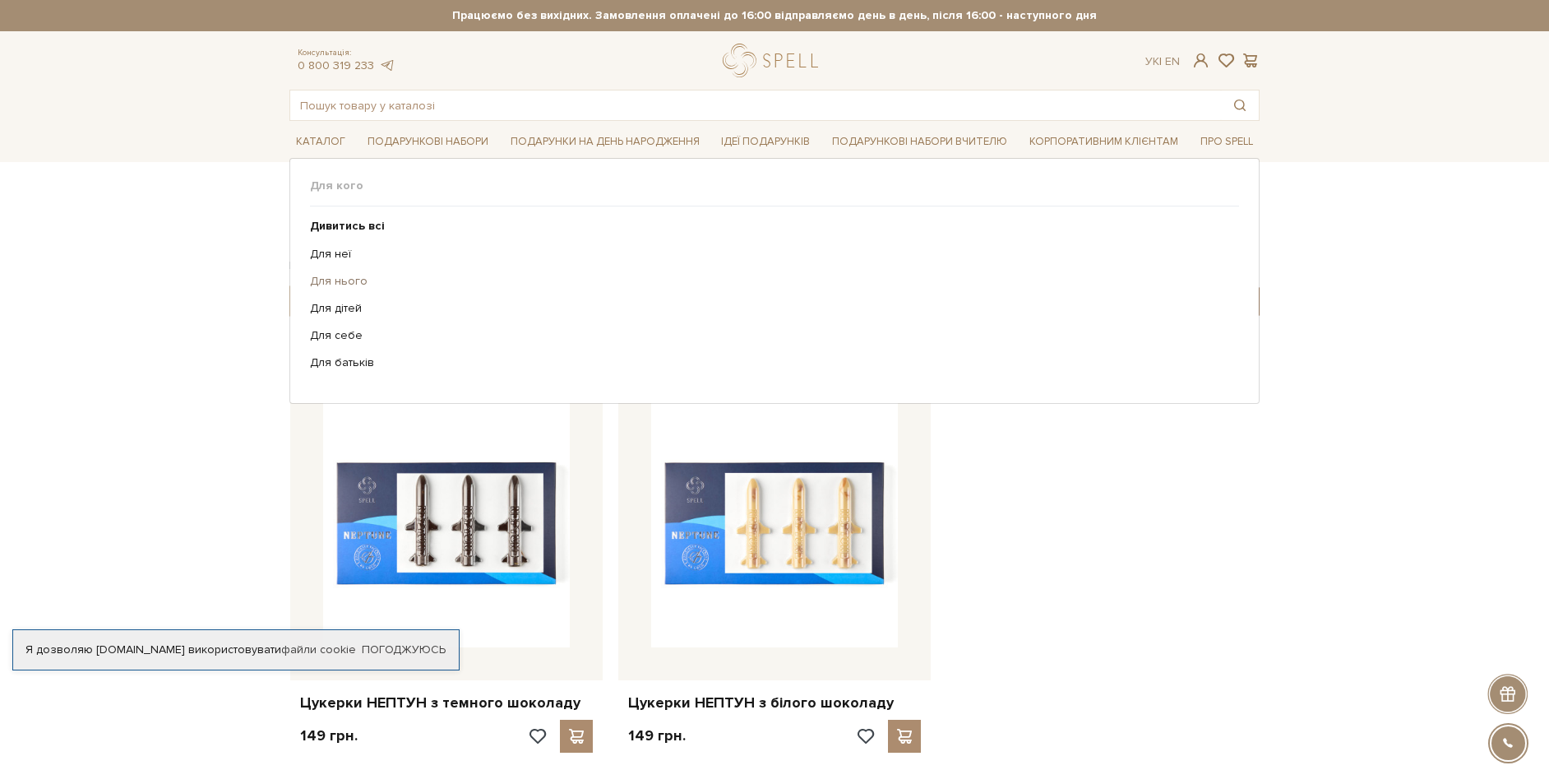
click at [347, 286] on link "Для нього" at bounding box center [769, 281] width 917 height 15
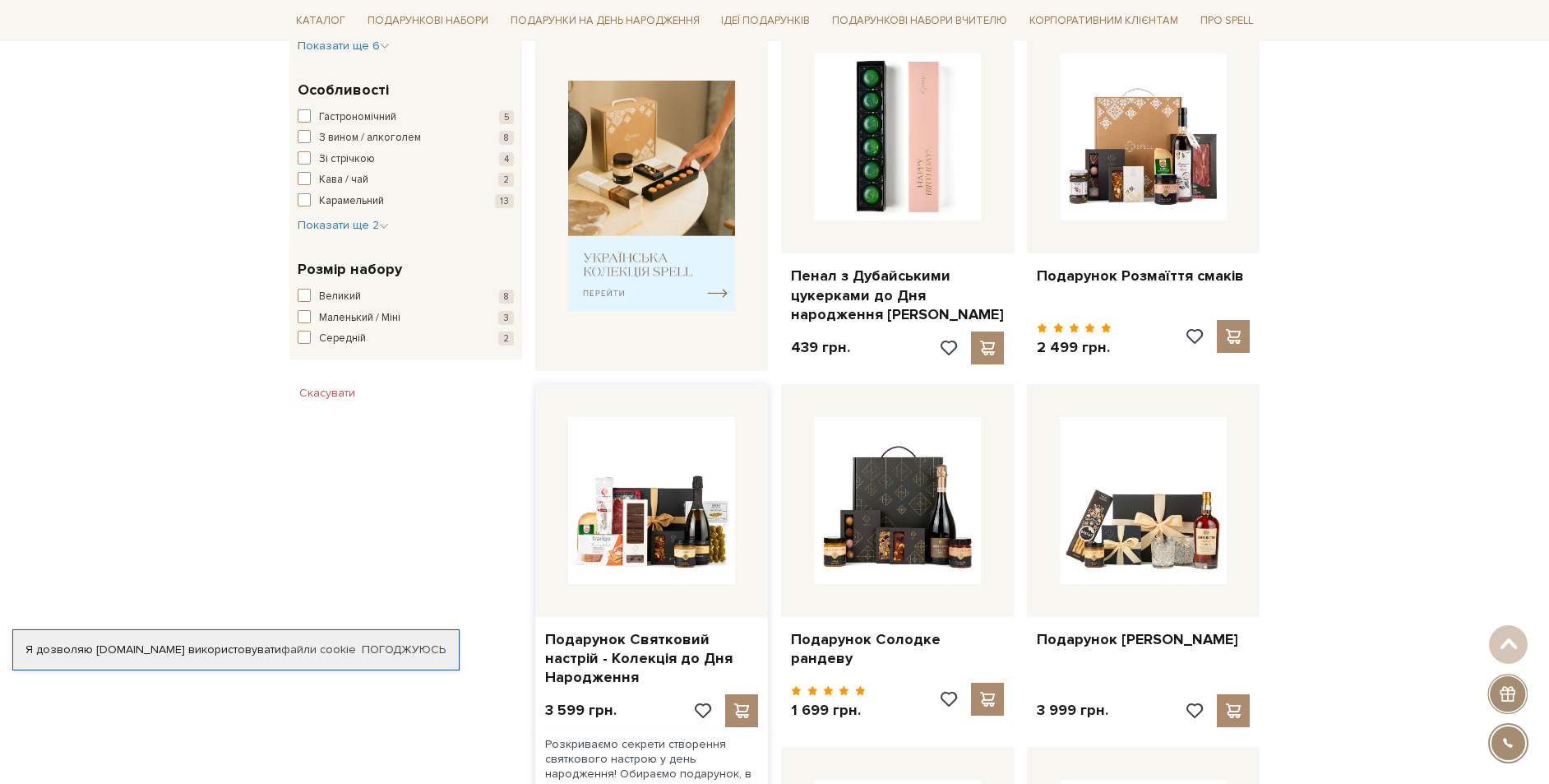
scroll to position [576, 0]
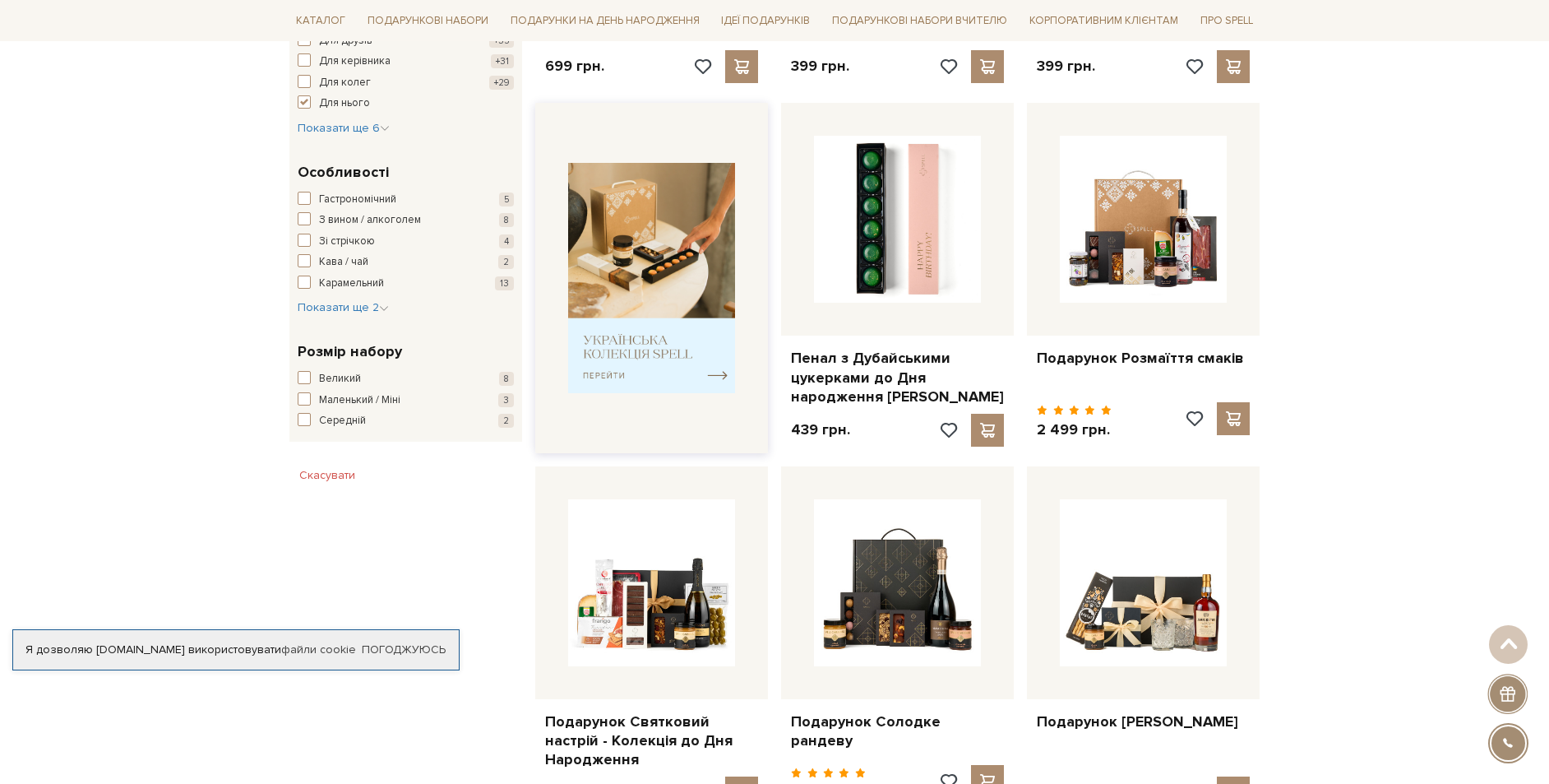
click at [647, 270] on img at bounding box center [652, 277] width 167 height 231
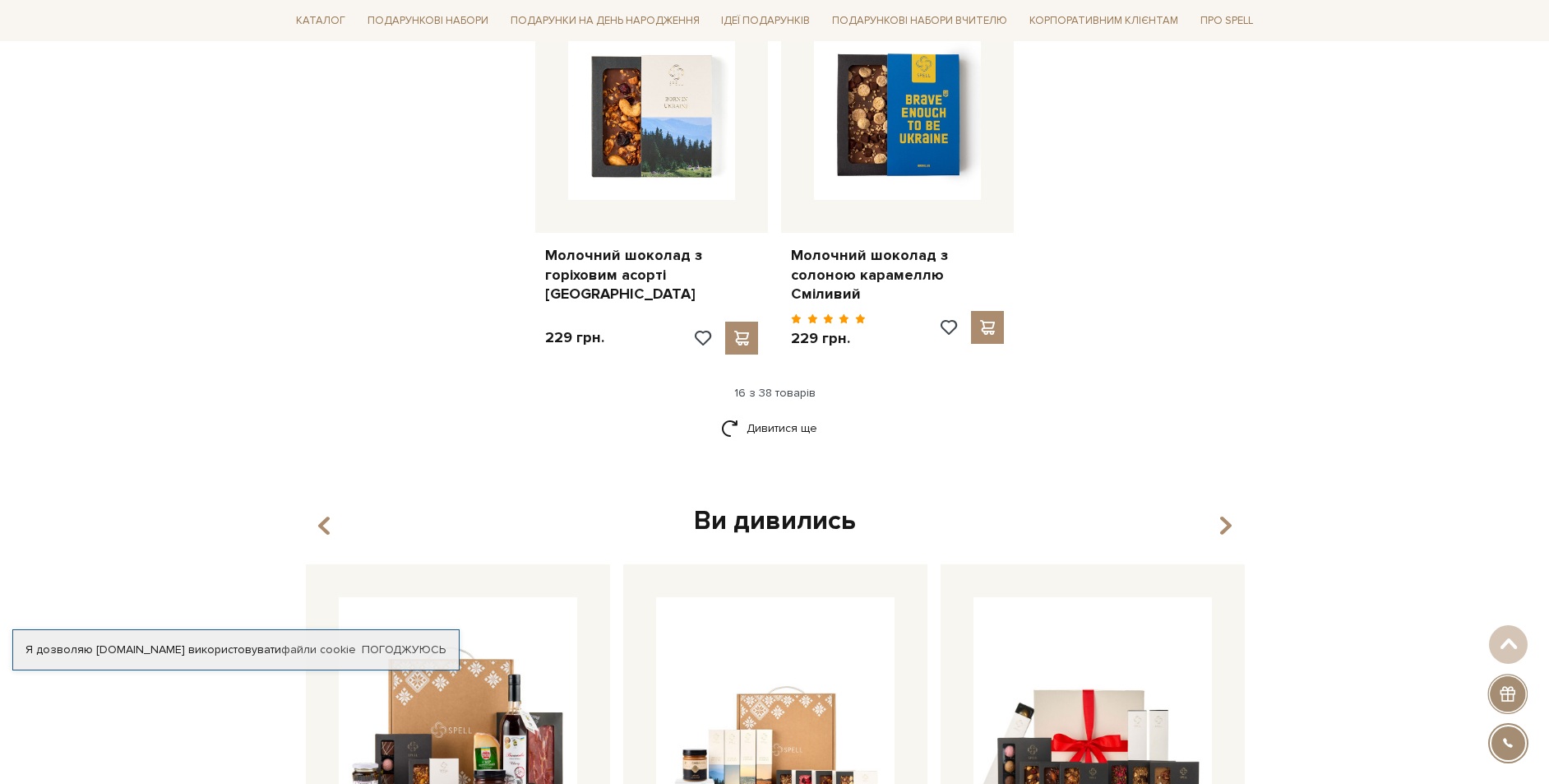
scroll to position [2303, 0]
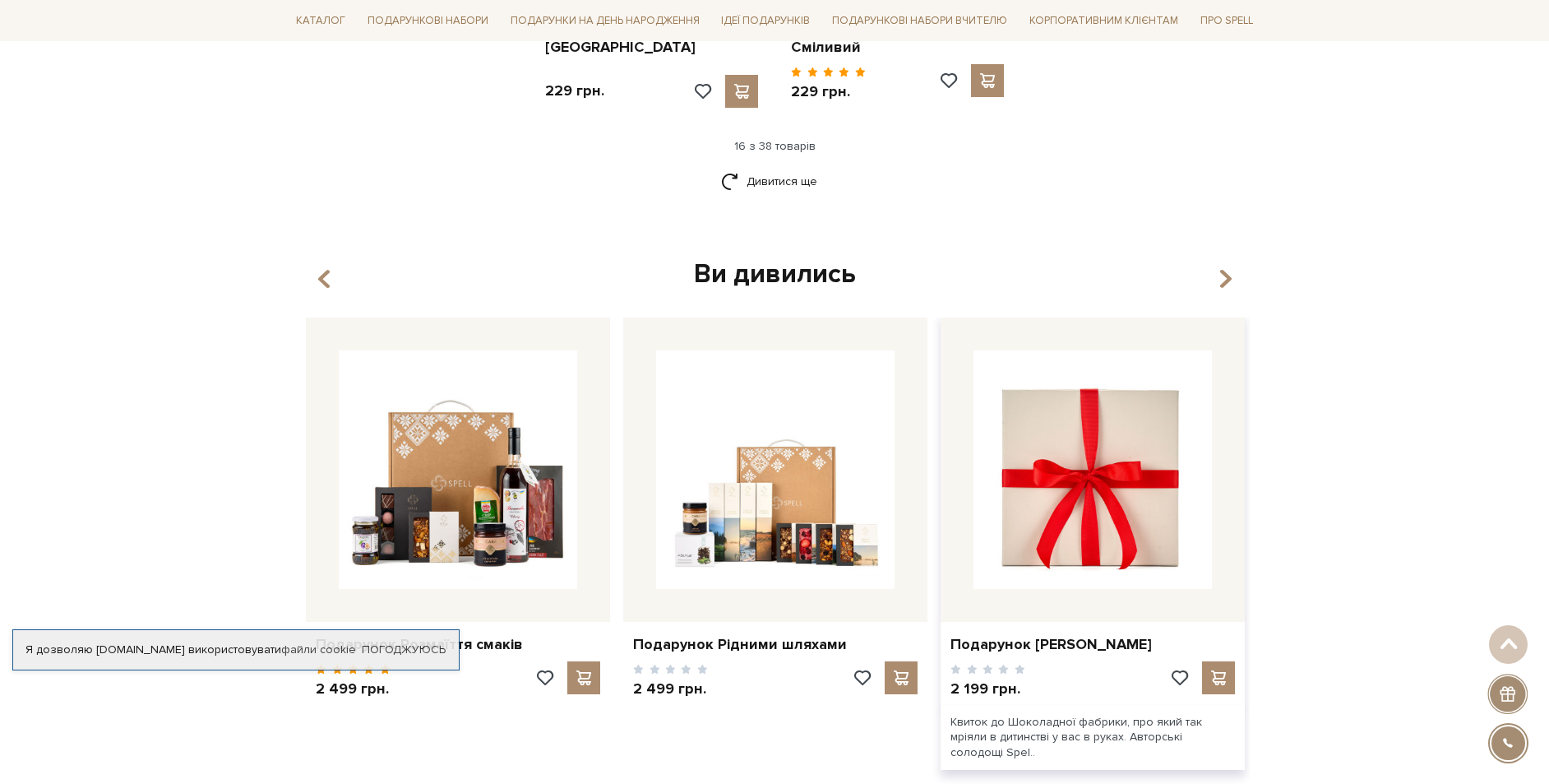
click at [1080, 448] on img at bounding box center [1093, 469] width 238 height 238
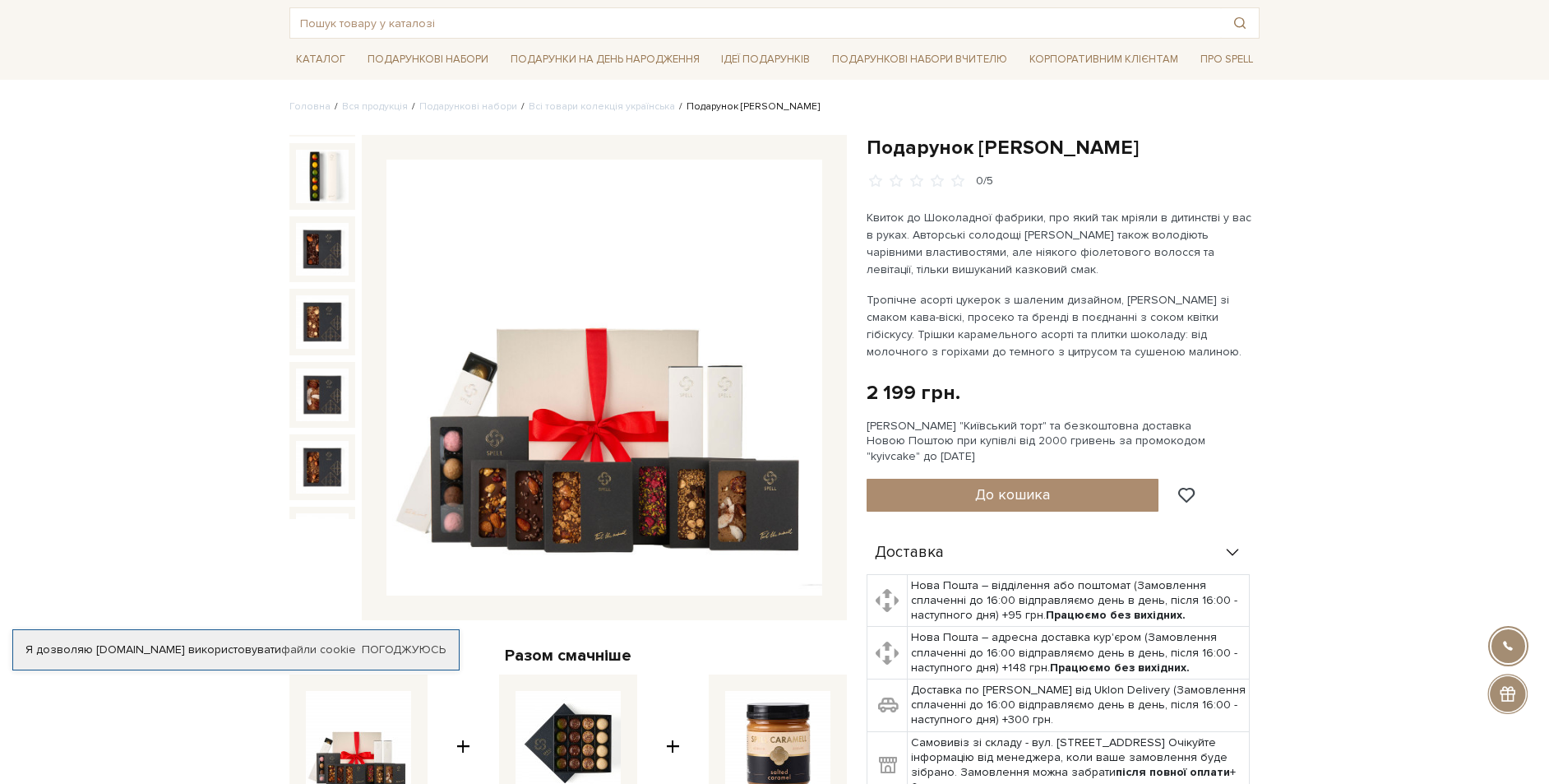
scroll to position [453, 0]
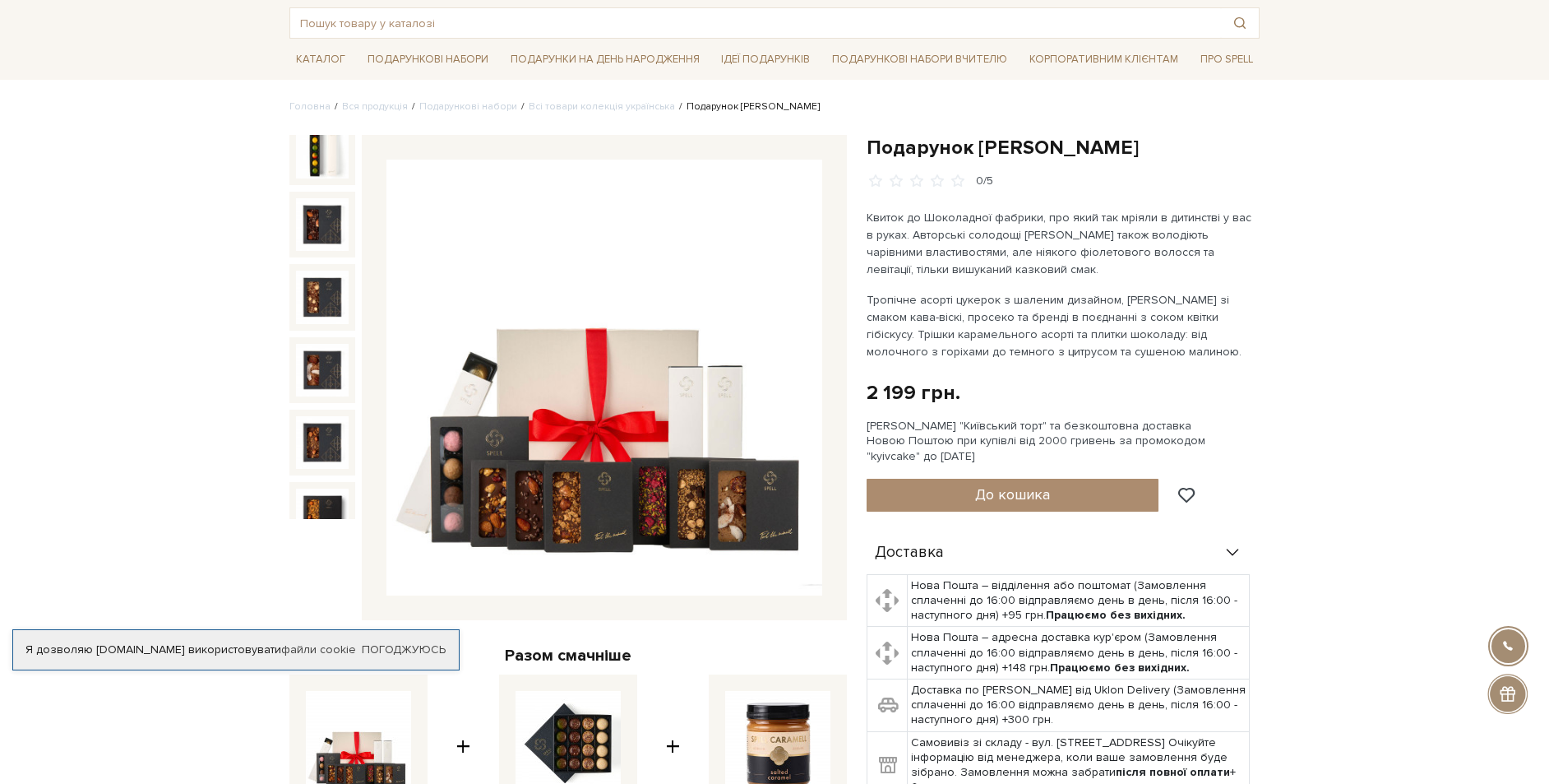
click at [610, 358] on img at bounding box center [604, 378] width 436 height 436
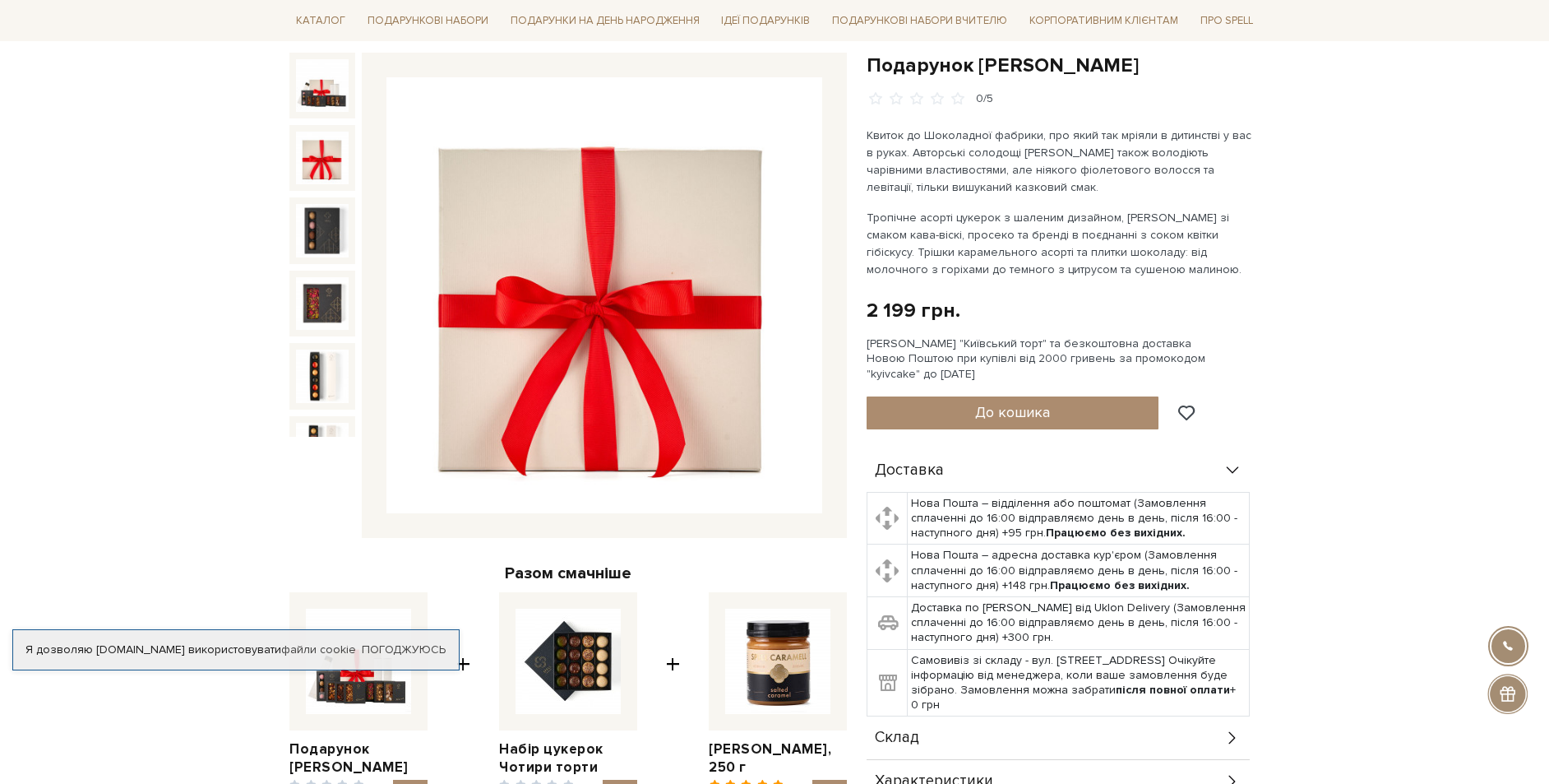
click at [320, 151] on img at bounding box center [322, 158] width 53 height 53
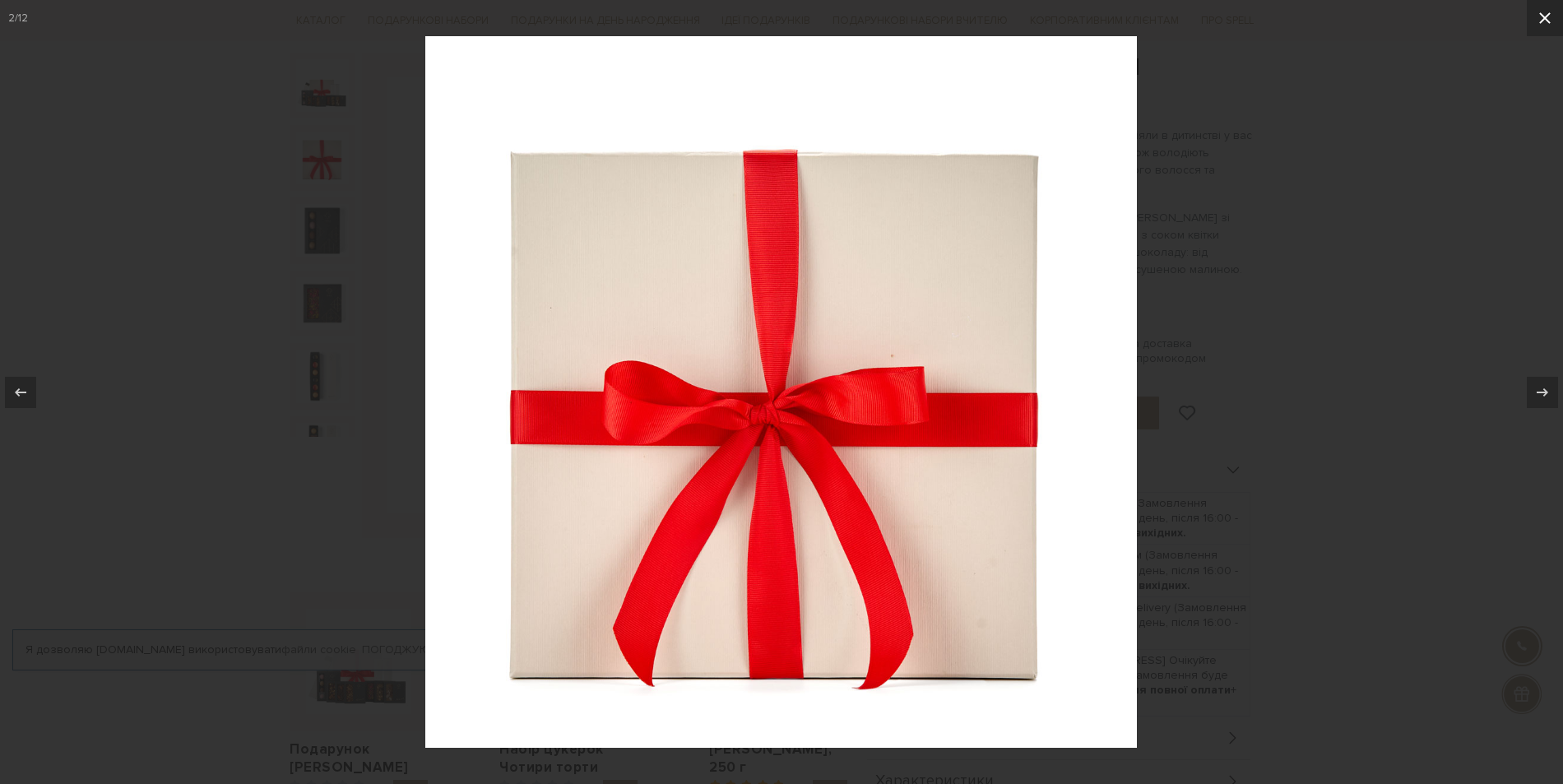
click at [1548, 17] on icon at bounding box center [1545, 18] width 20 height 20
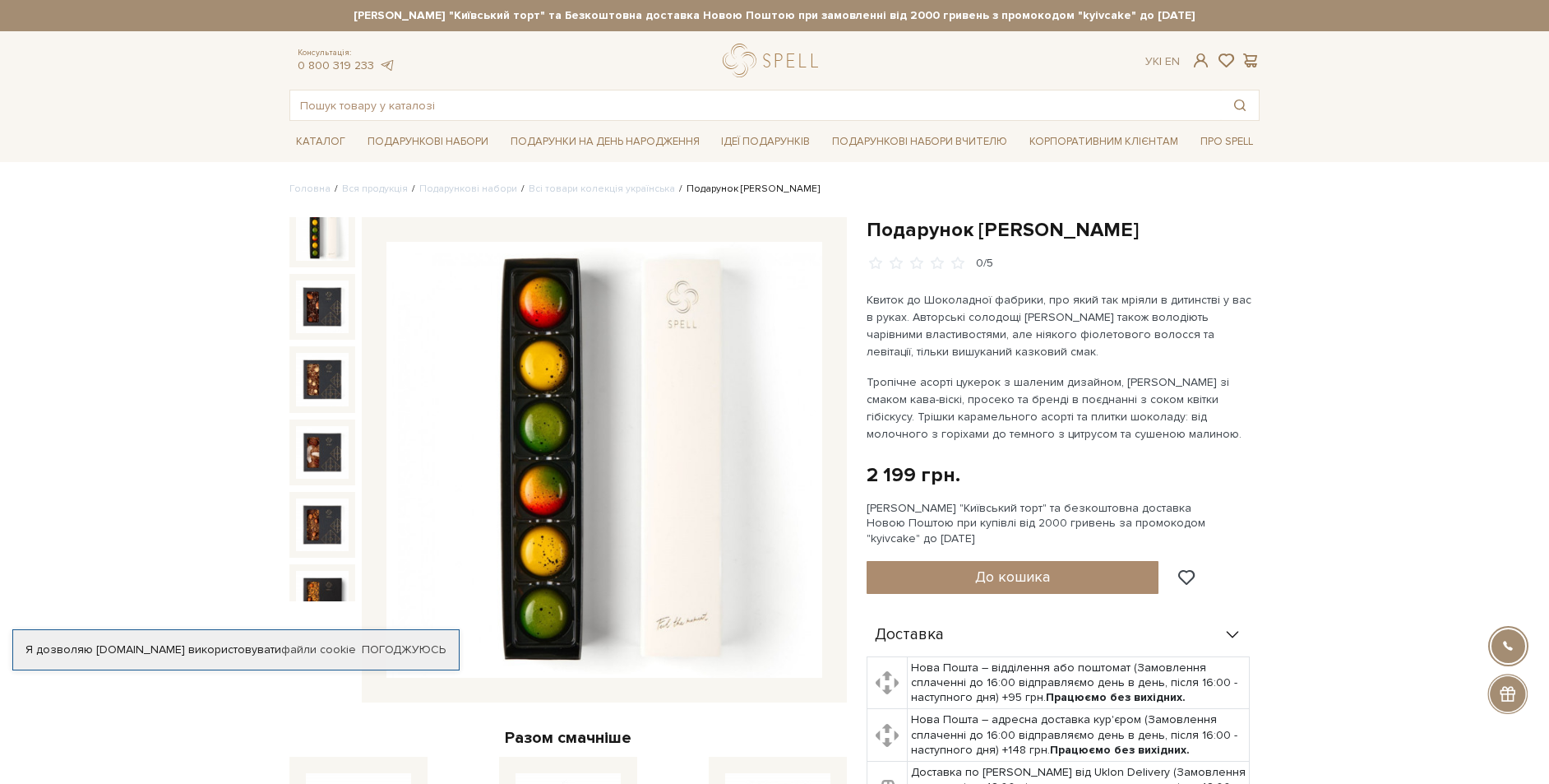
click at [708, 189] on li "Подарунок [PERSON_NAME]" at bounding box center [748, 189] width 145 height 15
click at [604, 185] on link "Всі товари колекція українська" at bounding box center [602, 189] width 146 height 13
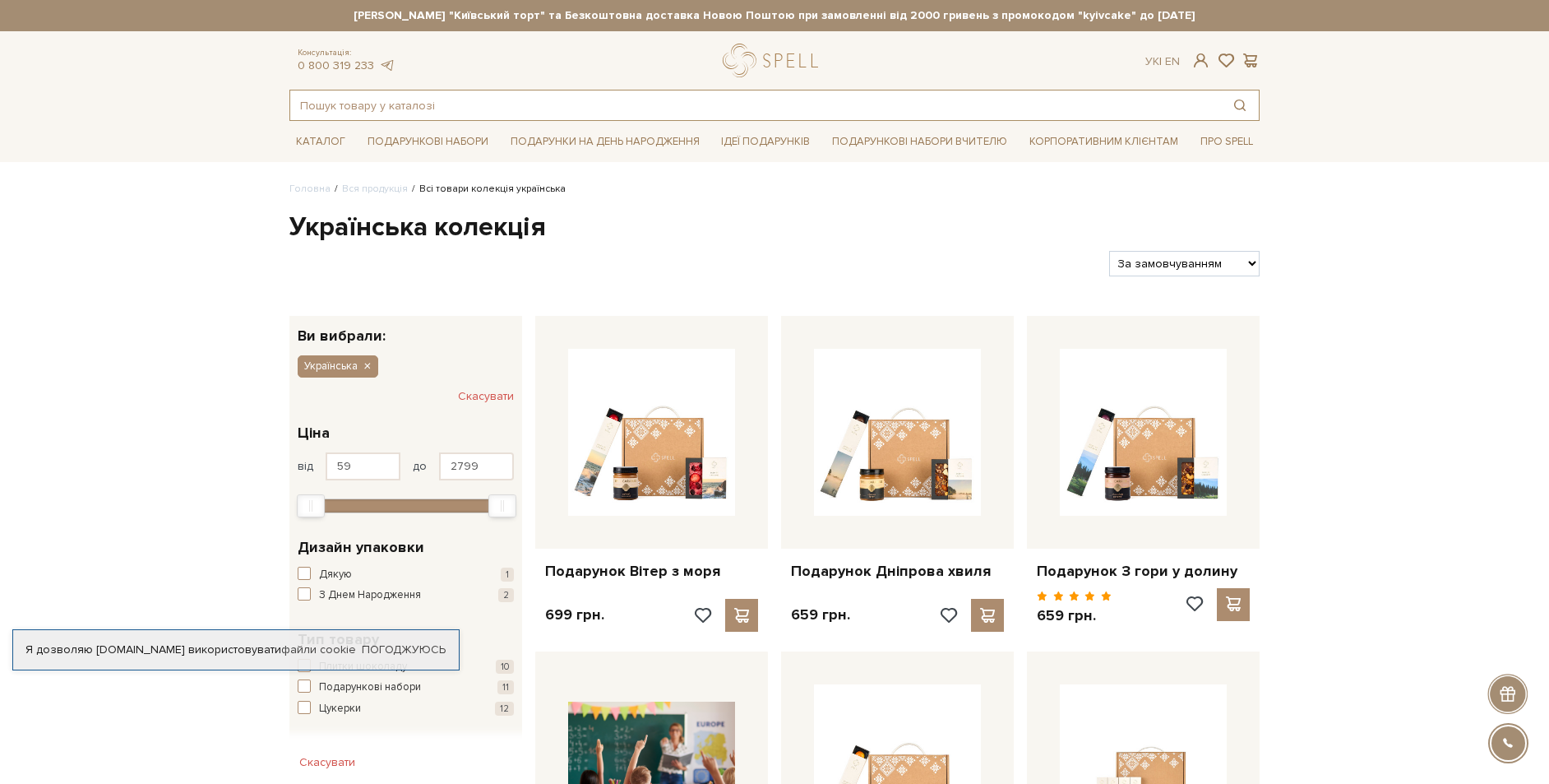
click at [373, 99] on input "text" at bounding box center [756, 105] width 931 height 29
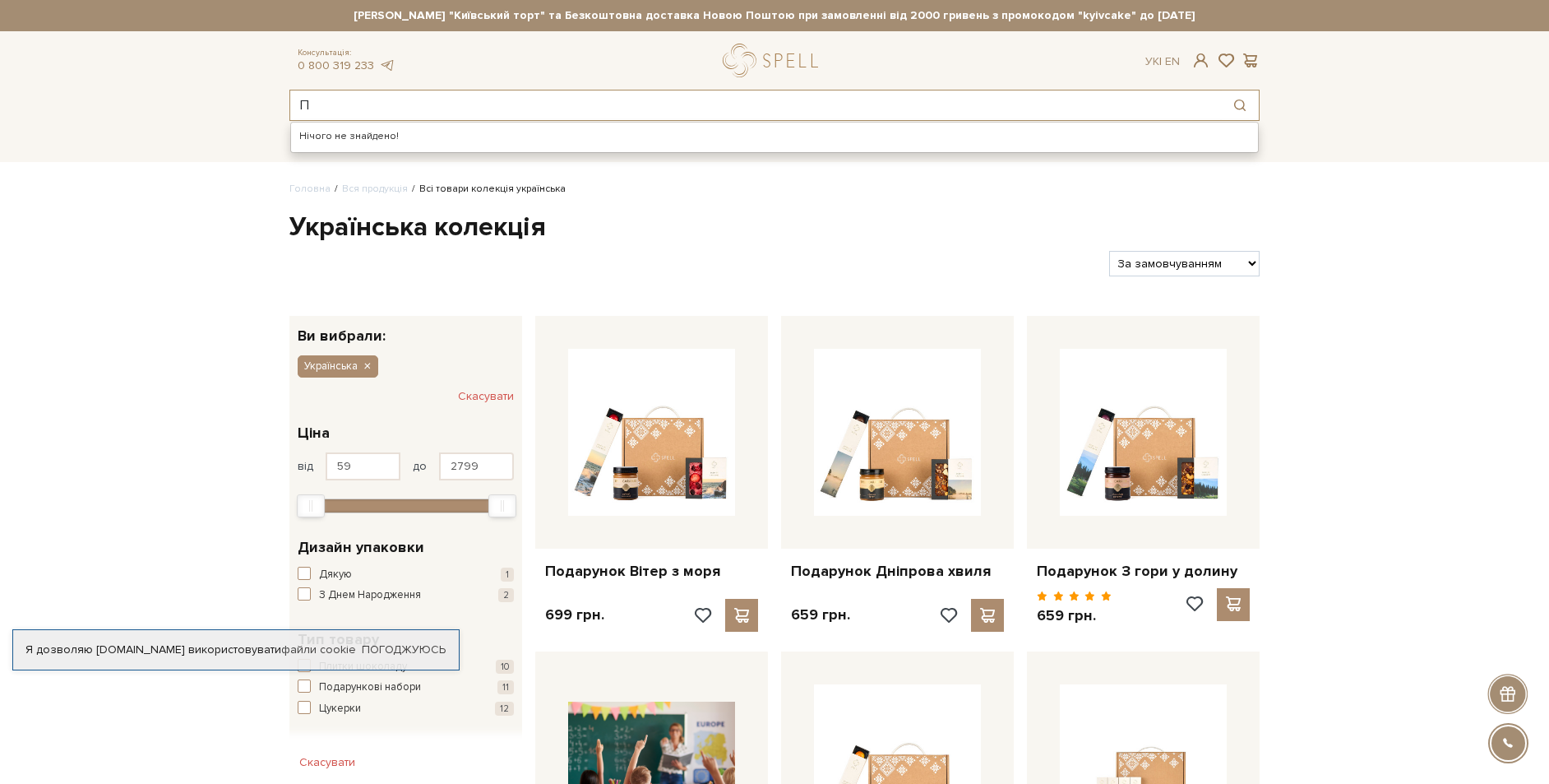
type input "П"
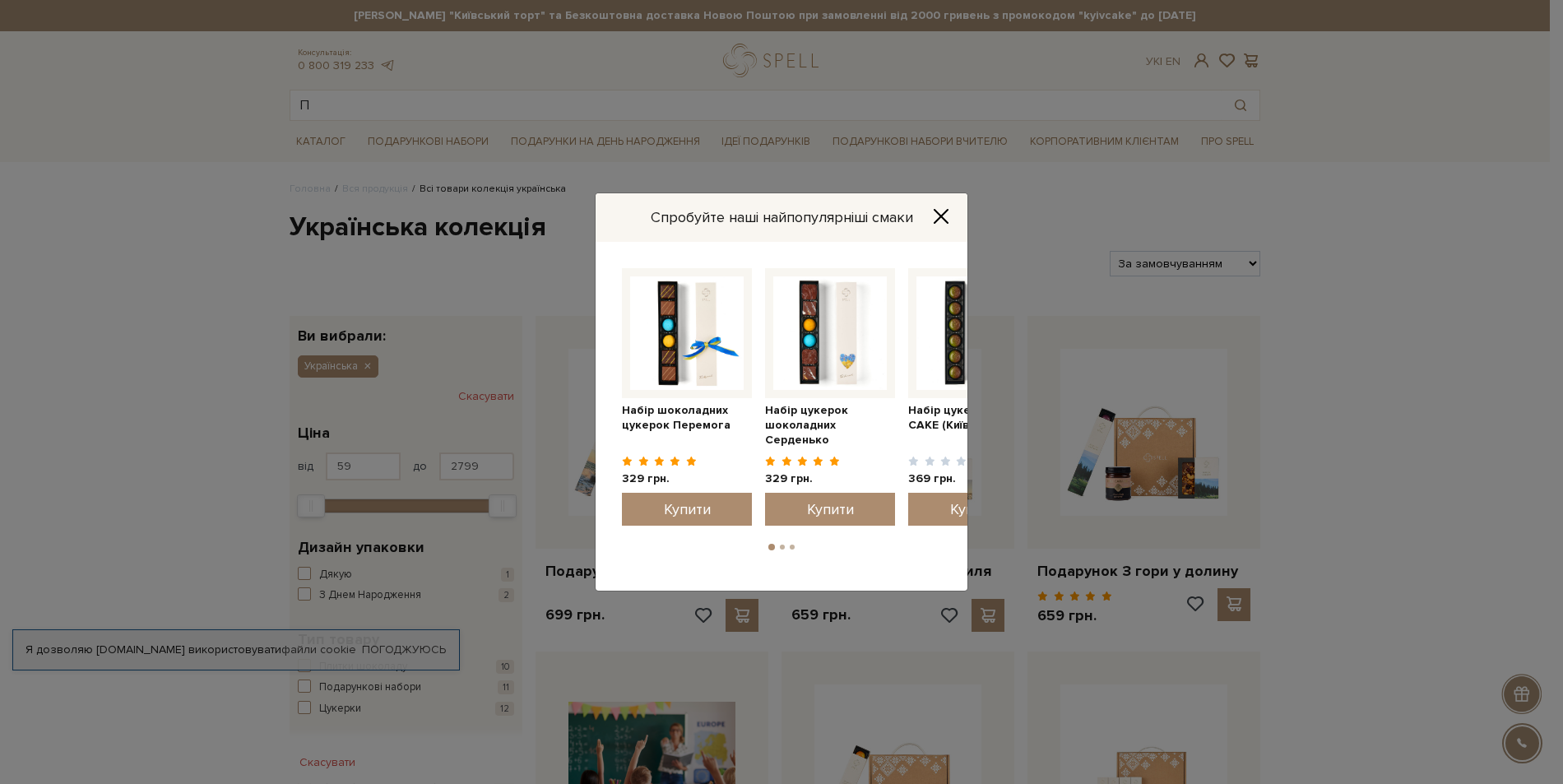
click at [939, 209] on icon "Close" at bounding box center [941, 216] width 16 height 16
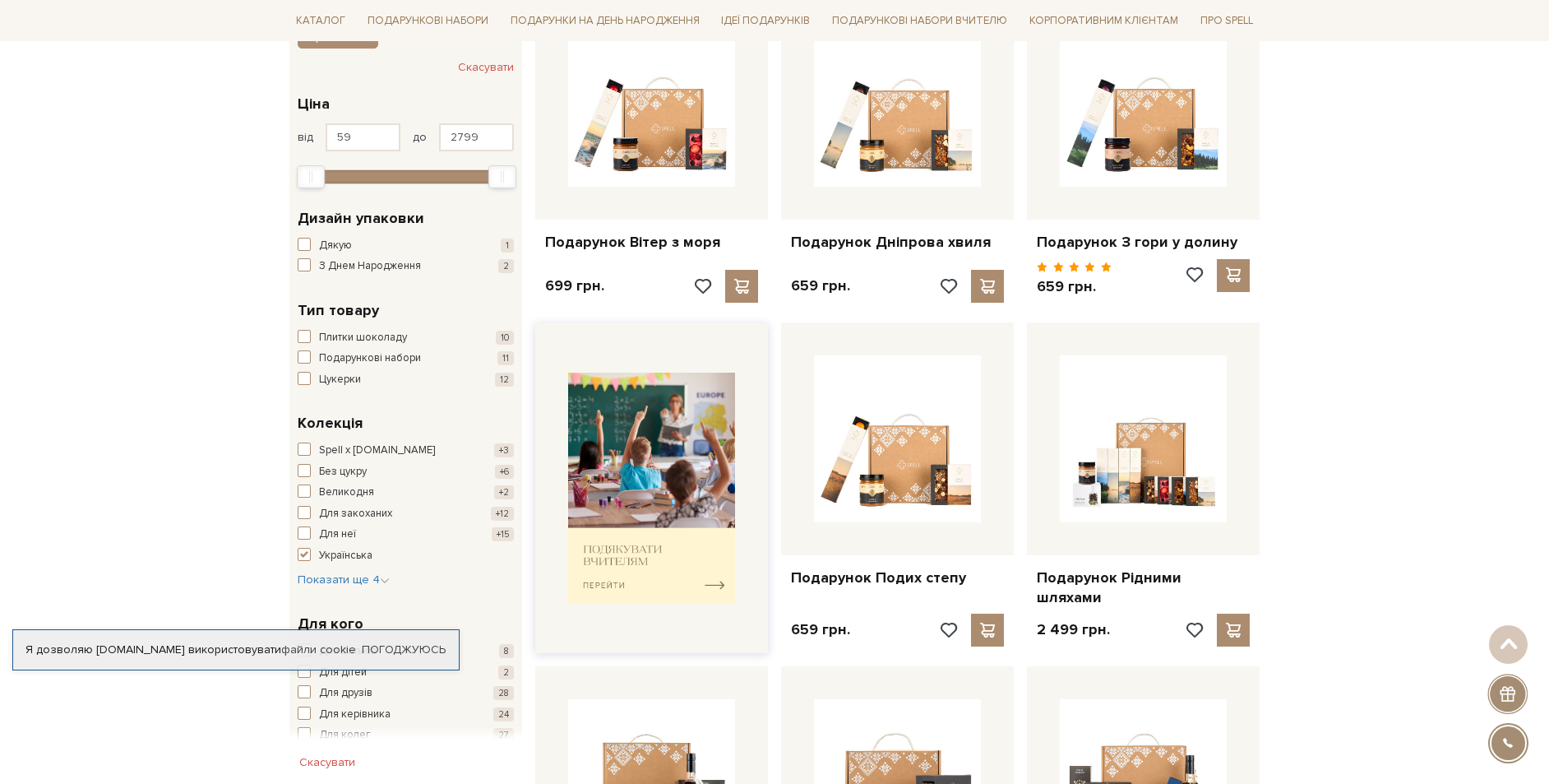
scroll to position [82, 0]
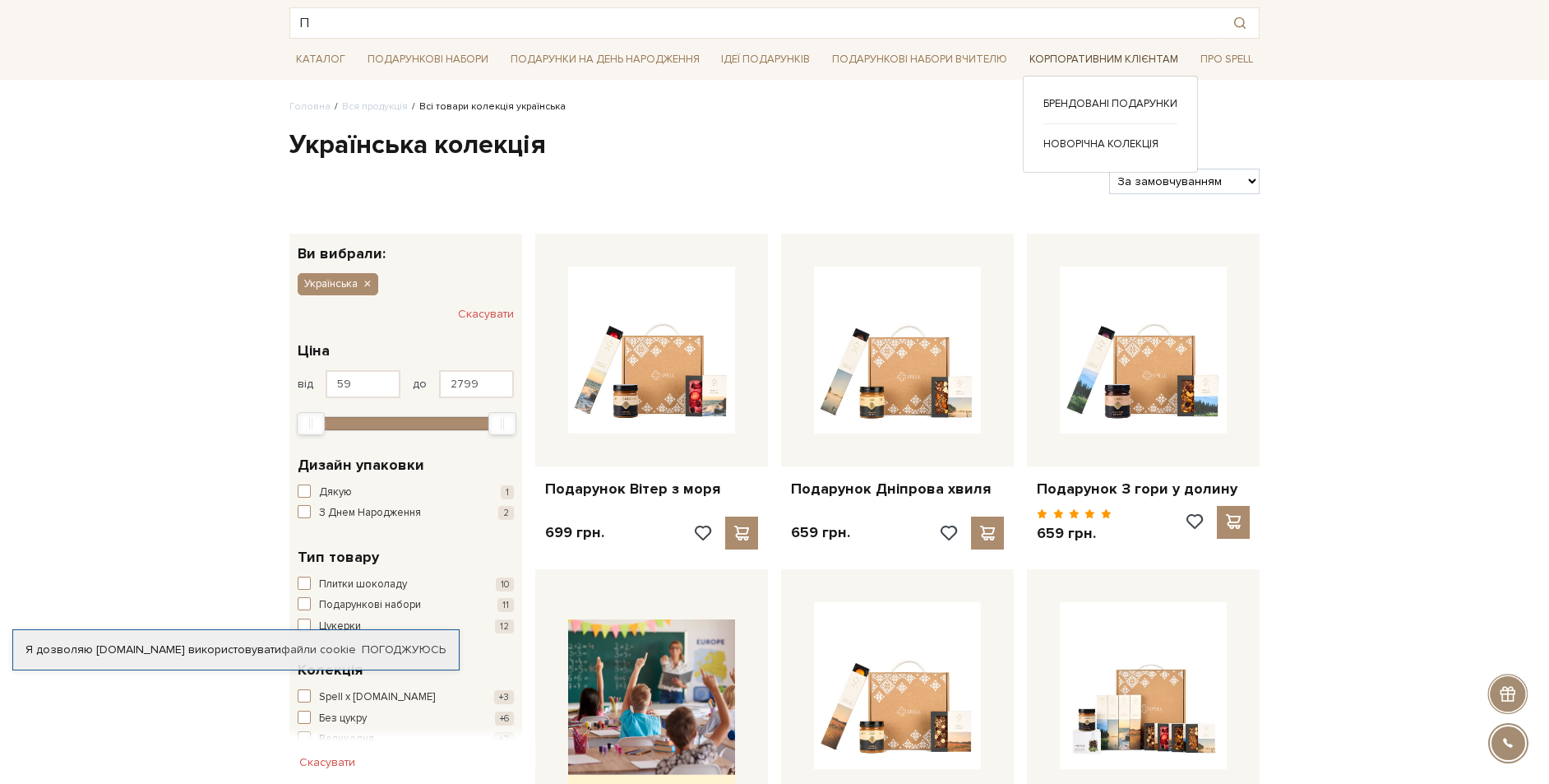
click at [1092, 53] on link "Корпоративним клієнтам" at bounding box center [1104, 59] width 162 height 26
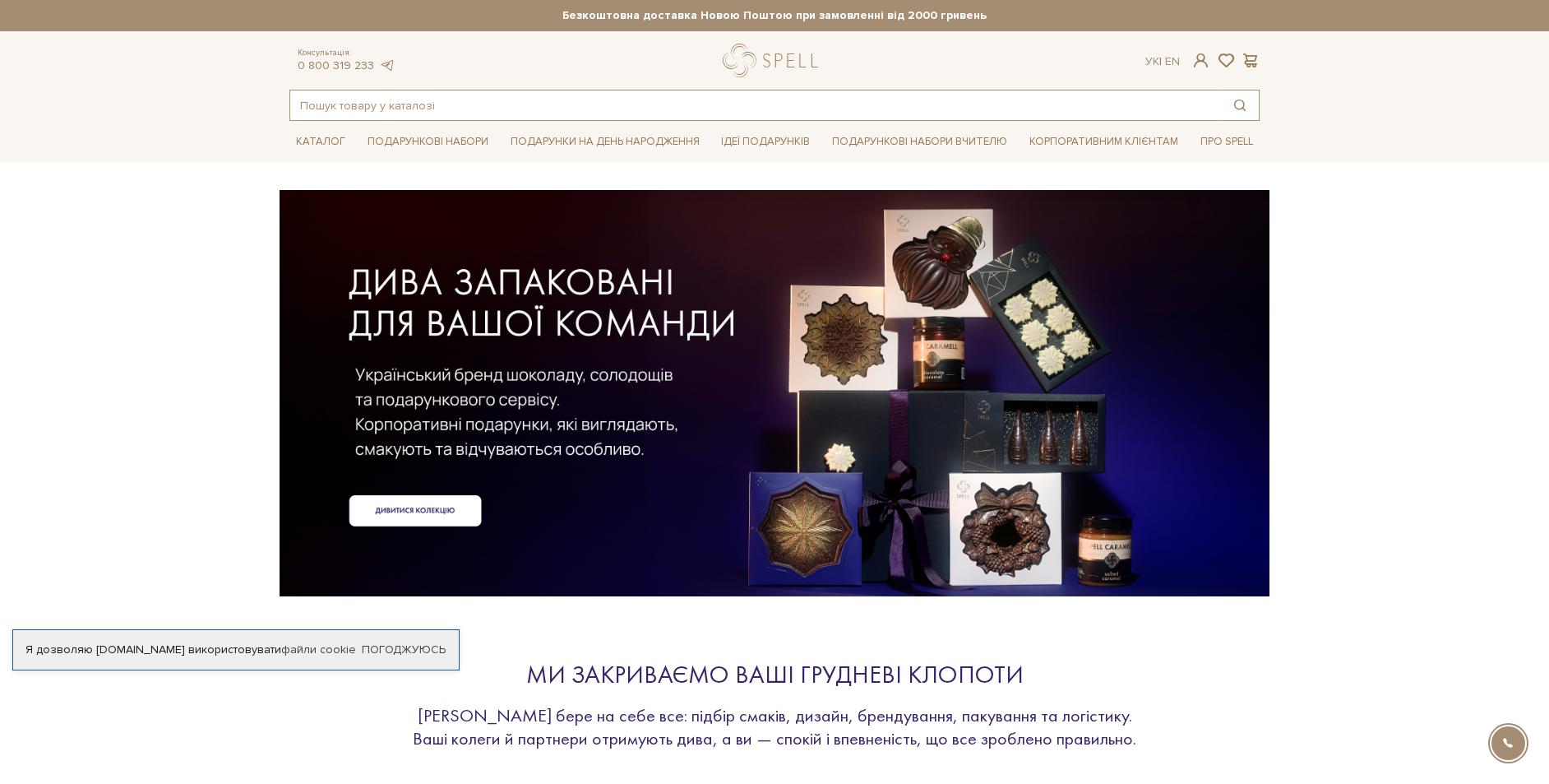
click at [469, 105] on input "text" at bounding box center [756, 105] width 931 height 29
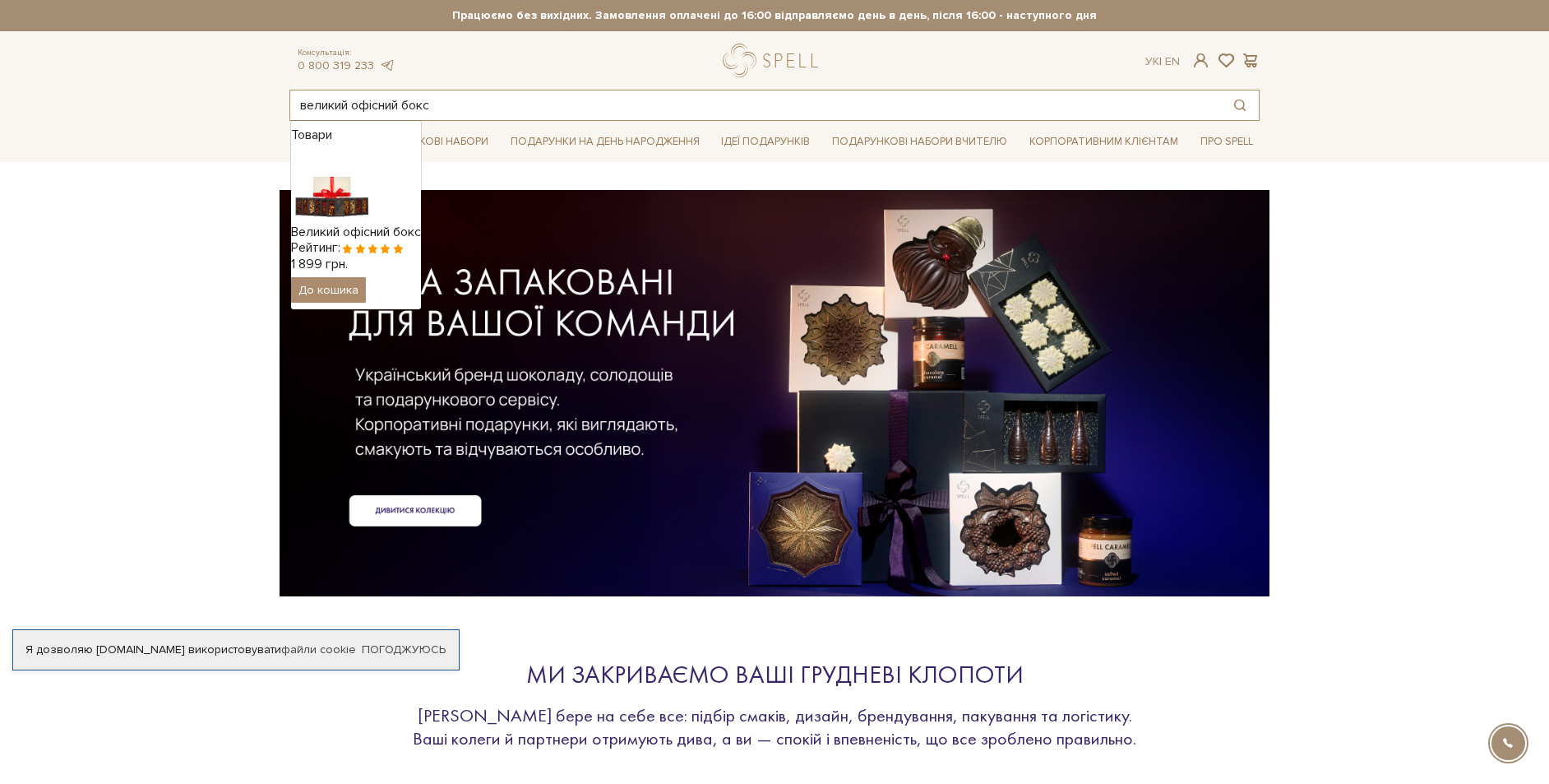
type input "великий офісний бокс"
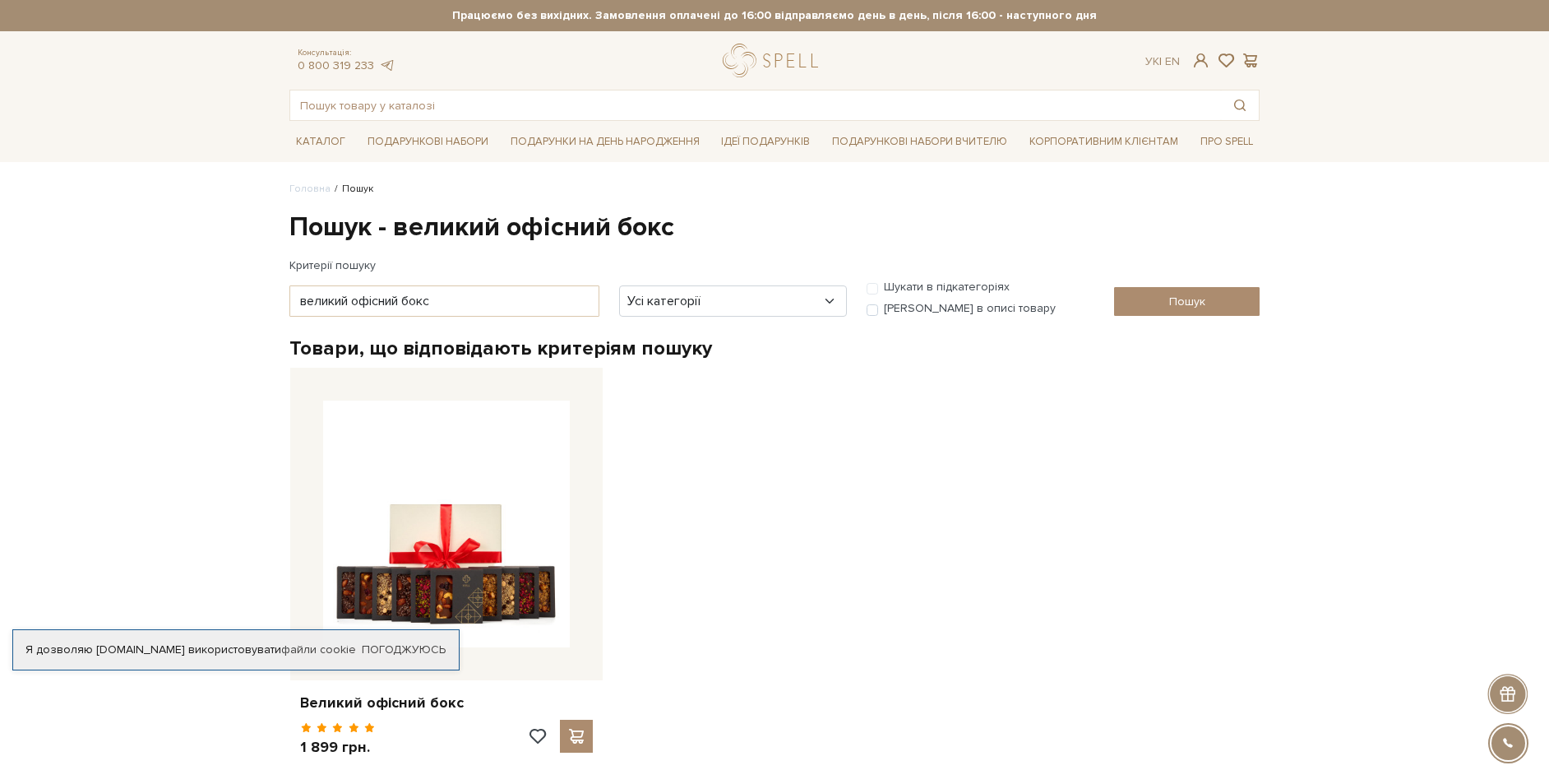
scroll to position [164, 0]
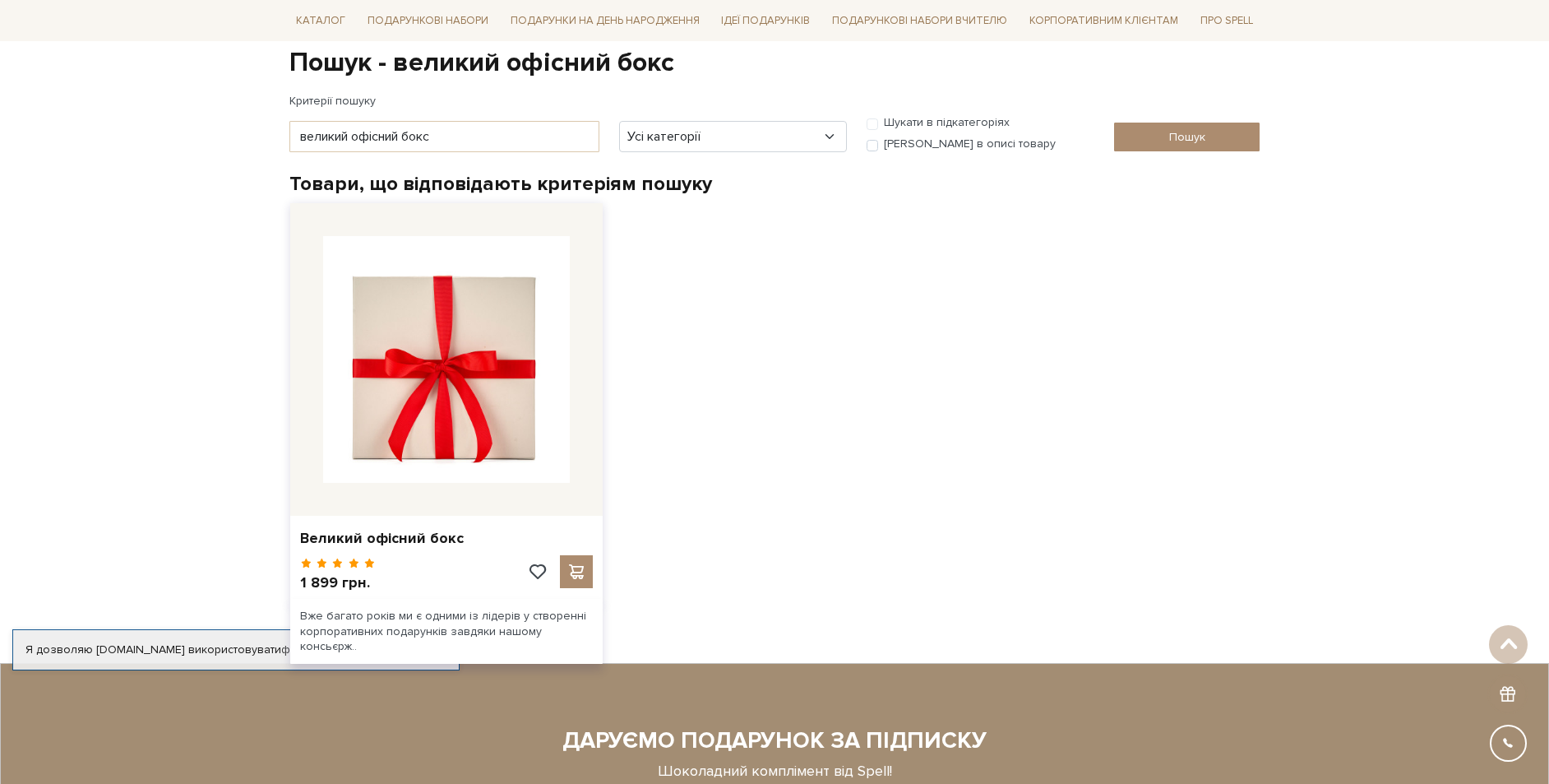
click at [443, 373] on img at bounding box center [446, 360] width 246 height 246
